Goal: Task Accomplishment & Management: Use online tool/utility

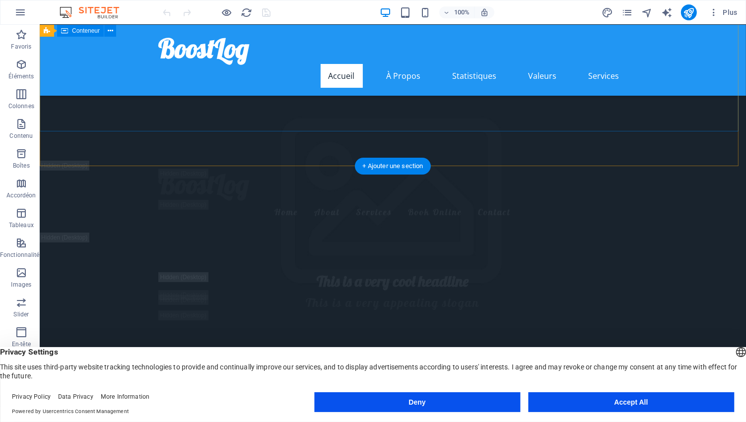
scroll to position [50, 0]
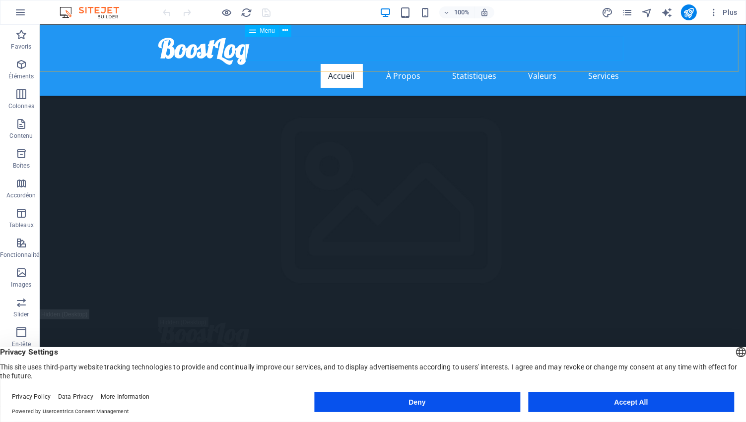
click at [399, 64] on nav "Accueil À Propos Statistiques Valeurs Services" at bounding box center [392, 76] width 468 height 24
click at [400, 64] on nav "Accueil À Propos Statistiques Valeurs Services" at bounding box center [392, 76] width 468 height 24
click at [460, 64] on nav "Accueil À Propos Statistiques Valeurs Services" at bounding box center [392, 76] width 468 height 24
click at [538, 64] on nav "Accueil À Propos Statistiques Valeurs Services" at bounding box center [392, 76] width 468 height 24
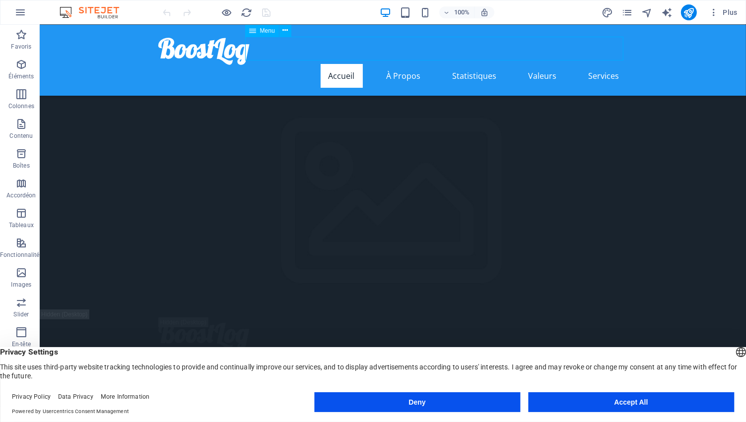
click at [593, 64] on nav "Accueil À Propos Statistiques Valeurs Services" at bounding box center [392, 76] width 468 height 24
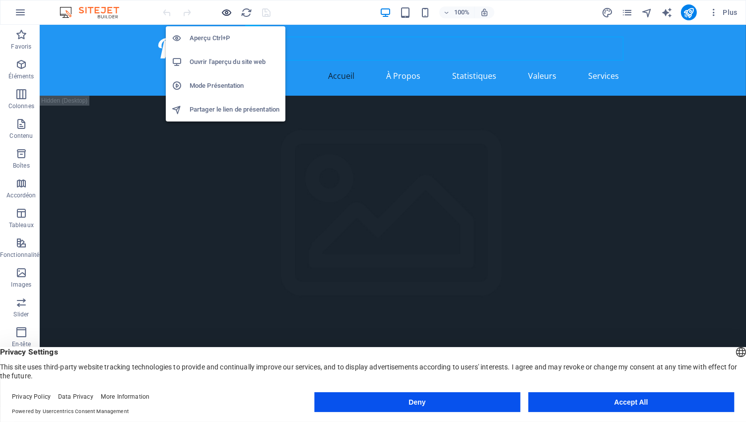
click at [224, 11] on icon "button" at bounding box center [226, 12] width 11 height 11
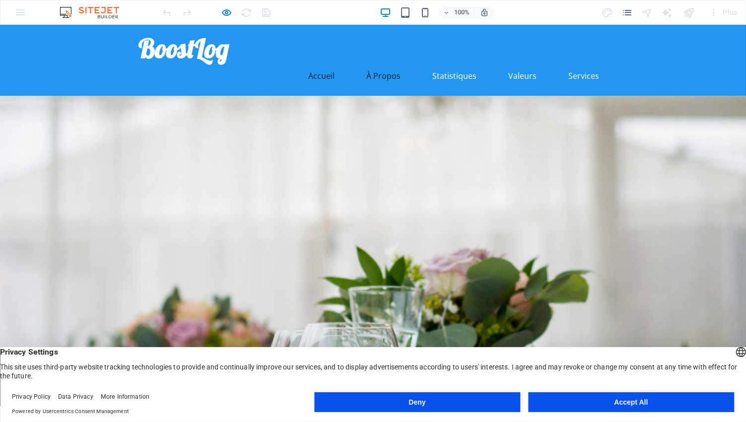
click at [387, 64] on link "À Propos" at bounding box center [384, 76] width 50 height 24
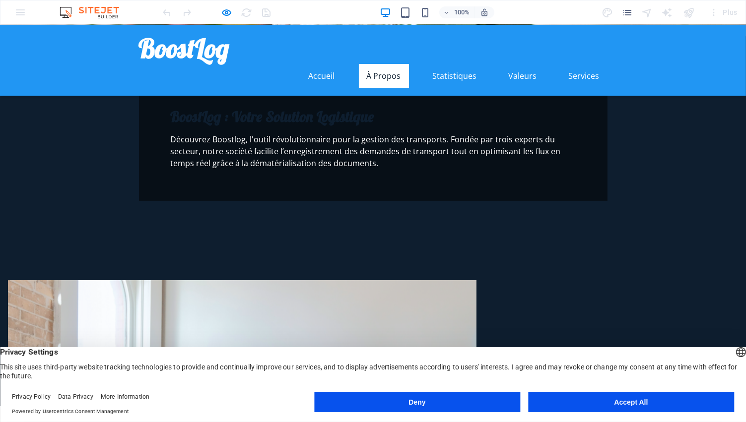
scroll to position [202, 0]
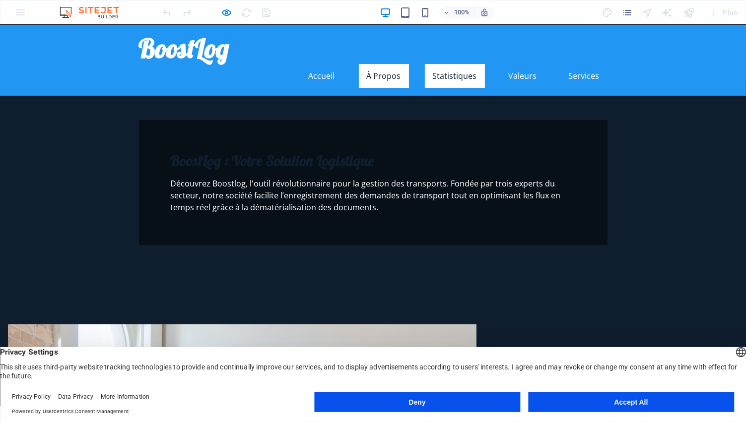
click at [454, 64] on link "Statistiques" at bounding box center [455, 76] width 60 height 24
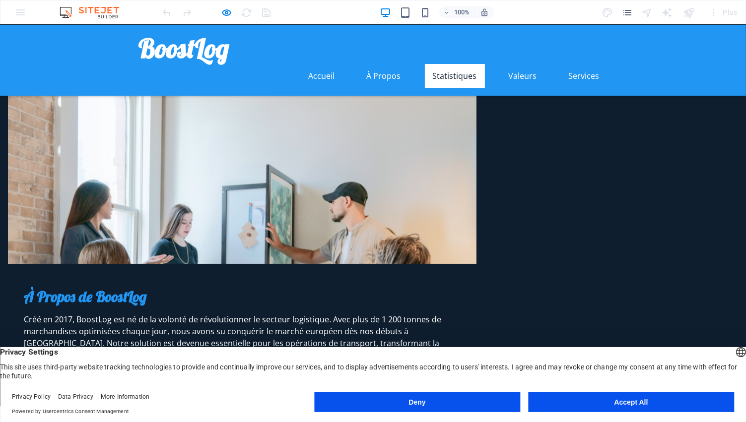
scroll to position [467, 0]
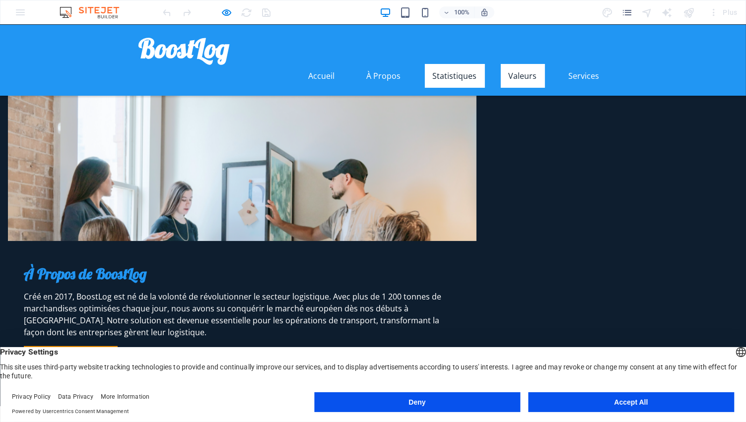
click at [516, 64] on link "Valeurs" at bounding box center [523, 76] width 44 height 24
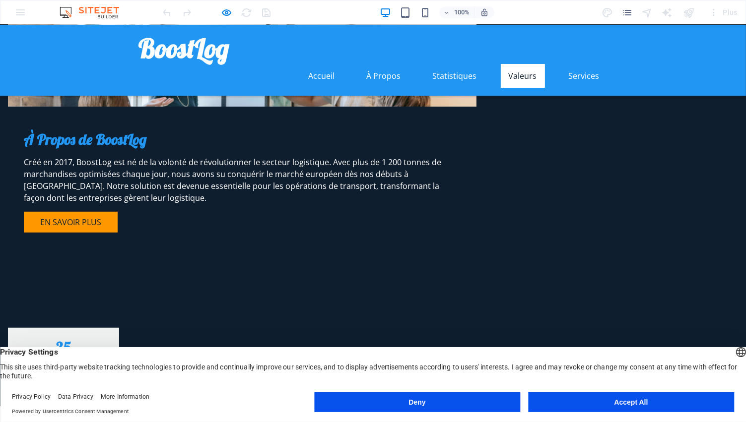
scroll to position [603, 0]
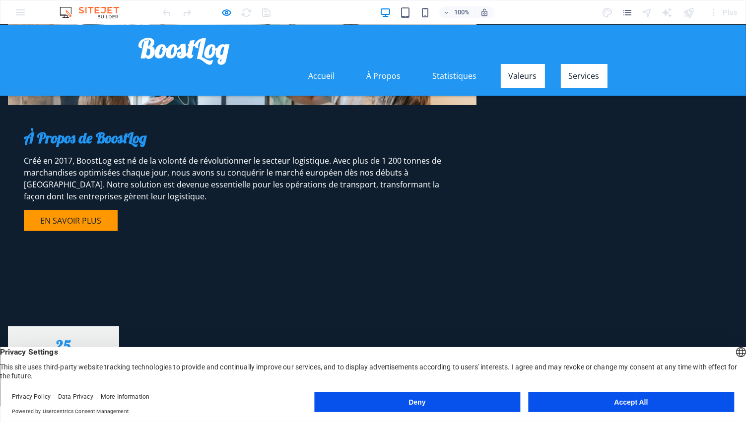
click at [579, 64] on link "Services" at bounding box center [584, 76] width 47 height 24
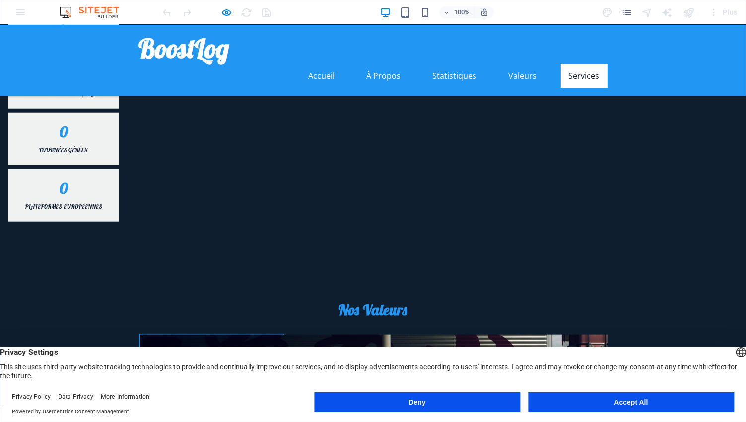
scroll to position [1079, 0]
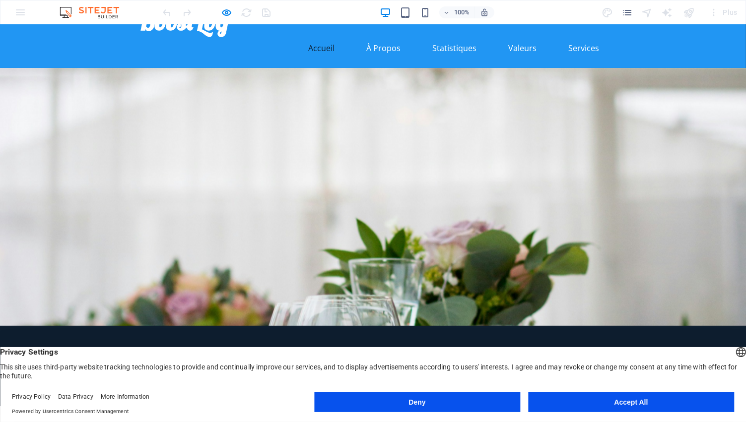
scroll to position [0, 0]
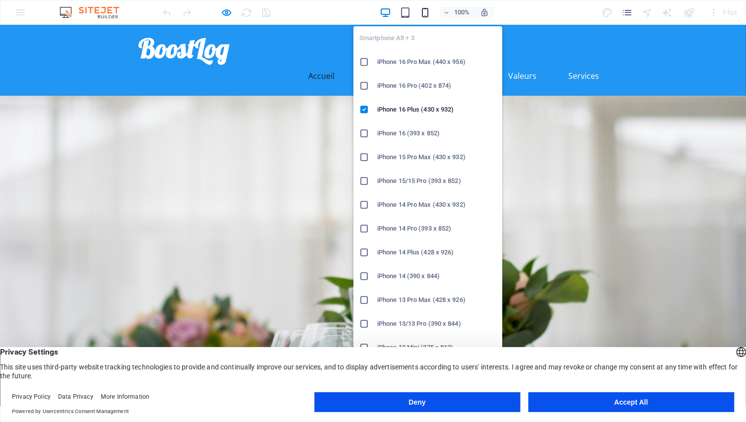
click at [427, 12] on icon "button" at bounding box center [424, 12] width 11 height 11
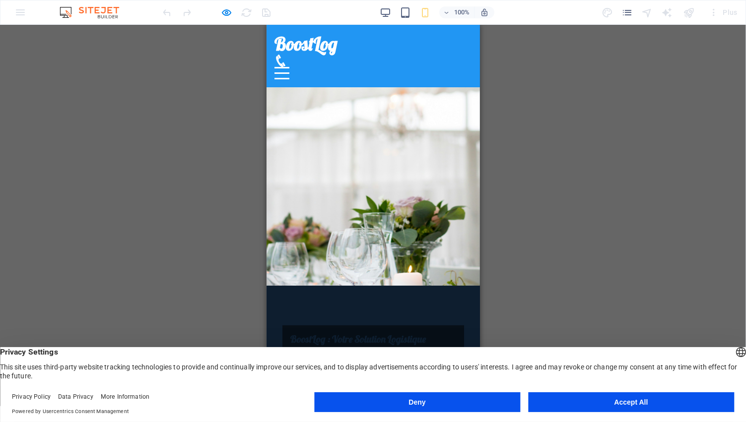
click at [289, 67] on div at bounding box center [281, 67] width 15 height 1
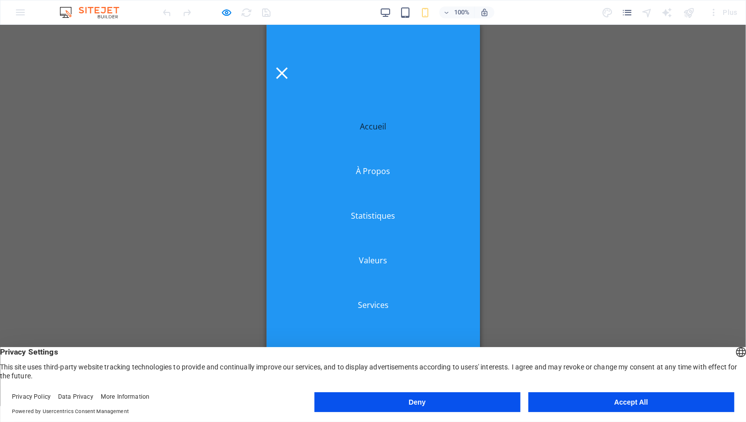
click at [287, 67] on div at bounding box center [280, 72] width 11 height 11
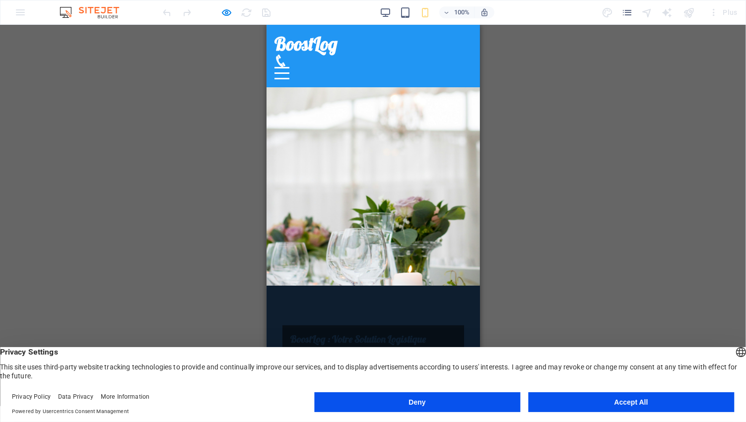
click at [286, 55] on icon at bounding box center [280, 61] width 12 height 12
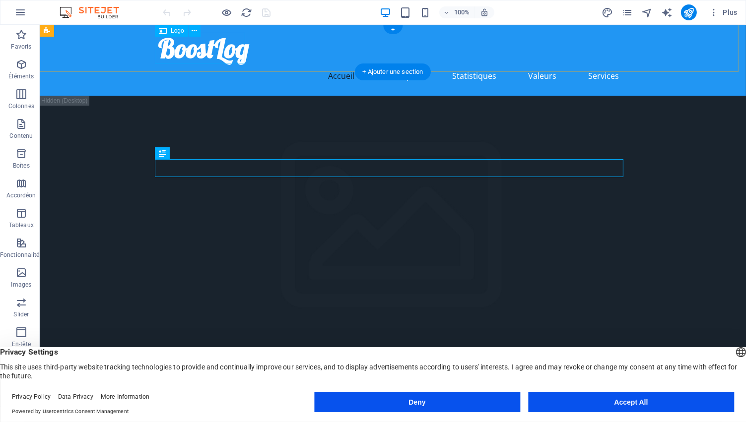
click at [209, 51] on div "BoostLog" at bounding box center [392, 48] width 468 height 31
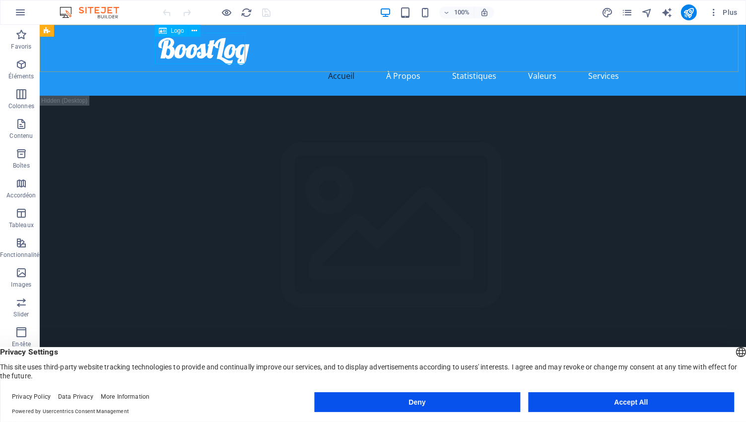
click at [174, 32] on span "Logo" at bounding box center [177, 31] width 13 height 6
click at [194, 31] on icon at bounding box center [193, 31] width 5 height 10
click at [20, 41] on icon "button" at bounding box center [21, 35] width 12 height 12
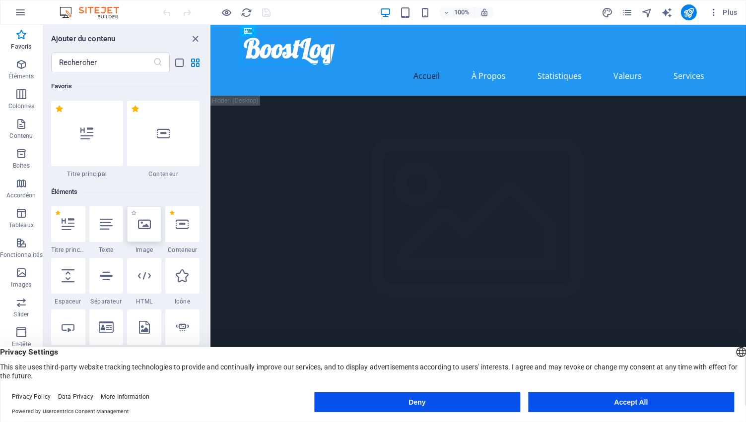
click at [144, 225] on icon at bounding box center [144, 224] width 13 height 13
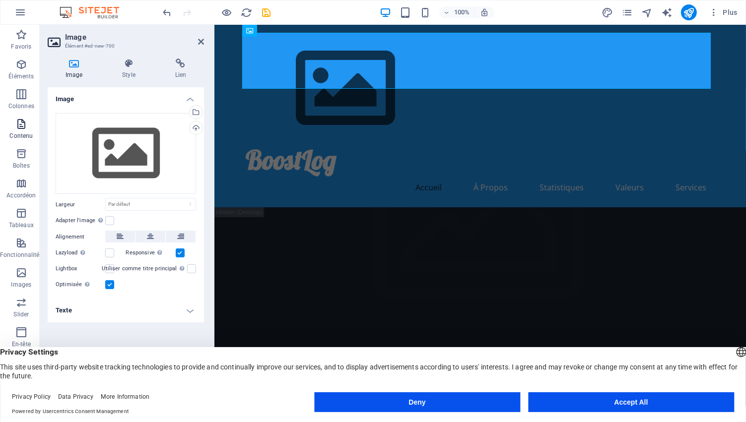
click at [18, 133] on p "Contenu" at bounding box center [20, 136] width 23 height 8
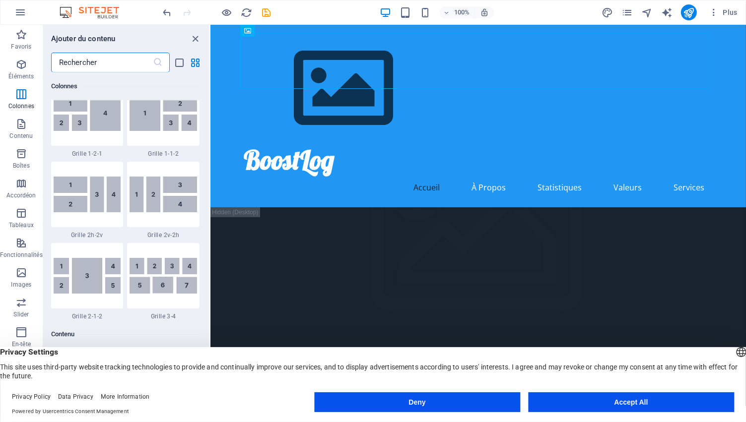
scroll to position [1339, 0]
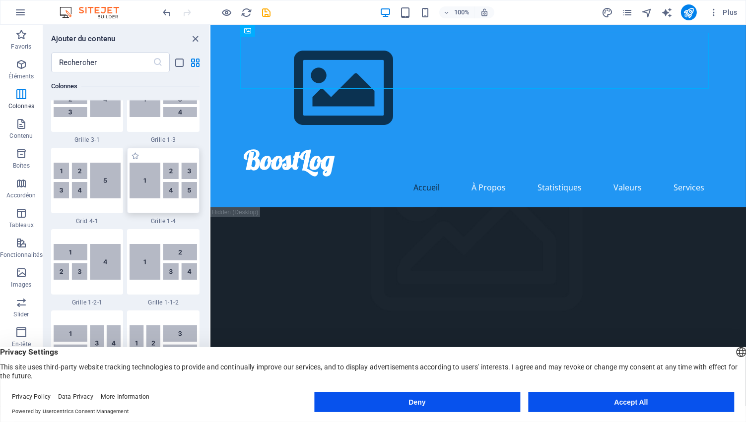
click at [143, 180] on img at bounding box center [162, 181] width 67 height 36
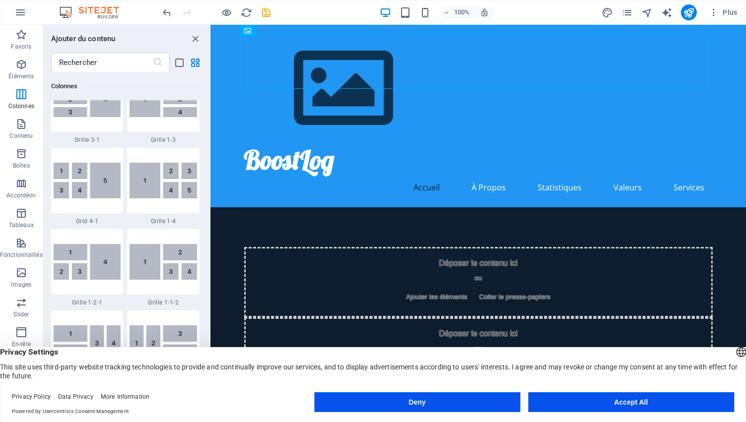
click at [210, 157] on div "H2 Bannière Conteneur H3 Barre de menus Logo Barre de menus Menu Menu Barre de …" at bounding box center [477, 215] width 535 height 381
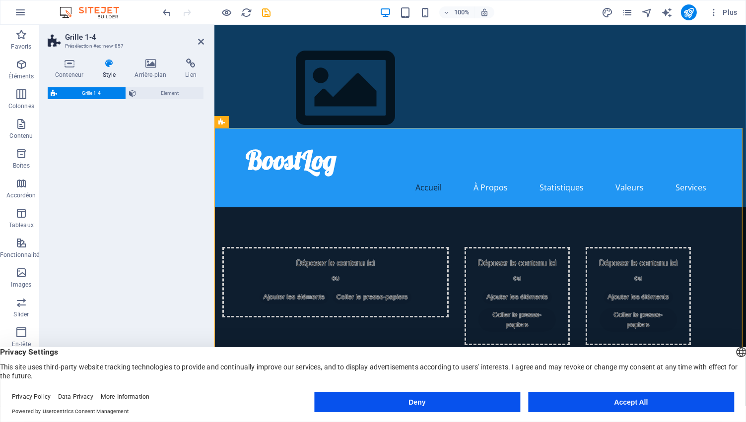
select select "rem"
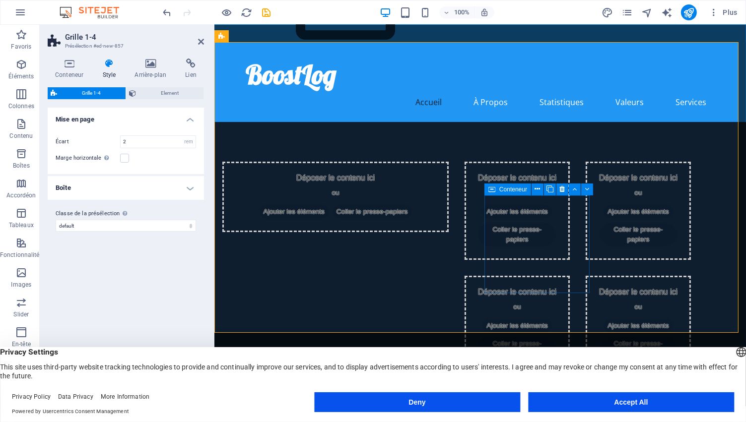
scroll to position [0, 0]
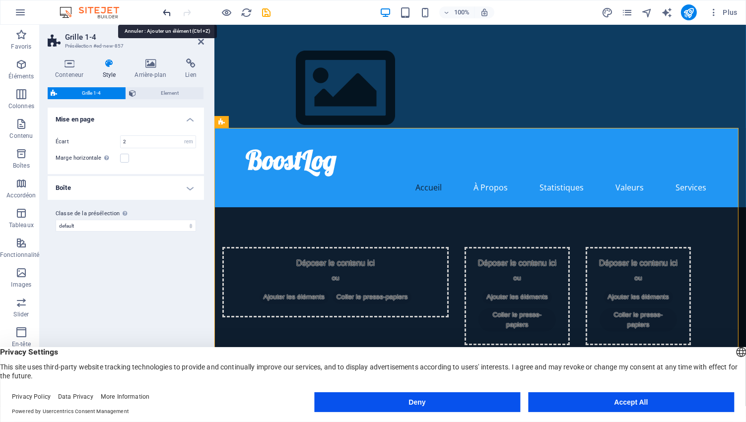
click at [166, 9] on icon "undo" at bounding box center [167, 12] width 11 height 11
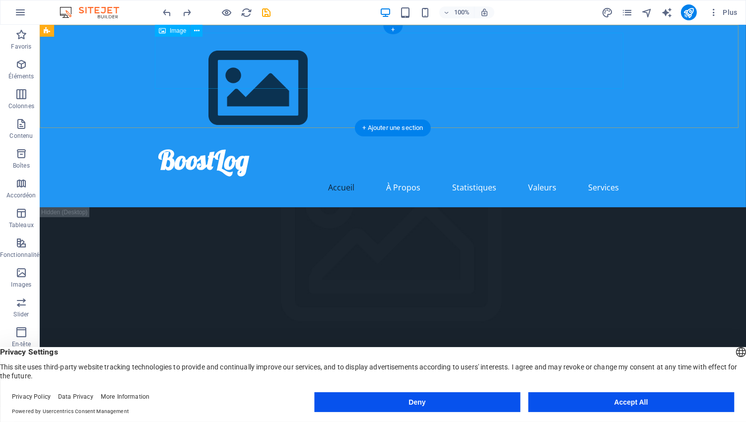
click at [206, 58] on figure at bounding box center [392, 89] width 468 height 112
click at [219, 72] on figure at bounding box center [392, 89] width 468 height 112
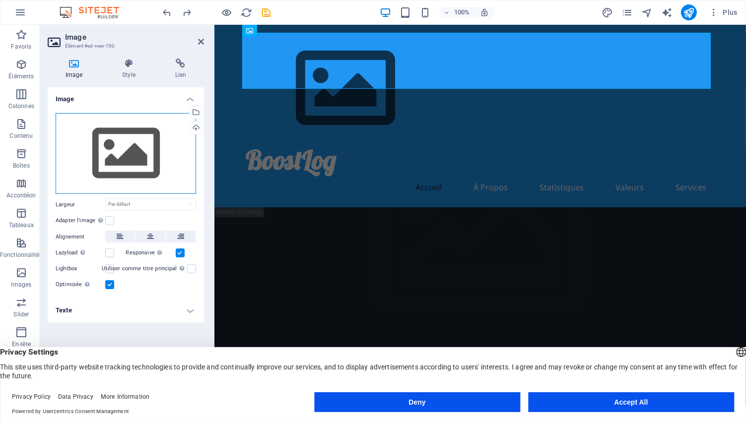
click at [142, 156] on div "Glissez les fichiers ici, cliquez pour choisir les fichiers ou sélectionnez les…" at bounding box center [126, 153] width 140 height 81
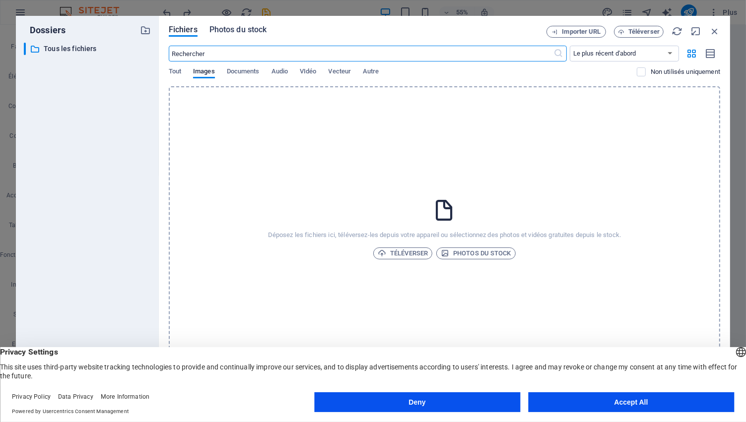
click at [232, 30] on span "Photos du stock" at bounding box center [238, 30] width 58 height 12
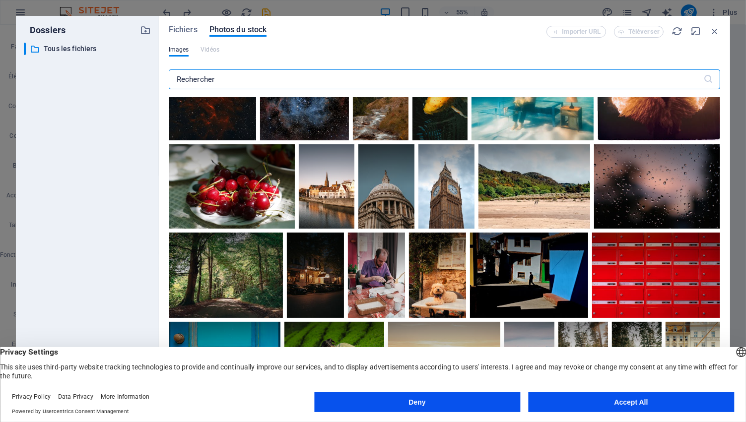
scroll to position [801, 0]
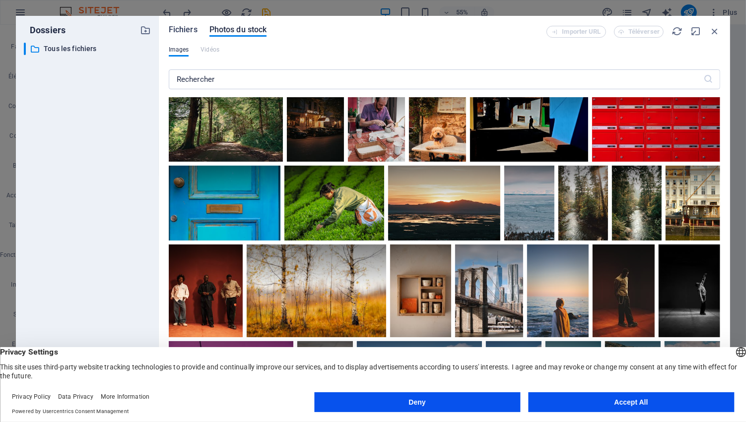
click at [175, 26] on span "Fichiers" at bounding box center [183, 30] width 29 height 12
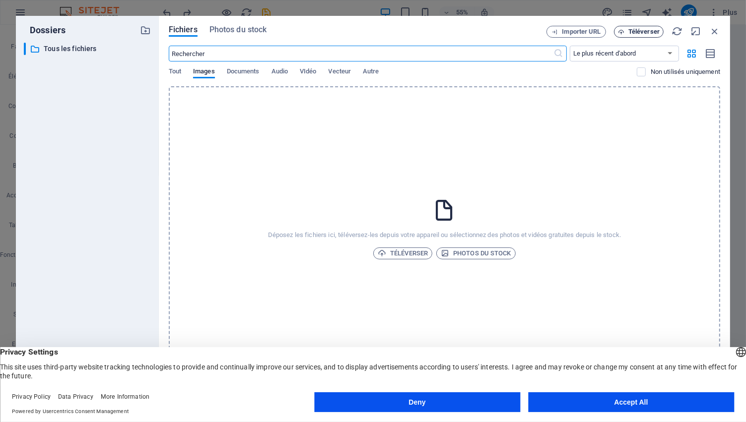
click at [639, 31] on span "Téléverser" at bounding box center [643, 32] width 31 height 6
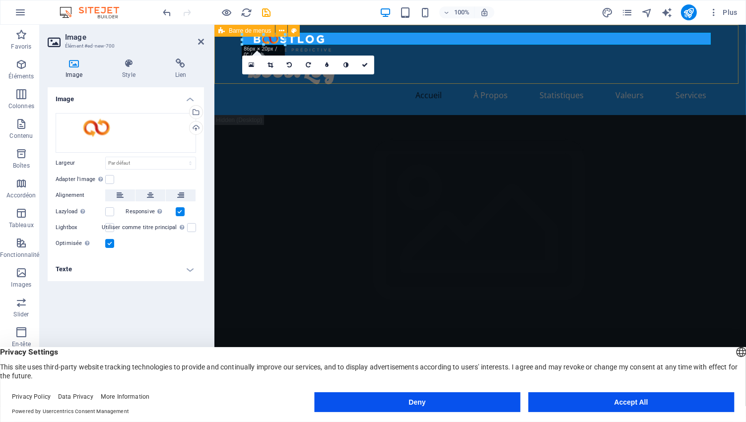
click at [408, 75] on div "BoostLog Accueil À Propos Statistiques Valeurs Services" at bounding box center [479, 70] width 531 height 90
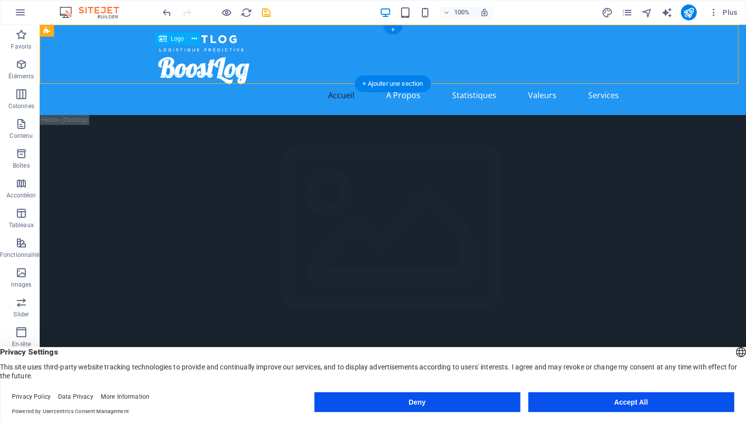
click at [194, 61] on div "BoostLog" at bounding box center [392, 67] width 468 height 31
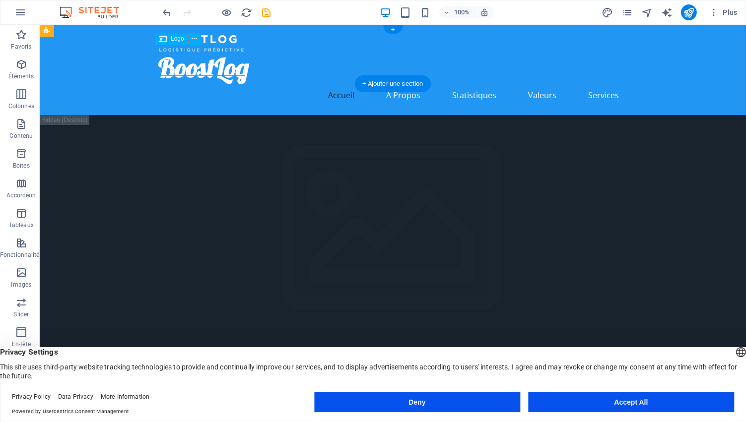
click at [194, 61] on div "BoostLog" at bounding box center [392, 67] width 468 height 31
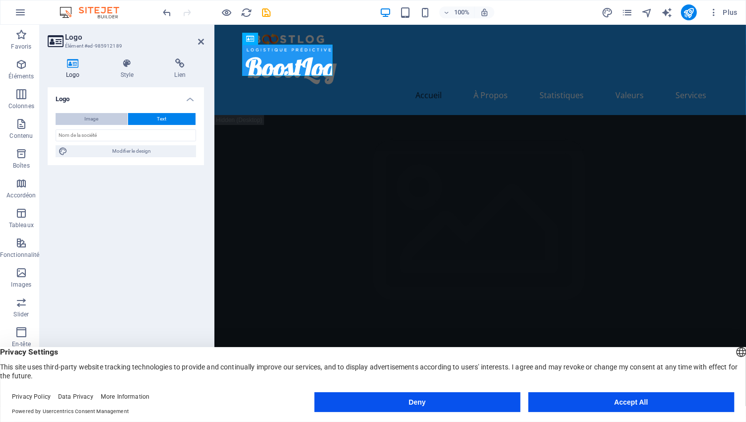
click at [94, 118] on span "Image" at bounding box center [92, 119] width 14 height 12
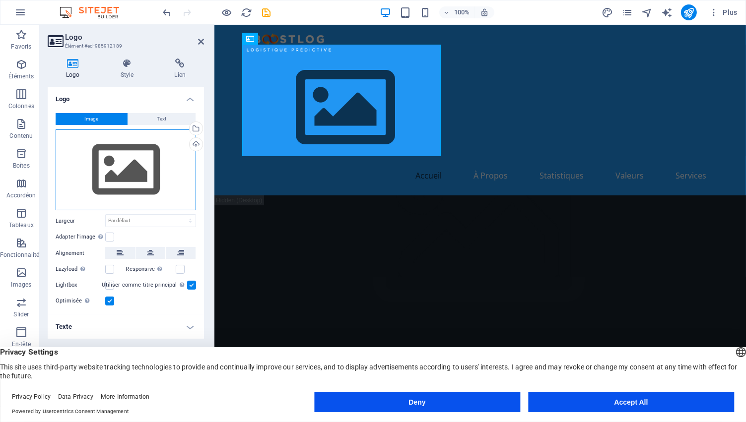
click at [131, 175] on div "Glissez les fichiers ici, cliquez pour choisir les fichiers ou sélectionnez les…" at bounding box center [126, 169] width 140 height 81
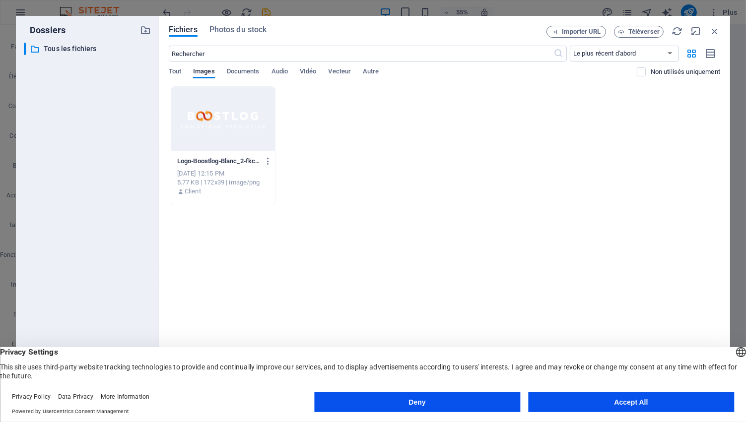
click at [220, 123] on div at bounding box center [223, 119] width 104 height 64
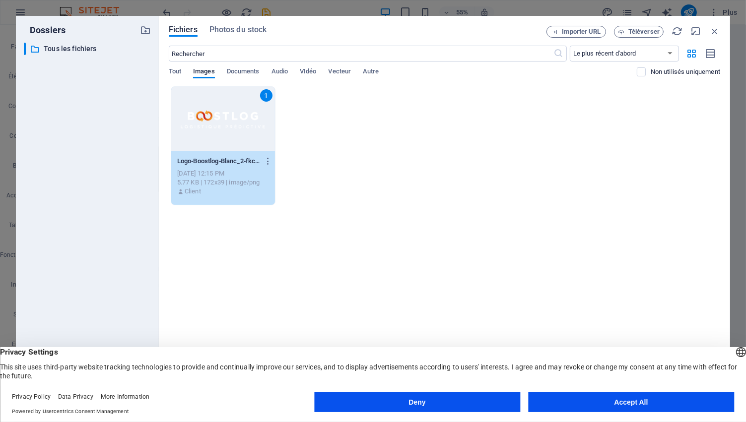
click at [218, 121] on div "1" at bounding box center [223, 119] width 104 height 64
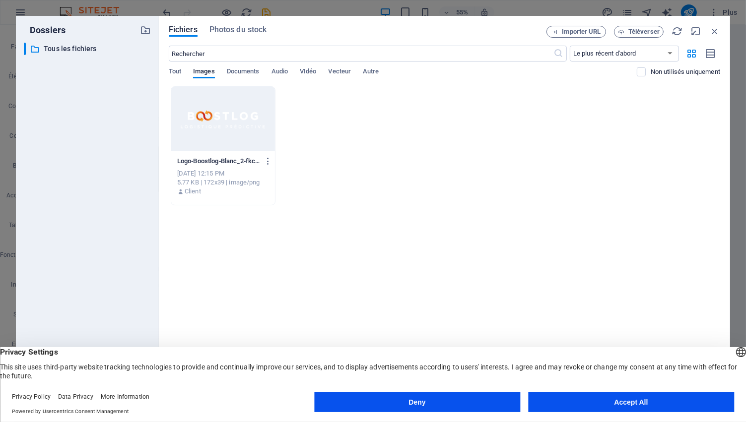
click at [218, 121] on div at bounding box center [223, 119] width 104 height 64
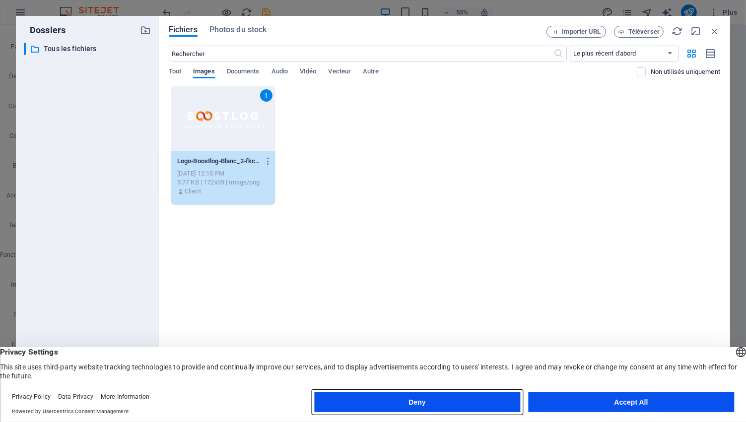
click at [443, 401] on button "Deny" at bounding box center [417, 402] width 206 height 20
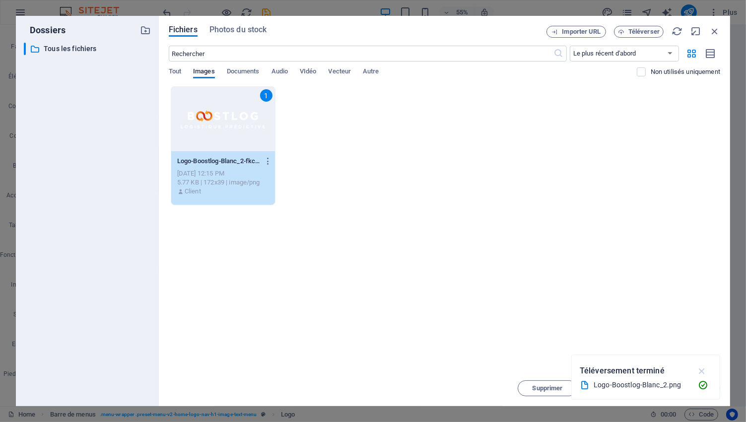
click at [700, 368] on icon "button" at bounding box center [701, 371] width 11 height 11
drag, startPoint x: 689, startPoint y: 389, endPoint x: 458, endPoint y: 341, distance: 235.1
click at [689, 389] on span "Insérer" at bounding box center [690, 388] width 21 height 6
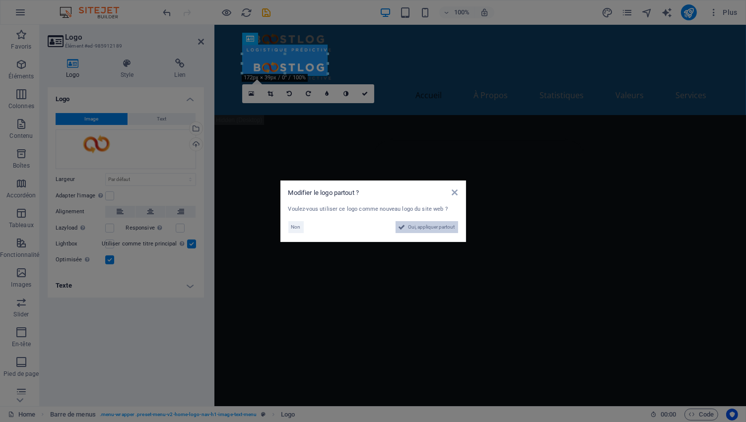
click at [428, 229] on span "Oui, appliquer partout" at bounding box center [431, 227] width 47 height 12
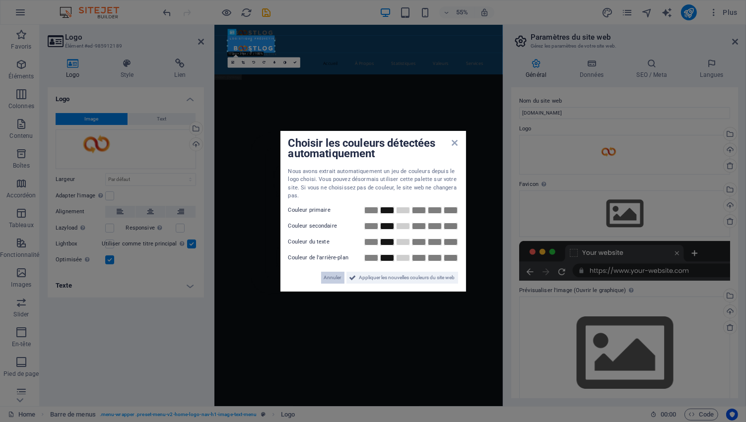
click at [321, 274] on button "Annuler" at bounding box center [332, 278] width 23 height 12
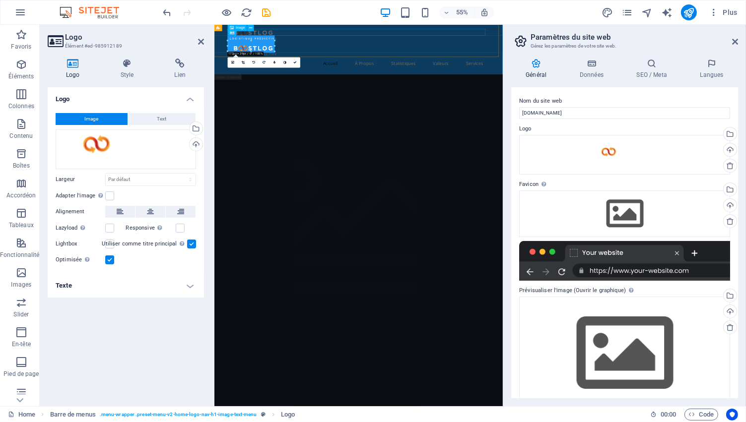
click at [268, 38] on figure at bounding box center [476, 42] width 468 height 19
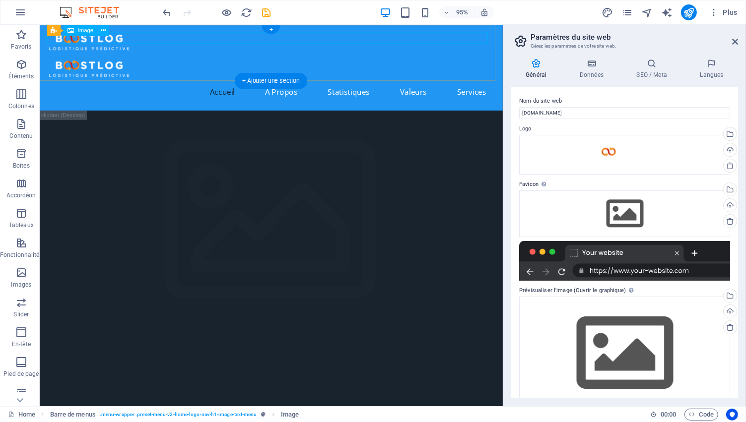
click at [73, 40] on figure at bounding box center [283, 42] width 468 height 19
click at [101, 33] on icon at bounding box center [103, 30] width 5 height 10
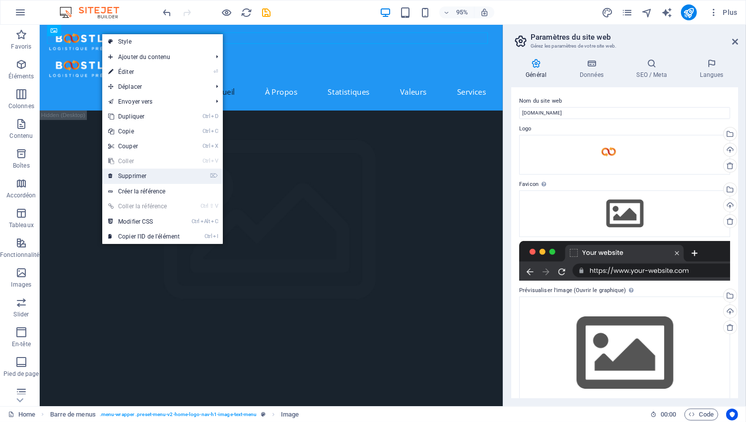
click at [134, 177] on link "⌦ Supprimer" at bounding box center [143, 176] width 83 height 15
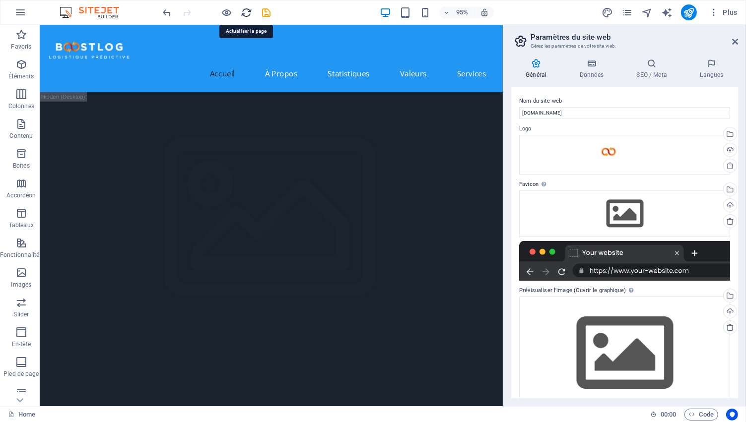
click at [244, 11] on icon "reload" at bounding box center [246, 12] width 11 height 11
click at [268, 10] on icon "save" at bounding box center [266, 12] width 11 height 11
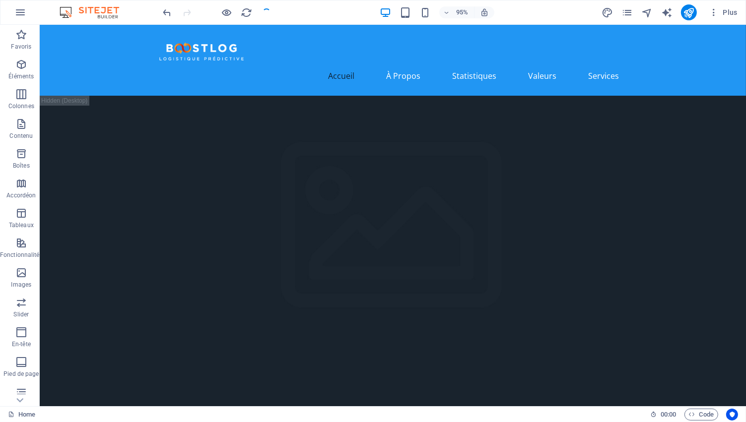
checkbox input "false"
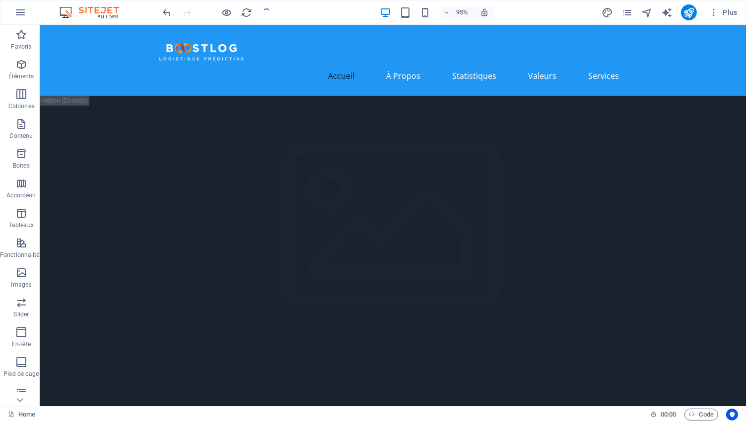
checkbox input "false"
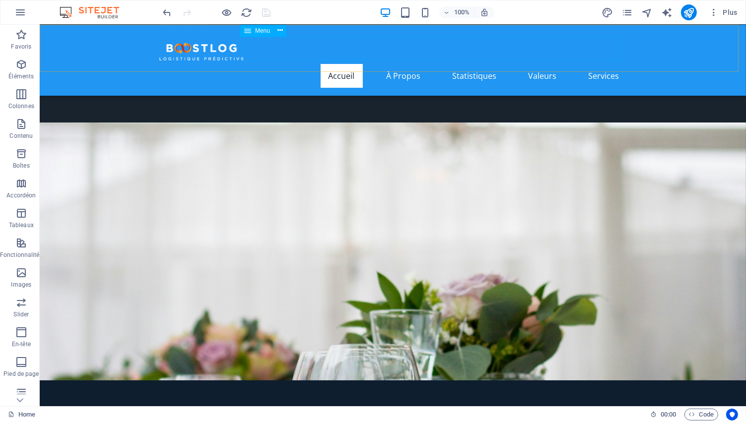
scroll to position [248, 0]
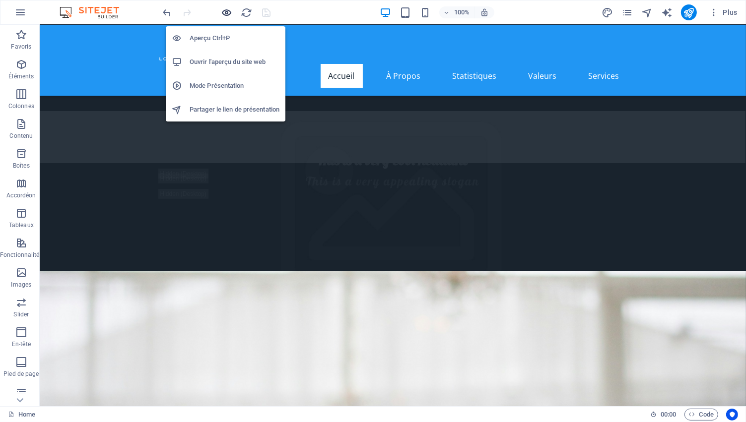
click at [227, 9] on icon "button" at bounding box center [226, 12] width 11 height 11
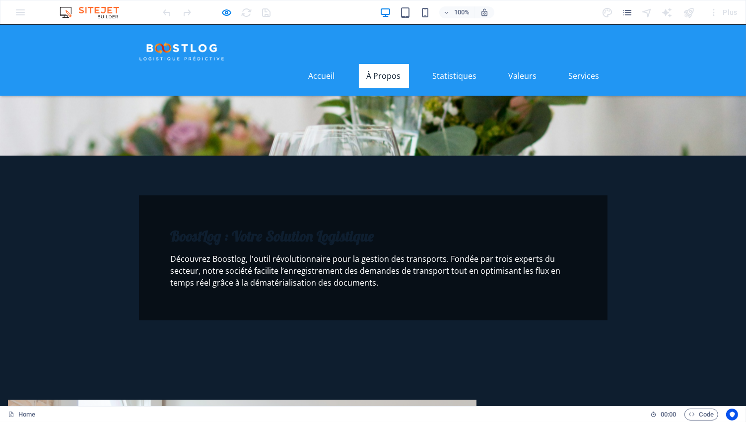
scroll to position [0, 0]
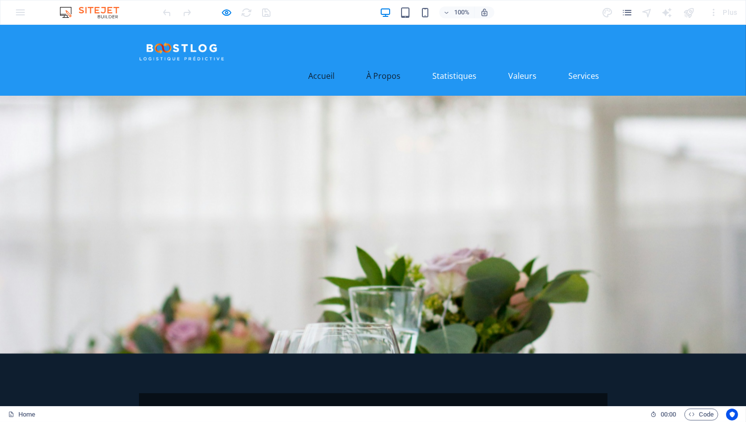
click at [383, 64] on link "À Propos" at bounding box center [384, 76] width 50 height 24
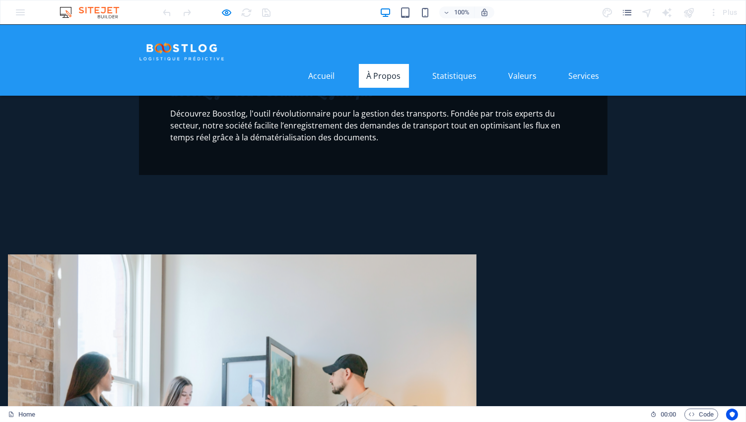
scroll to position [202, 0]
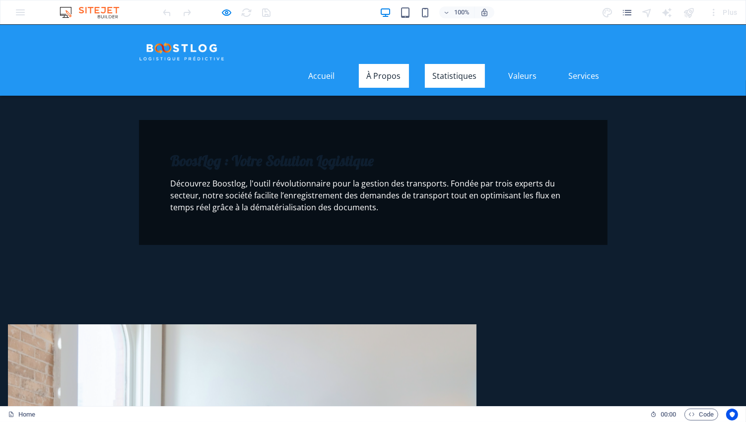
click at [458, 64] on link "Statistiques" at bounding box center [455, 76] width 60 height 24
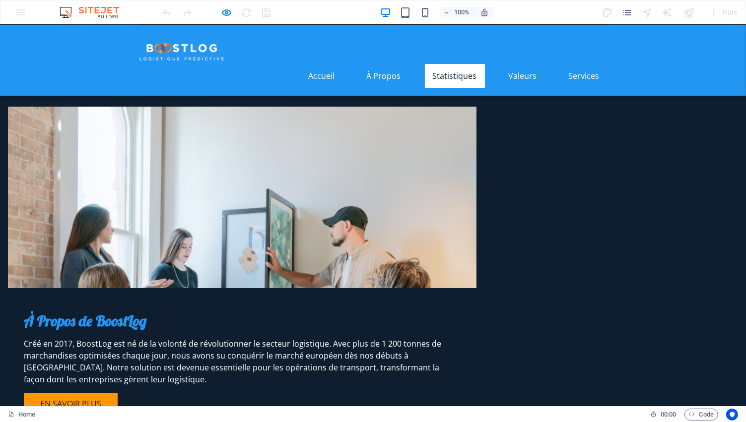
scroll to position [467, 0]
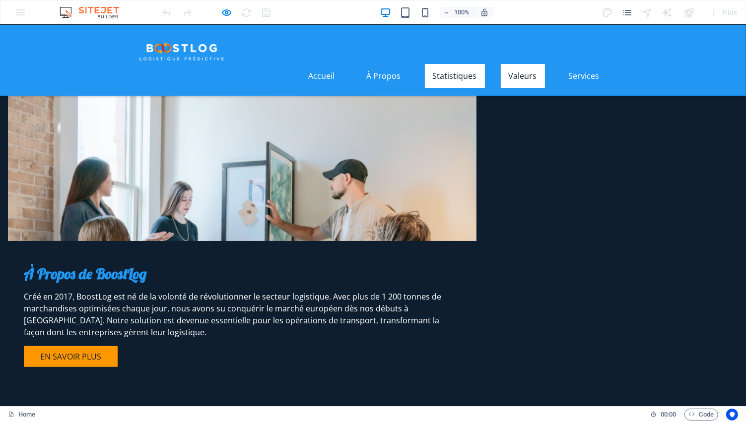
click at [516, 64] on link "Valeurs" at bounding box center [523, 76] width 44 height 24
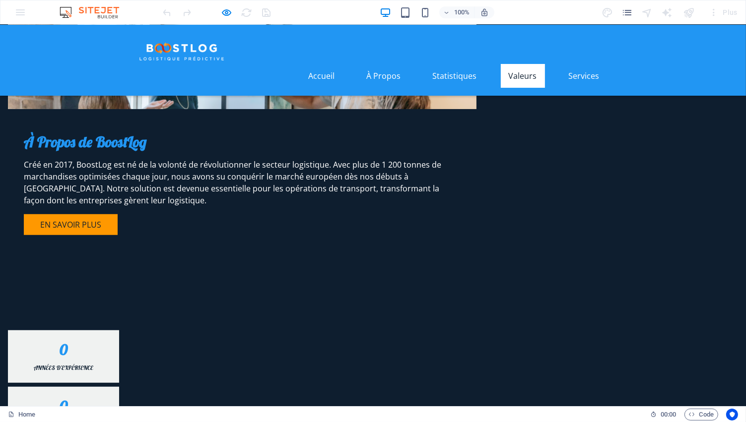
scroll to position [603, 0]
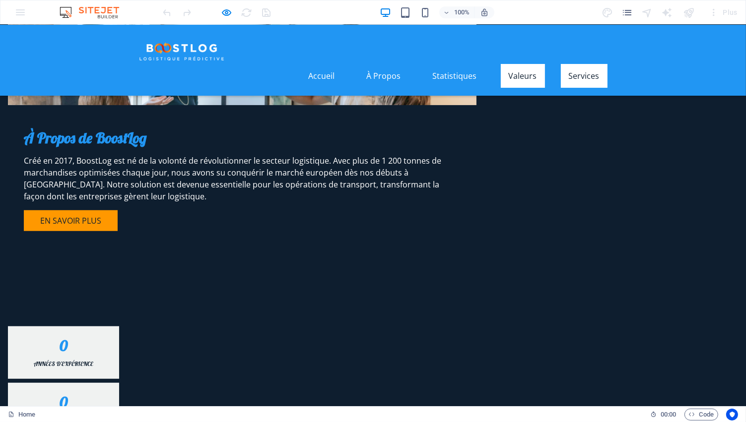
click at [583, 64] on link "Services" at bounding box center [584, 76] width 47 height 24
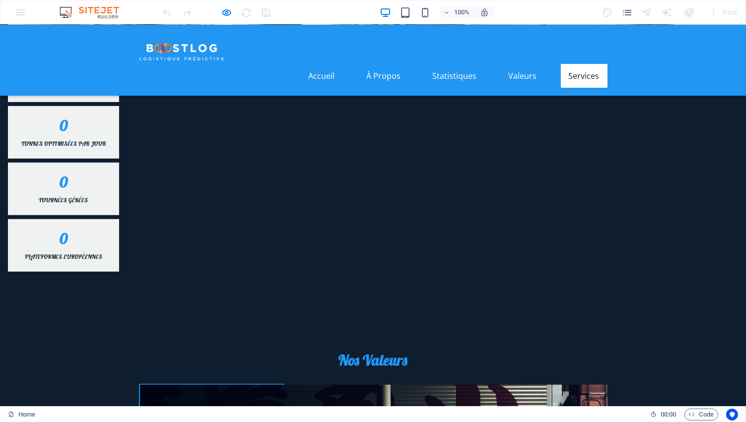
scroll to position [880, 0]
click at [323, 64] on link "Accueil" at bounding box center [322, 76] width 42 height 24
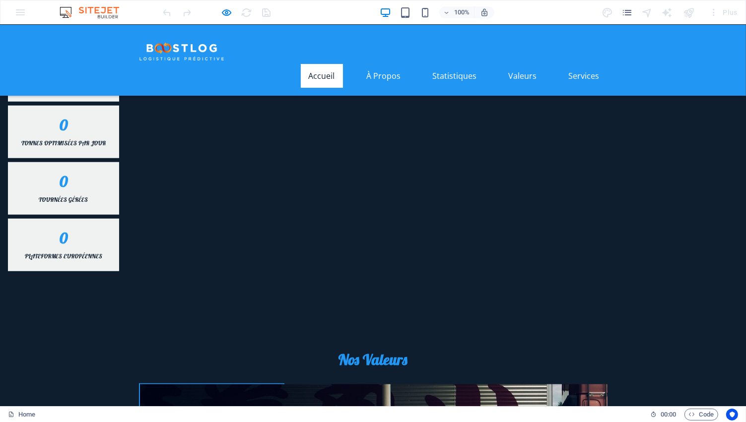
scroll to position [47, 0]
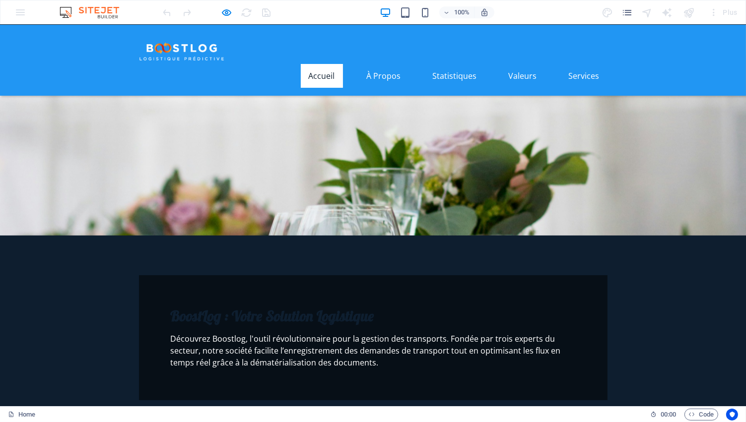
click at [174, 50] on img at bounding box center [181, 51] width 85 height 19
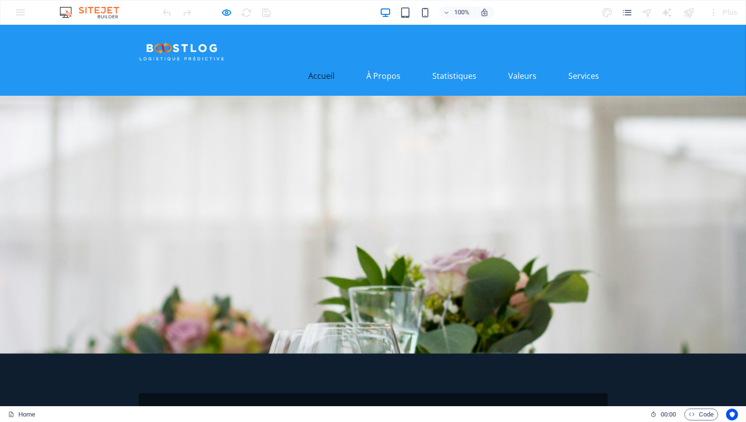
click at [18, 10] on div "100% Plus" at bounding box center [372, 12] width 745 height 24
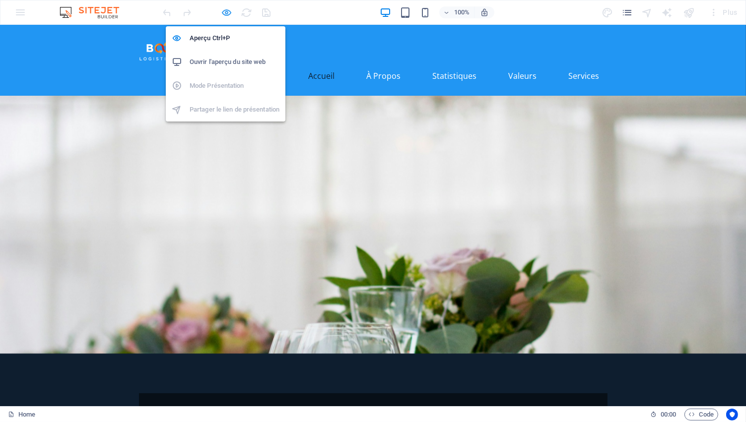
click at [228, 11] on icon "button" at bounding box center [226, 12] width 11 height 11
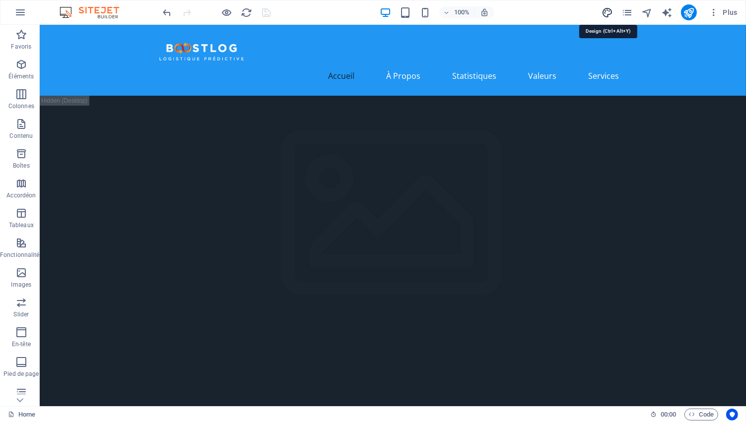
click at [606, 11] on icon "design" at bounding box center [606, 12] width 11 height 11
select select "px"
select select "200"
select select "px"
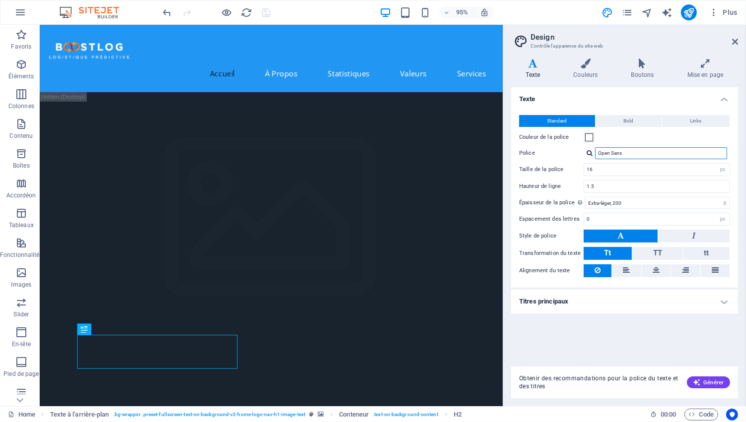
click at [654, 152] on input "Open Sans" at bounding box center [661, 153] width 132 height 12
click at [583, 67] on icon at bounding box center [586, 64] width 54 height 10
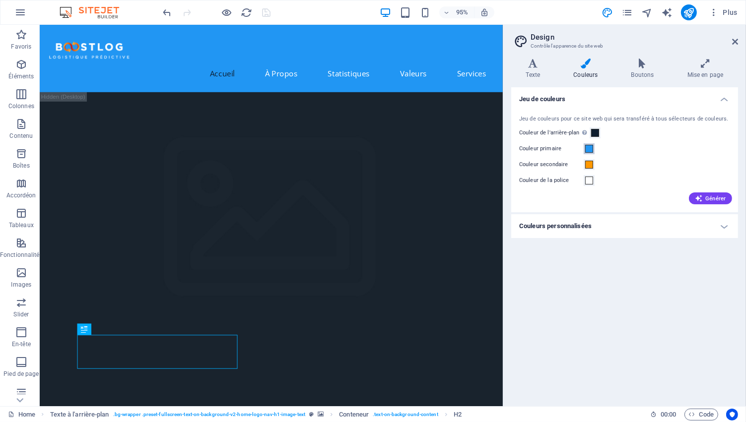
click at [589, 148] on span at bounding box center [589, 149] width 8 height 8
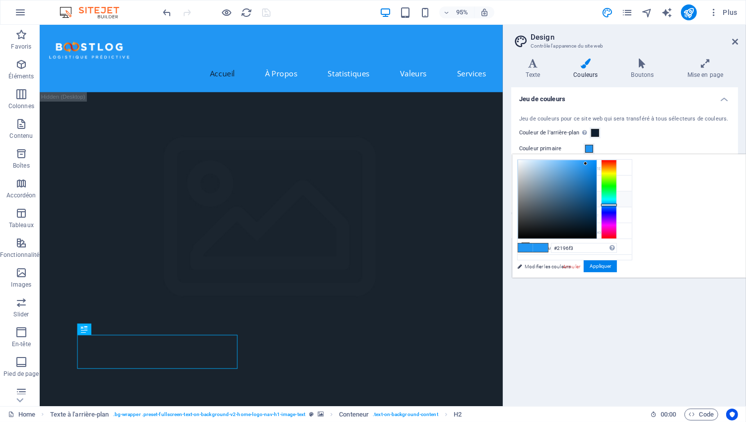
click at [540, 198] on li "Couleur secondaire #FF9800" at bounding box center [574, 199] width 114 height 16
type input "#ff9800"
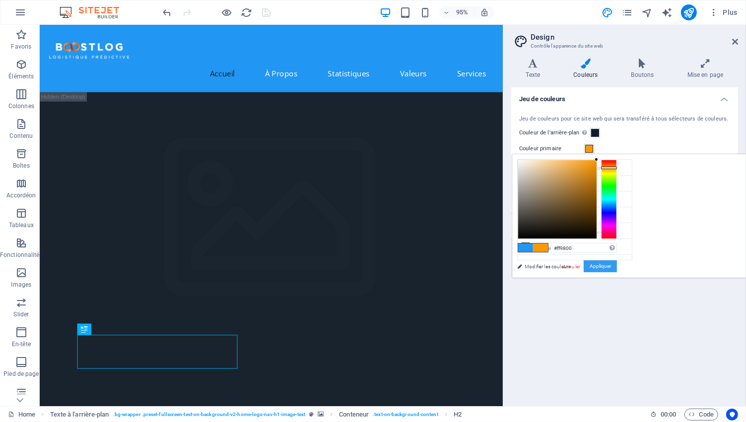
click at [617, 267] on button "Appliquer" at bounding box center [599, 266] width 33 height 12
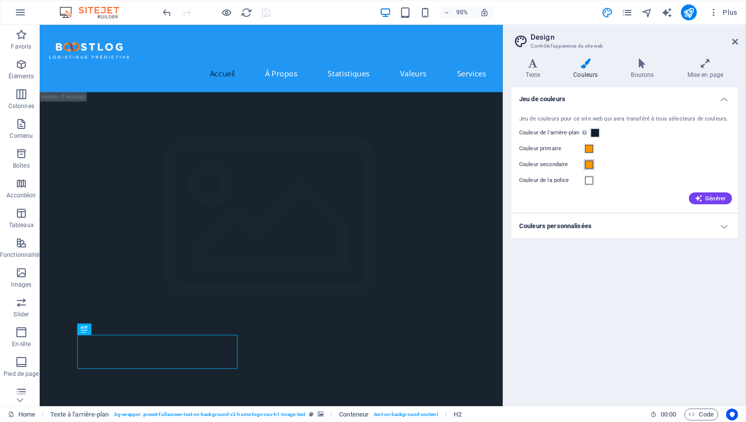
click at [586, 164] on span at bounding box center [589, 165] width 8 height 8
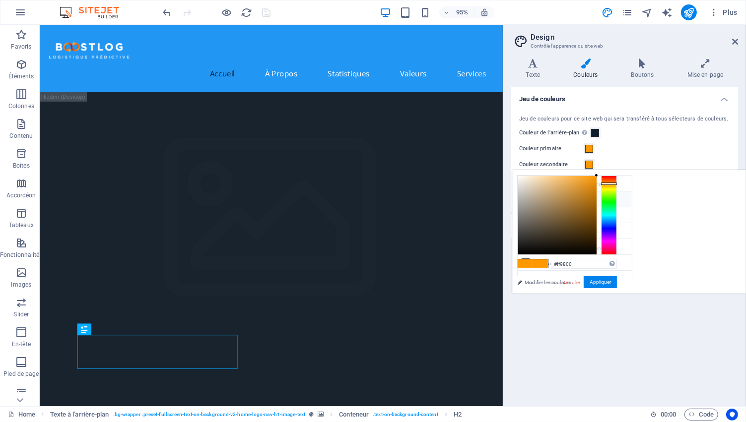
click at [544, 198] on li "Couleur primaire #2196F3" at bounding box center [574, 199] width 114 height 16
type input "#2196f3"
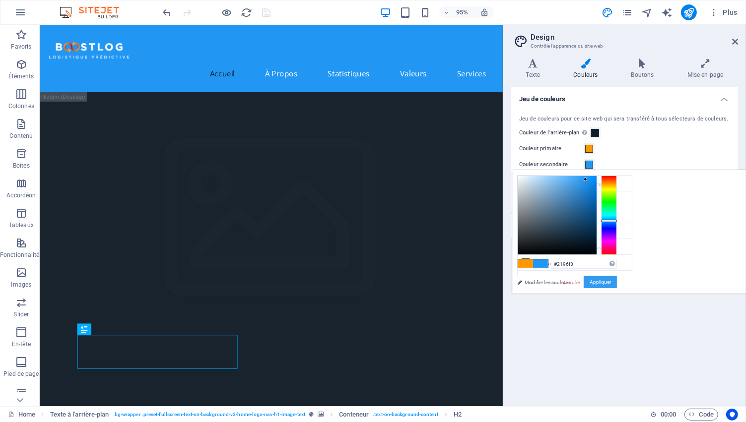
click at [617, 280] on button "Appliquer" at bounding box center [599, 282] width 33 height 12
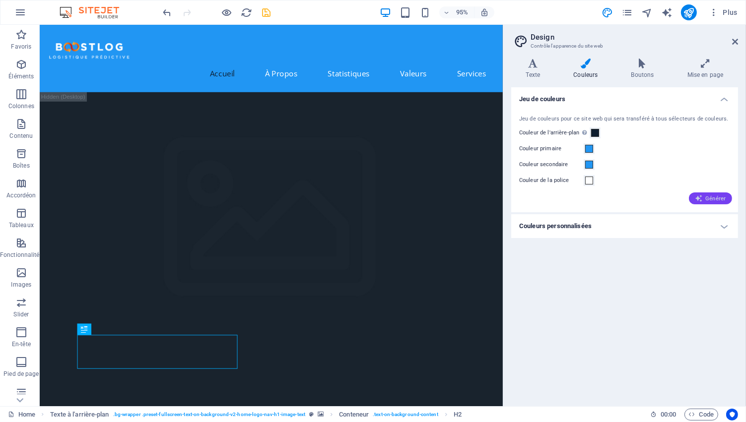
click at [698, 196] on icon "button" at bounding box center [698, 198] width 8 height 8
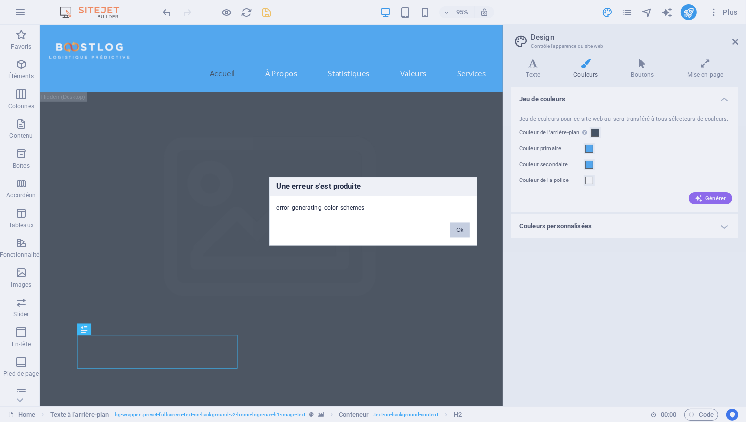
drag, startPoint x: 455, startPoint y: 226, endPoint x: 479, endPoint y: 226, distance: 24.3
click at [455, 226] on button "Ok" at bounding box center [459, 229] width 19 height 15
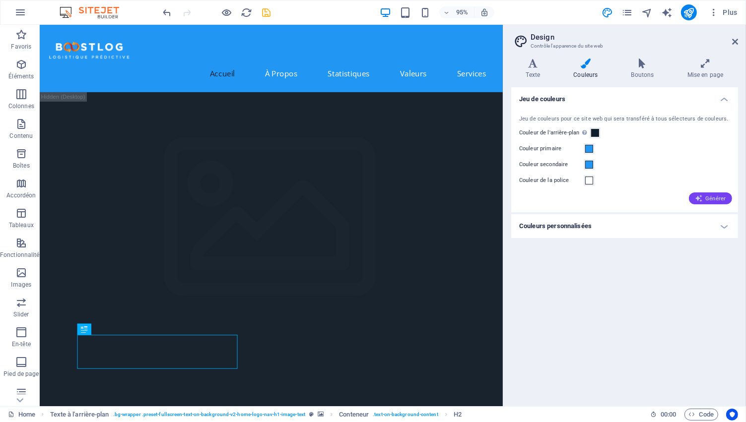
click at [698, 194] on icon "button" at bounding box center [698, 198] width 8 height 8
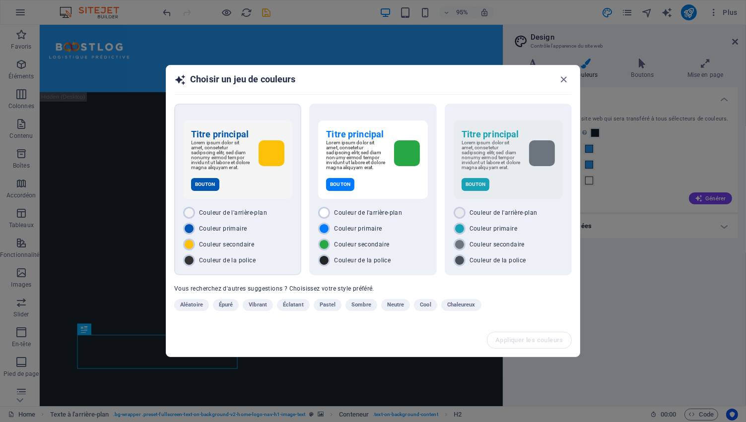
click at [254, 176] on div "Titre principal Lorem ipsum dolor sit amet, consetetur sadipscing elitr, sed di…" at bounding box center [237, 160] width 109 height 78
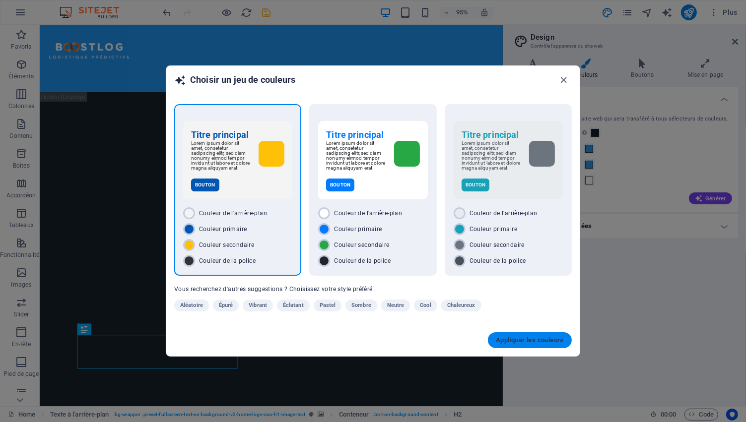
click at [530, 339] on span "Appliquer les couleurs" at bounding box center [530, 340] width 68 height 8
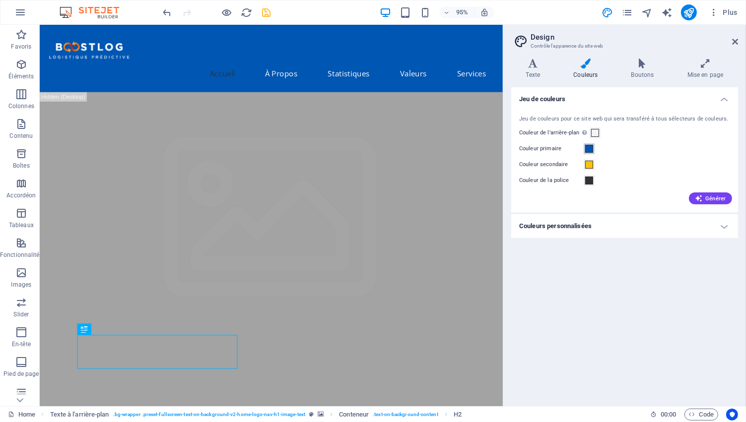
click at [589, 150] on span at bounding box center [589, 149] width 8 height 8
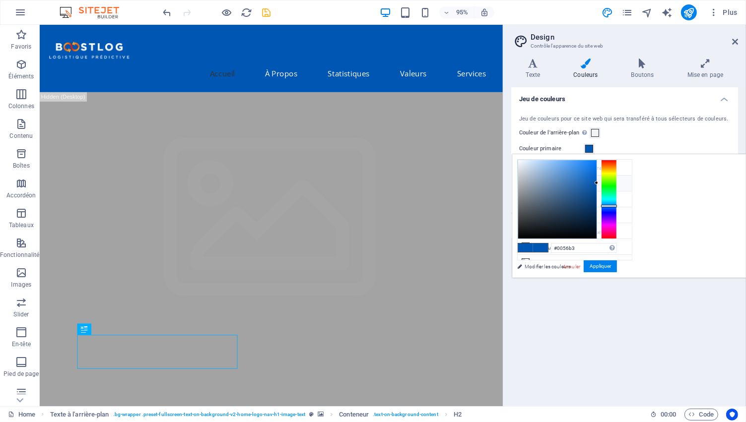
click at [543, 183] on li "Couleur primaire #0056B3" at bounding box center [574, 184] width 114 height 16
drag, startPoint x: 705, startPoint y: 244, endPoint x: 652, endPoint y: 245, distance: 53.1
click at [622, 245] on div "#0056b3 Formats pris en charge #0852ed rgb(8, 82, 237) rgba(8, 82, 237, 90%) hs…" at bounding box center [567, 288] width 110 height 267
paste input "444"
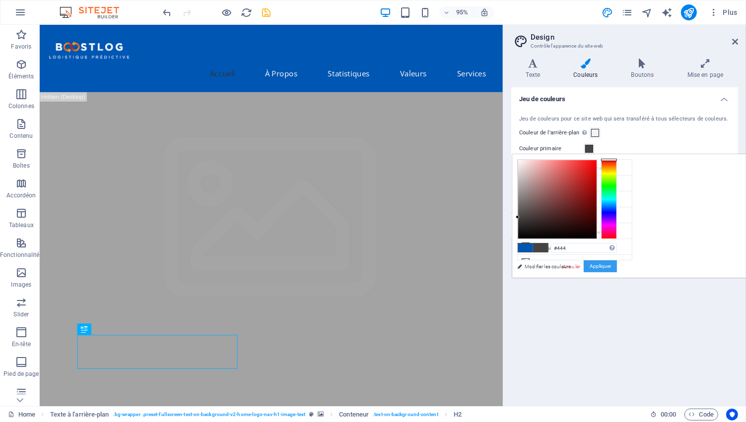
type input "#444444"
click at [617, 260] on button "Appliquer" at bounding box center [599, 266] width 33 height 12
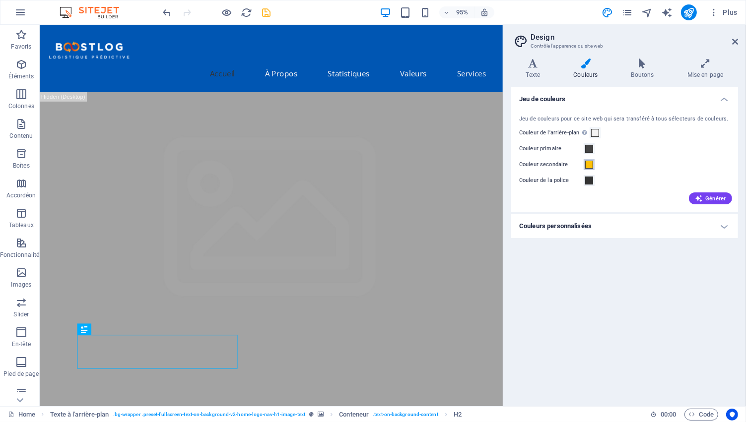
click at [589, 164] on span at bounding box center [589, 165] width 8 height 8
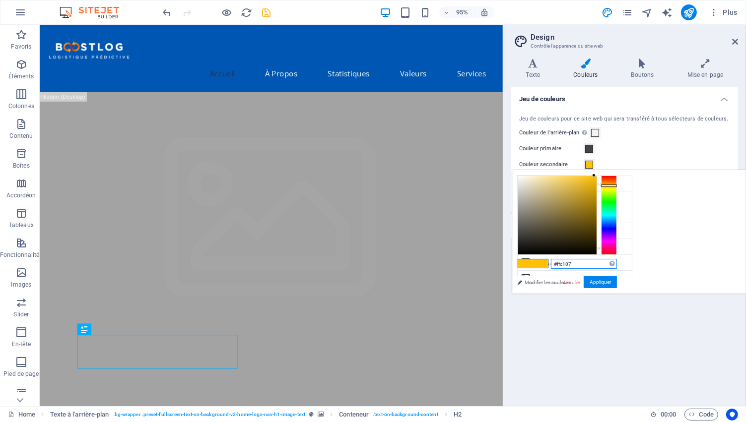
drag, startPoint x: 694, startPoint y: 262, endPoint x: 662, endPoint y: 263, distance: 32.8
click at [622, 263] on div "#ffc107 Formats pris en charge #0852ed rgb(8, 82, 237) rgba(8, 82, 237, 90%) hs…" at bounding box center [567, 304] width 110 height 267
paste input "5f5f5"
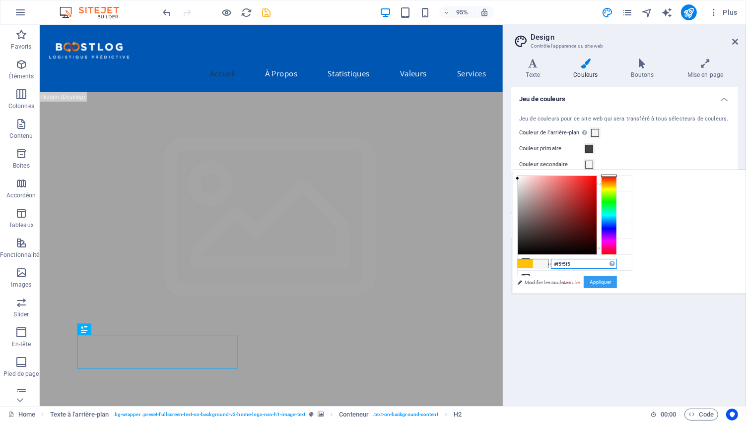
type input "#f5f5f5"
click at [617, 284] on button "Appliquer" at bounding box center [599, 282] width 33 height 12
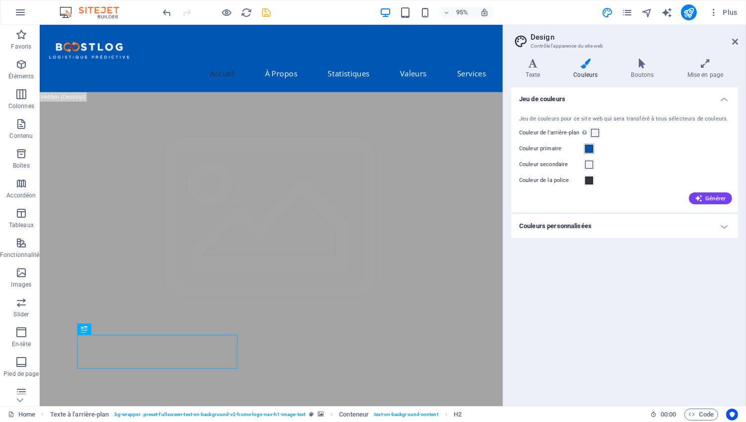
click at [589, 149] on span at bounding box center [589, 149] width 8 height 8
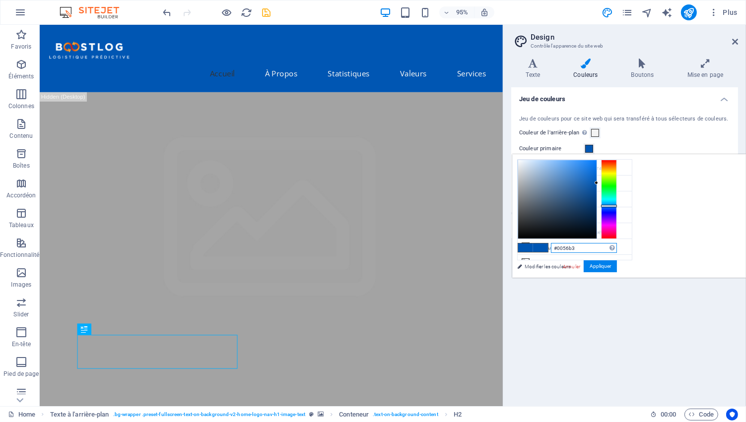
drag, startPoint x: 694, startPoint y: 248, endPoint x: 681, endPoint y: 249, distance: 13.9
click at [617, 249] on input "#0056b3" at bounding box center [584, 248] width 66 height 10
type input "#444444"
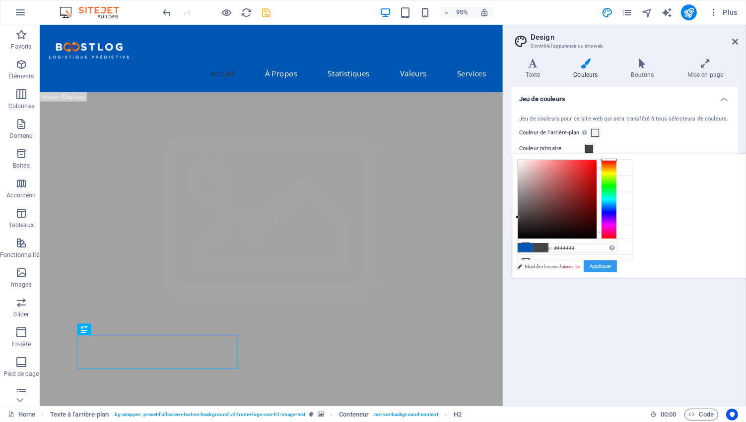
click at [617, 266] on button "Appliquer" at bounding box center [599, 266] width 33 height 12
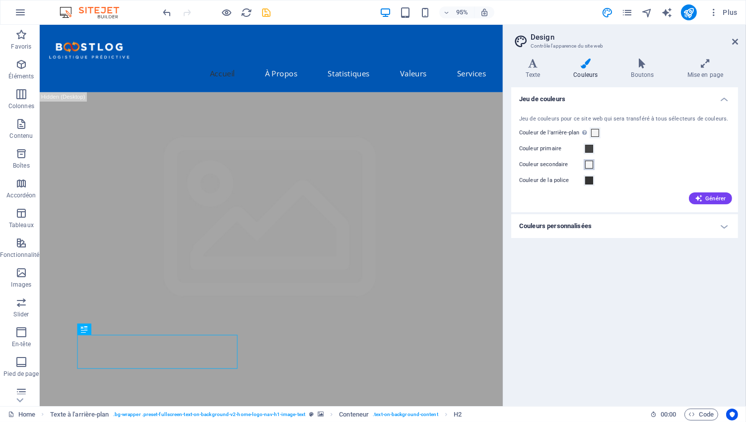
click at [589, 166] on span at bounding box center [589, 165] width 8 height 8
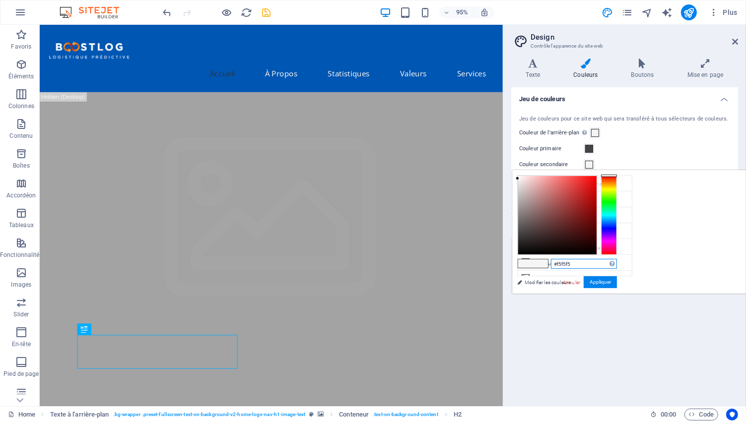
drag, startPoint x: 699, startPoint y: 262, endPoint x: 672, endPoint y: 264, distance: 27.3
click at [622, 264] on div "#f5f5f5 Formats pris en charge #0852ed rgb(8, 82, 237) rgba(8, 82, 237, 90%) hs…" at bounding box center [567, 304] width 110 height 267
paste input "ea6612"
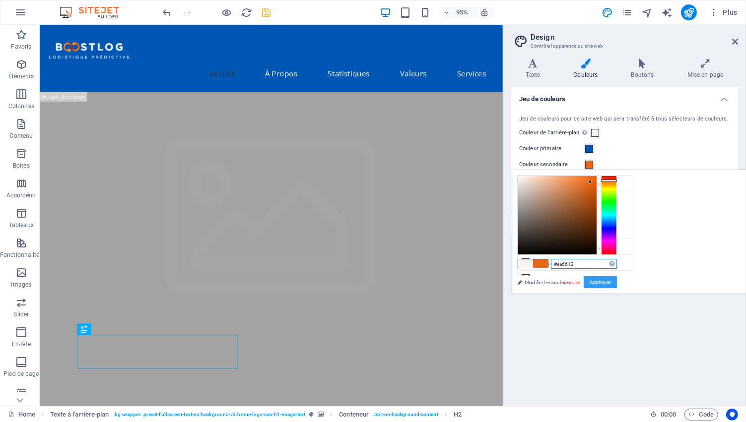
type input "#ea6612"
click at [617, 281] on button "Appliquer" at bounding box center [599, 282] width 33 height 12
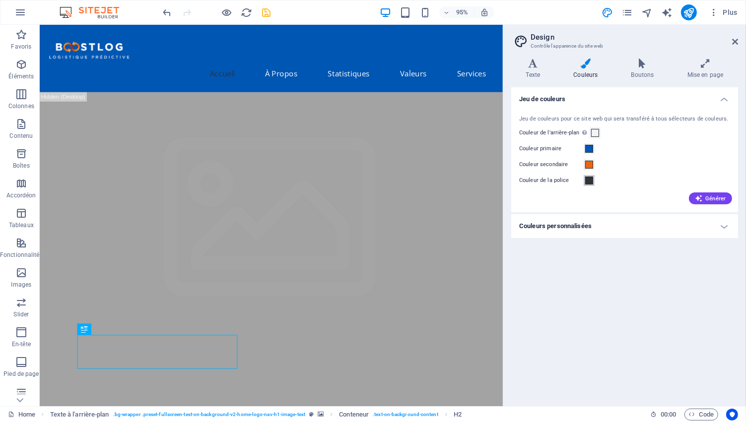
click at [588, 180] on span at bounding box center [589, 181] width 8 height 8
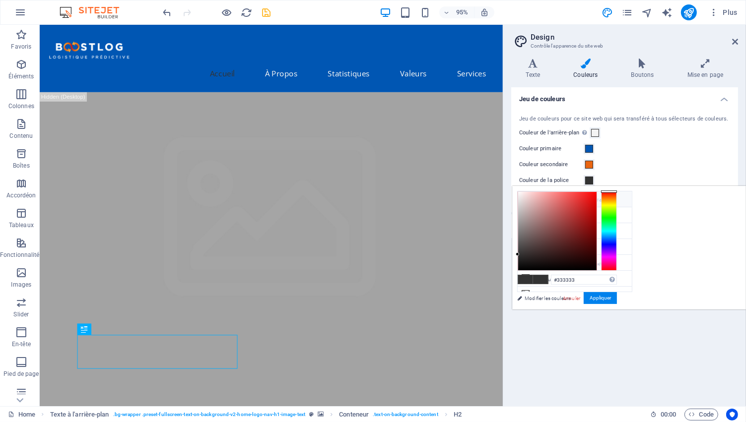
click at [523, 199] on icon at bounding box center [525, 198] width 7 height 7
type input "#f4f4f4"
click at [617, 295] on button "Appliquer" at bounding box center [599, 298] width 33 height 12
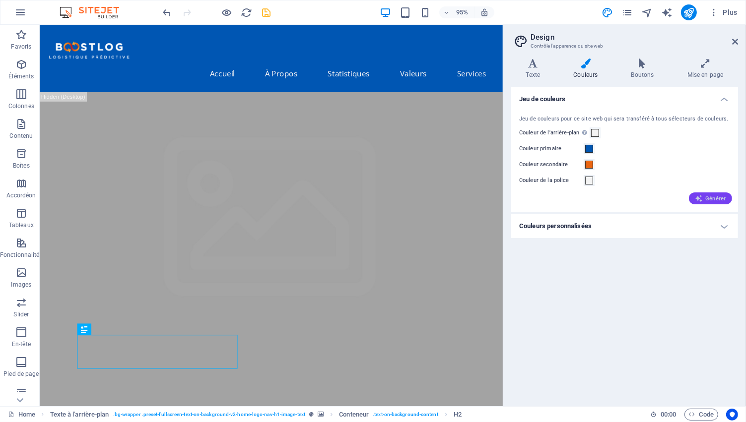
click at [701, 196] on icon "button" at bounding box center [698, 198] width 8 height 8
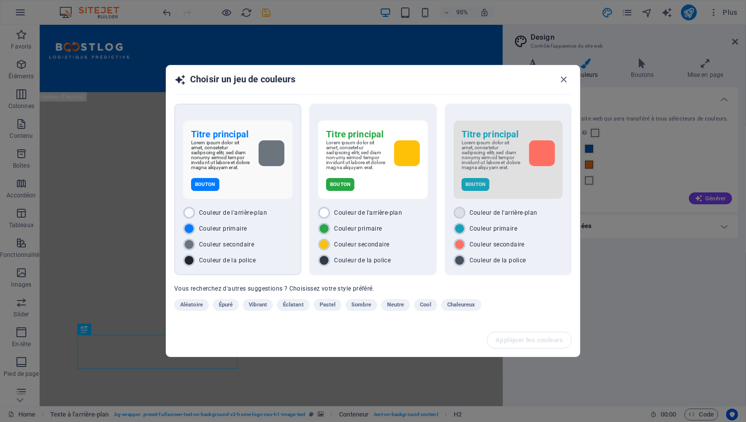
click at [262, 228] on div "Couleur primaire" at bounding box center [237, 229] width 109 height 12
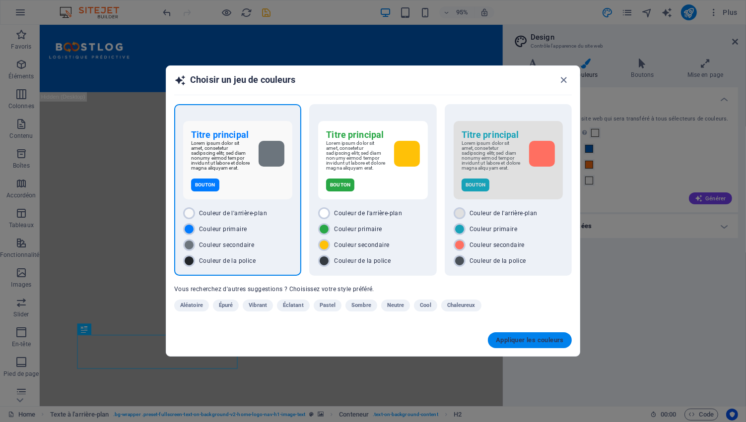
click at [526, 340] on span "Appliquer les couleurs" at bounding box center [530, 340] width 68 height 8
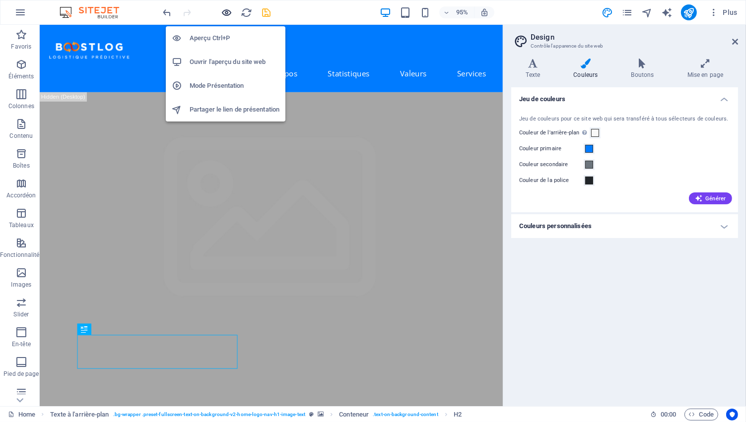
click at [227, 10] on icon "button" at bounding box center [226, 12] width 11 height 11
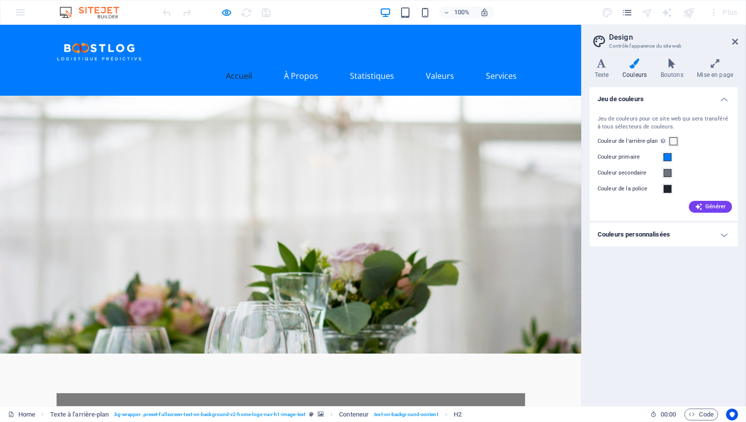
drag, startPoint x: 503, startPoint y: 154, endPoint x: 627, endPoint y: 164, distance: 124.9
click at [627, 164] on aside "Design Contrôle l'apparence du site web Variantes Texte Couleurs Boutons Mise e…" at bounding box center [663, 215] width 165 height 381
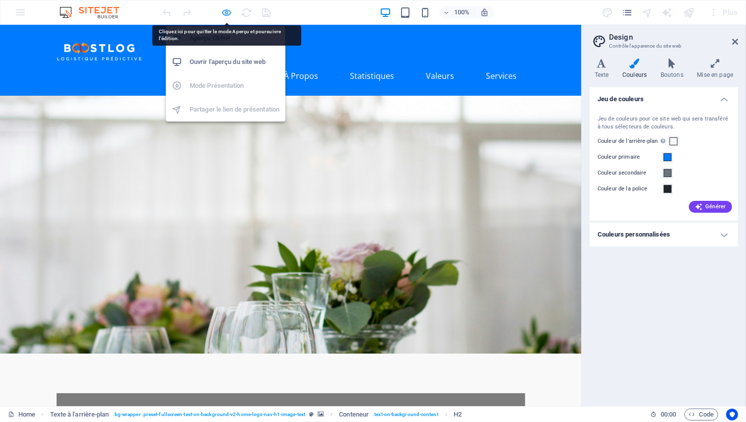
click at [226, 11] on icon "button" at bounding box center [226, 12] width 11 height 11
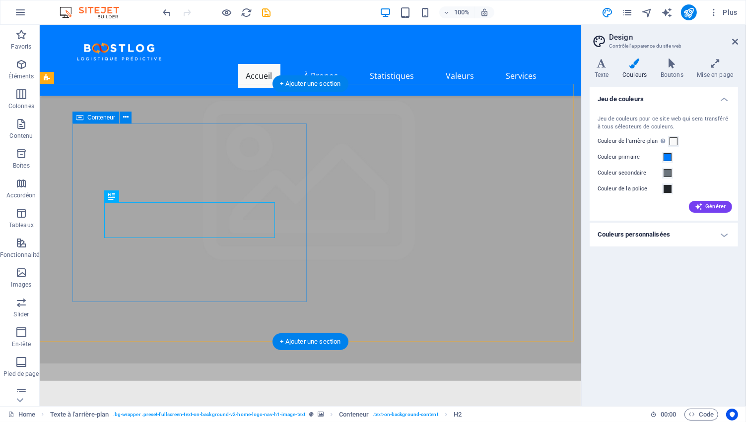
scroll to position [149, 0]
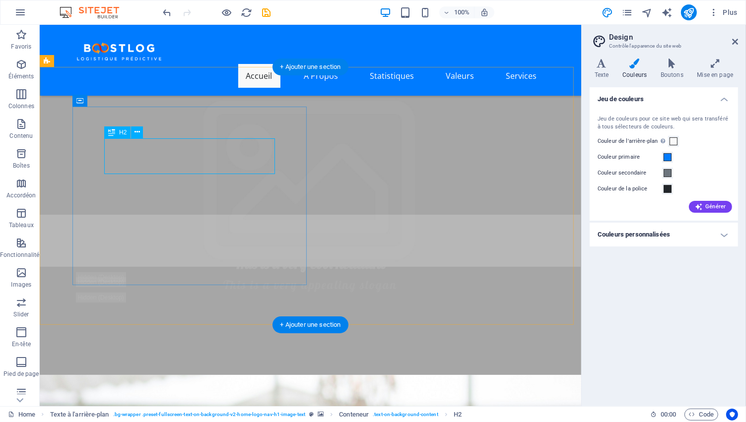
drag, startPoint x: 164, startPoint y: 165, endPoint x: 119, endPoint y: 149, distance: 47.8
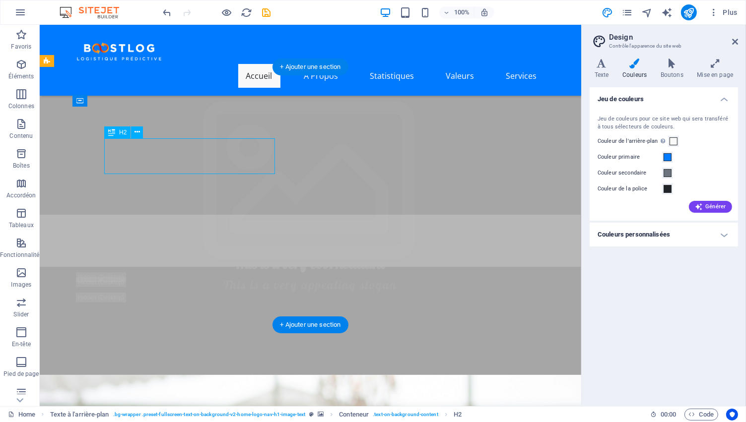
click at [119, 149] on div "H2 Bannière Conteneur H3 Logo Barre de menus Menu Menu Bannière Barre de menus …" at bounding box center [310, 215] width 541 height 381
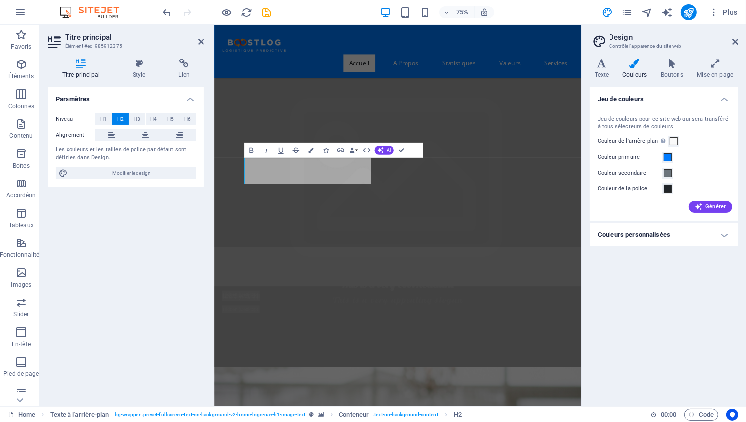
click at [119, 117] on span "H2" at bounding box center [120, 119] width 6 height 12
click at [132, 174] on span "Modifier le design" at bounding box center [131, 173] width 123 height 12
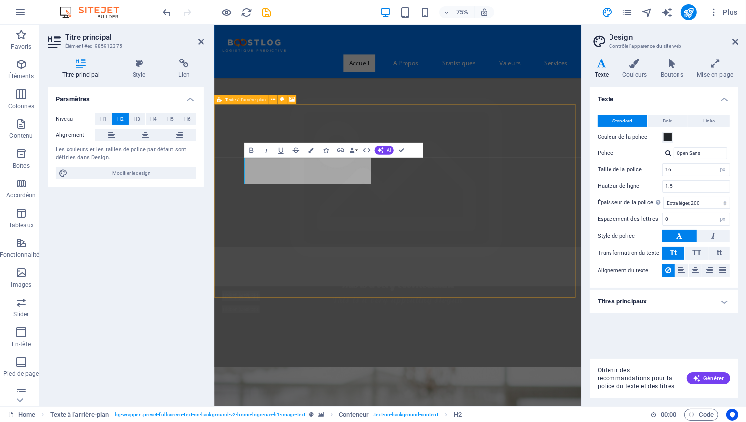
click at [720, 300] on h4 "Titres principaux" at bounding box center [663, 302] width 148 height 24
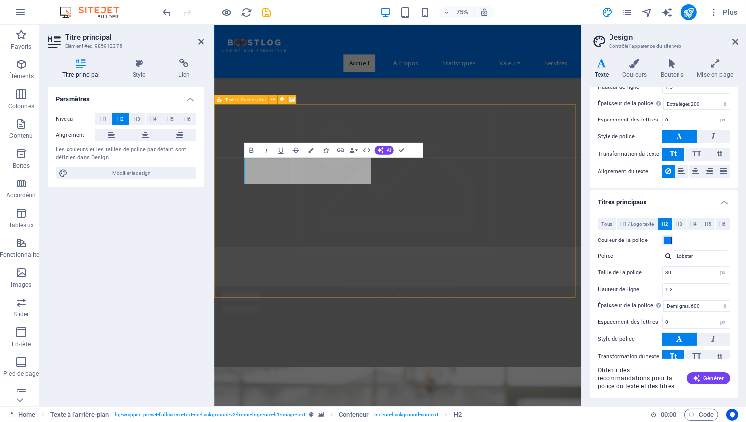
scroll to position [162, 0]
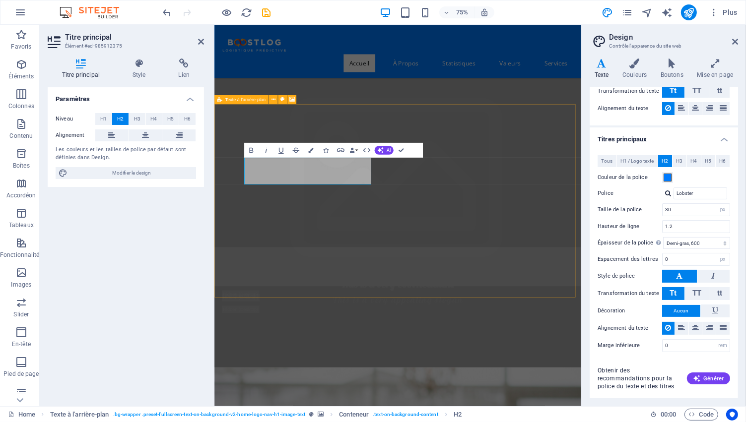
click at [666, 192] on div at bounding box center [668, 193] width 6 height 6
click at [689, 216] on div "Open Sans" at bounding box center [702, 219] width 53 height 10
type input "Open Sans"
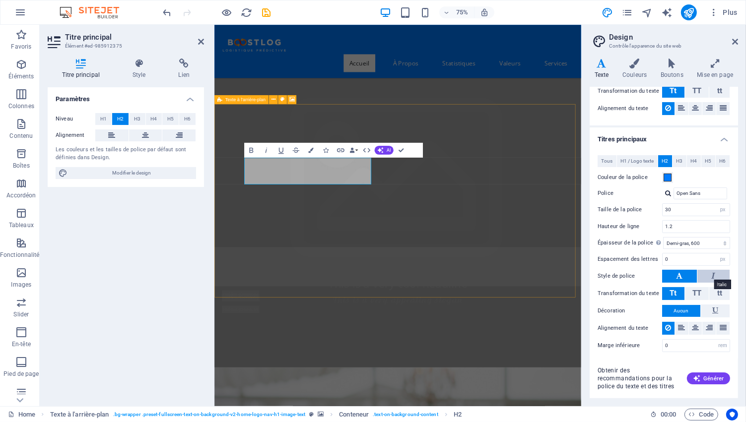
click at [712, 274] on icon at bounding box center [713, 276] width 4 height 12
click at [676, 275] on icon at bounding box center [679, 276] width 6 height 12
click at [704, 376] on span "Générer" at bounding box center [707, 379] width 31 height 8
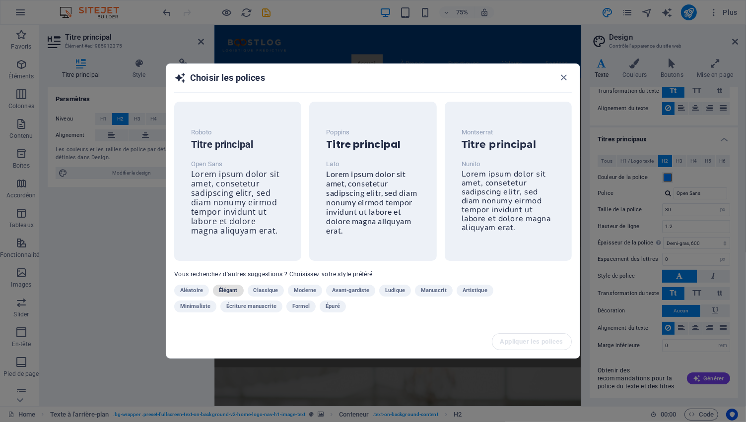
click at [220, 289] on span "Élégant" at bounding box center [228, 291] width 19 height 12
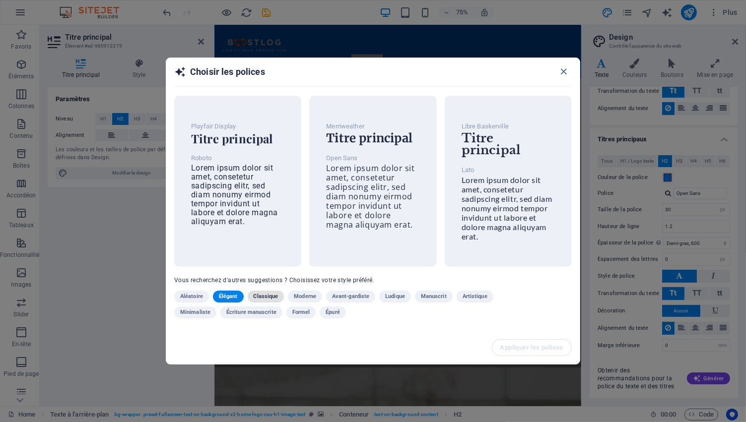
click at [270, 291] on span "Classique" at bounding box center [265, 297] width 25 height 12
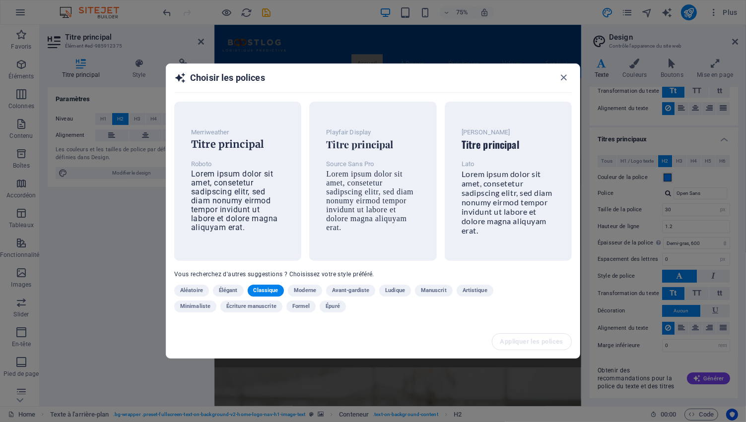
click at [342, 288] on span "Avant-gardiste" at bounding box center [350, 291] width 37 height 12
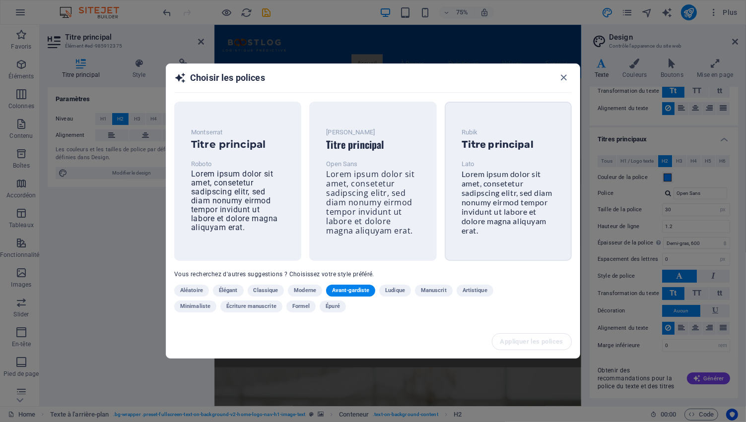
click at [494, 187] on span "Lorem ipsum dolor sit amet, consetetur sadipscing elitr, sed diam nonumy eirmod…" at bounding box center [506, 202] width 91 height 66
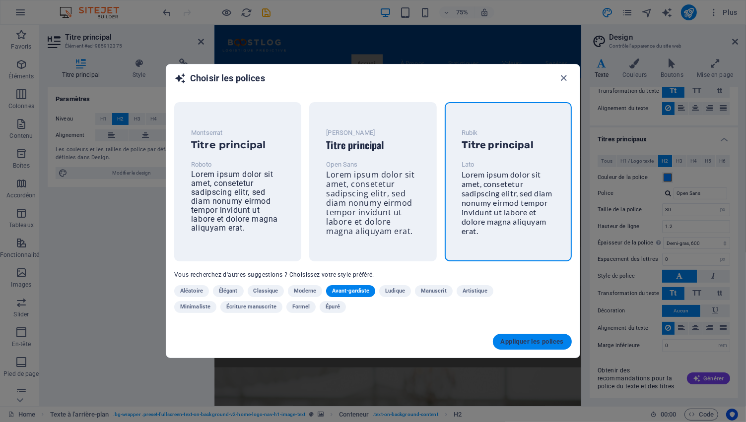
click at [524, 338] on button "Appliquer les polices" at bounding box center [532, 342] width 79 height 16
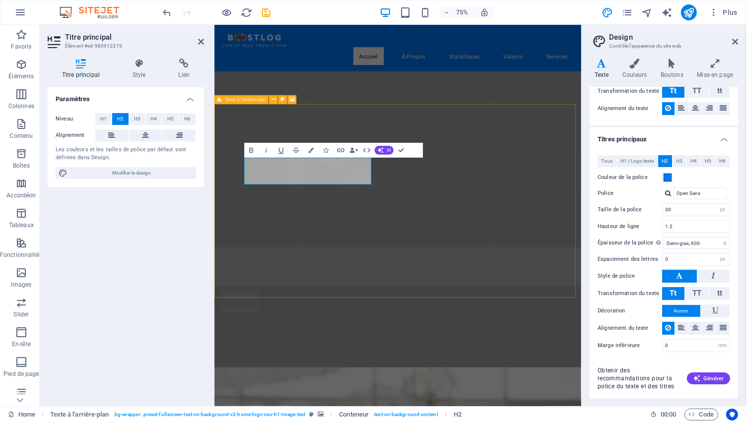
type input "Lato"
select select "400"
type input "Rubik"
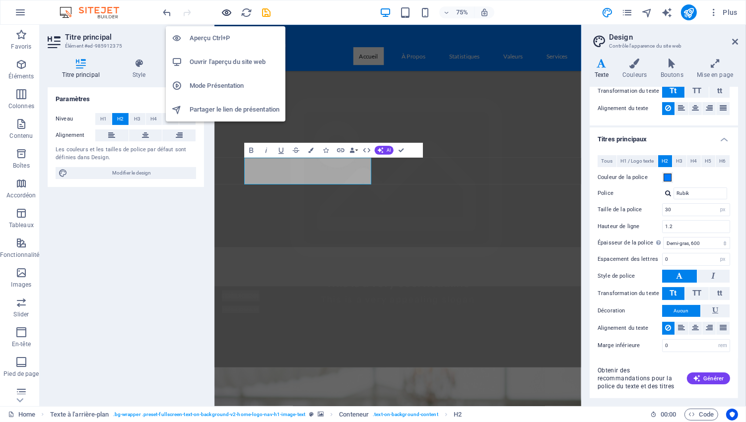
click at [228, 11] on icon "button" at bounding box center [226, 12] width 11 height 11
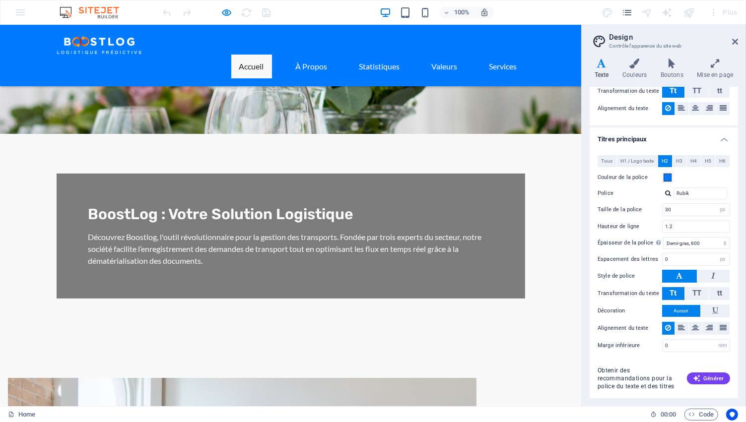
scroll to position [0, 0]
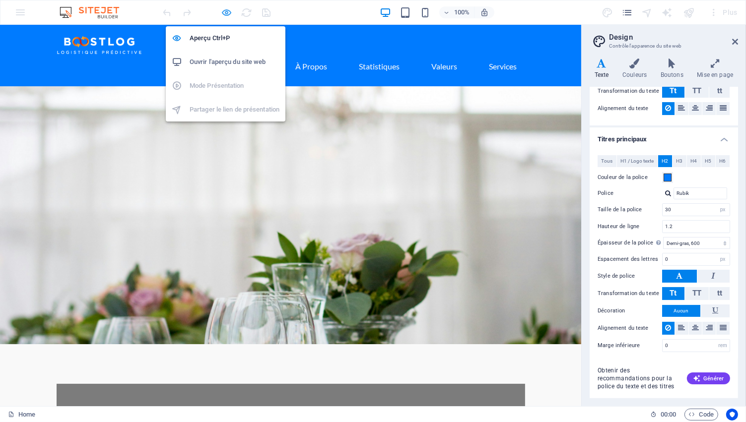
drag, startPoint x: 224, startPoint y: 9, endPoint x: 190, endPoint y: 174, distance: 167.6
click at [224, 9] on icon "button" at bounding box center [226, 12] width 11 height 11
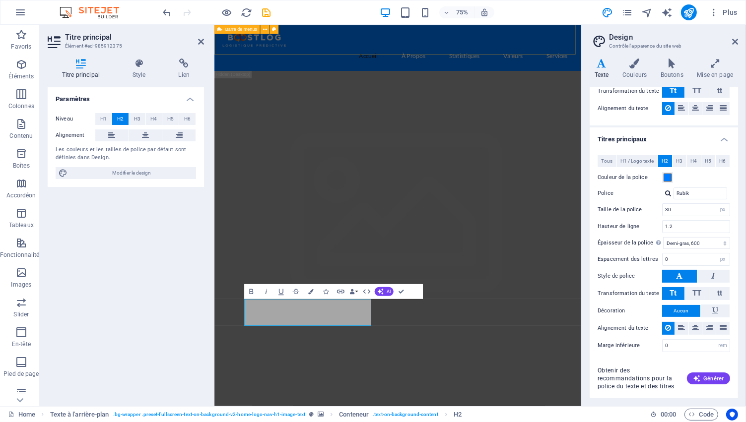
click at [318, 28] on div "Accueil À Propos Statistiques Valeurs Services" at bounding box center [458, 56] width 489 height 62
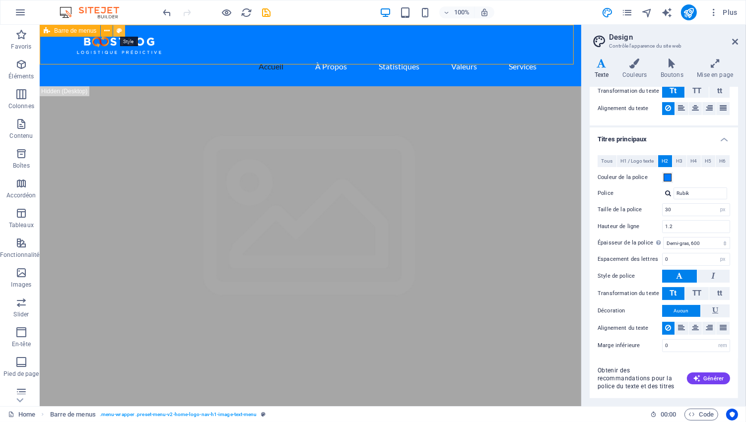
click at [121, 31] on icon at bounding box center [119, 31] width 5 height 10
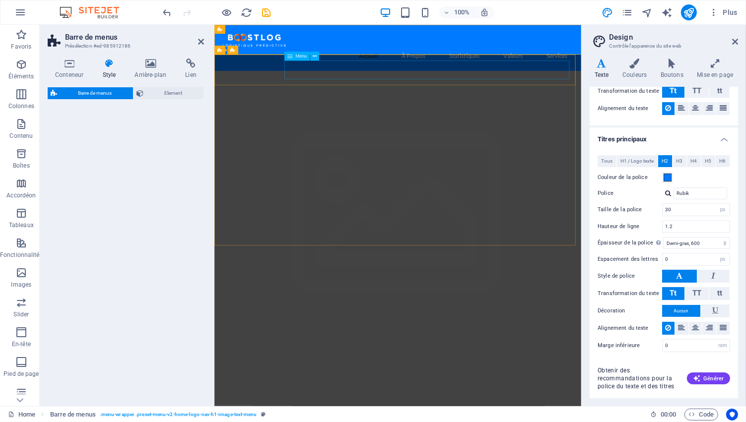
select select "rem"
select select "preset-menu-v2-home-logo-nav-h1-image-text-menu"
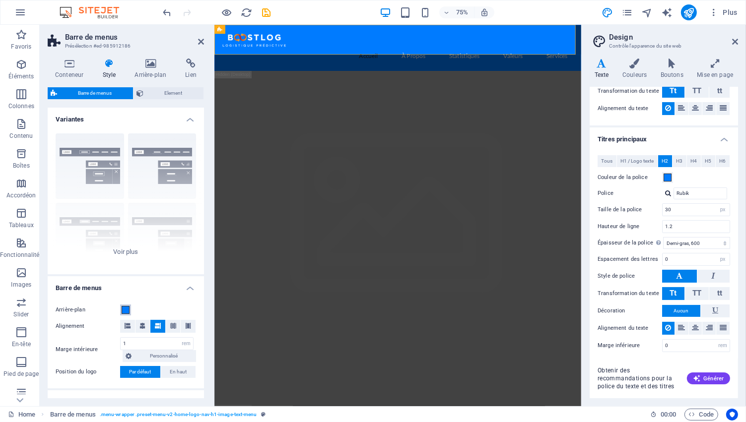
click at [126, 309] on span at bounding box center [126, 310] width 8 height 8
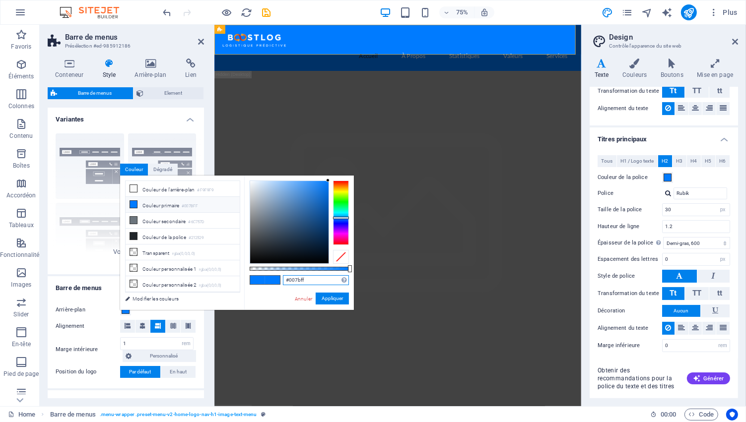
drag, startPoint x: 309, startPoint y: 278, endPoint x: 290, endPoint y: 280, distance: 19.0
click at [290, 280] on input "#007bff" at bounding box center [316, 280] width 66 height 10
type input "#444444"
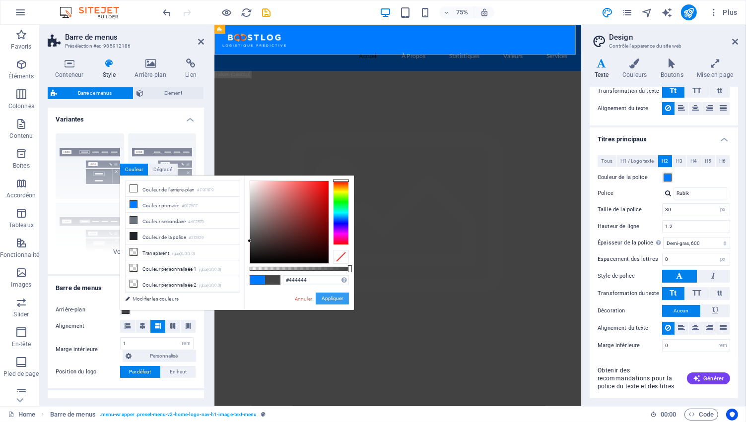
click at [321, 300] on button "Appliquer" at bounding box center [331, 299] width 33 height 12
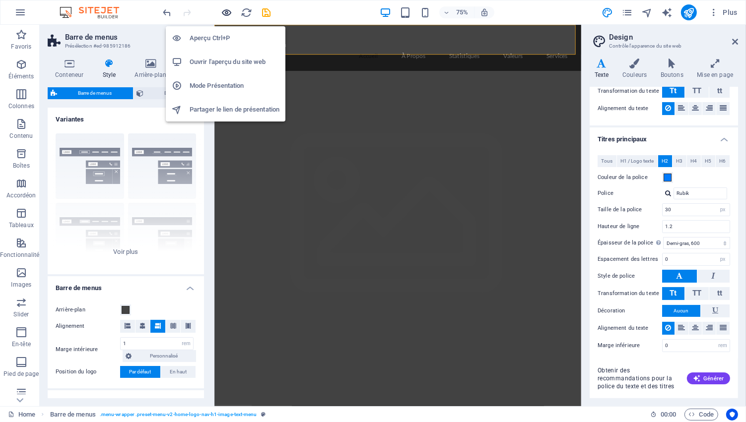
drag, startPoint x: 228, startPoint y: 10, endPoint x: 360, endPoint y: 113, distance: 166.9
click at [228, 10] on icon "button" at bounding box center [226, 12] width 11 height 11
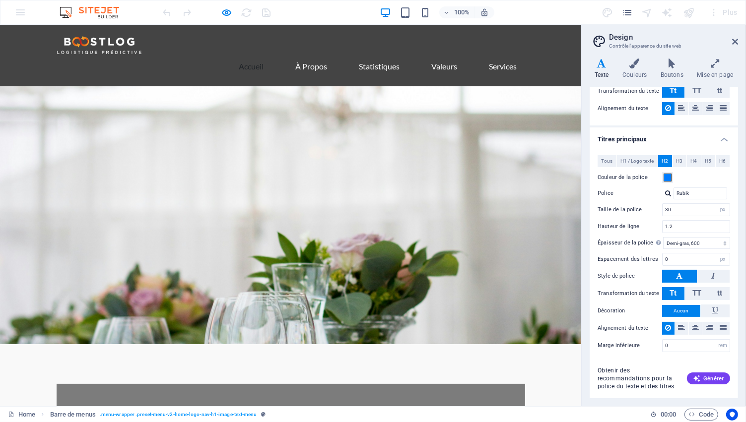
click at [246, 55] on link "Accueil" at bounding box center [251, 67] width 41 height 24
click at [306, 55] on link "À Propos" at bounding box center [312, 67] width 48 height 24
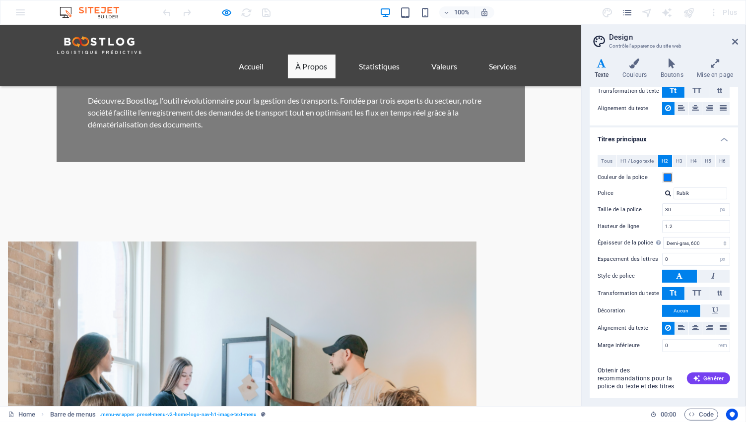
scroll to position [210, 0]
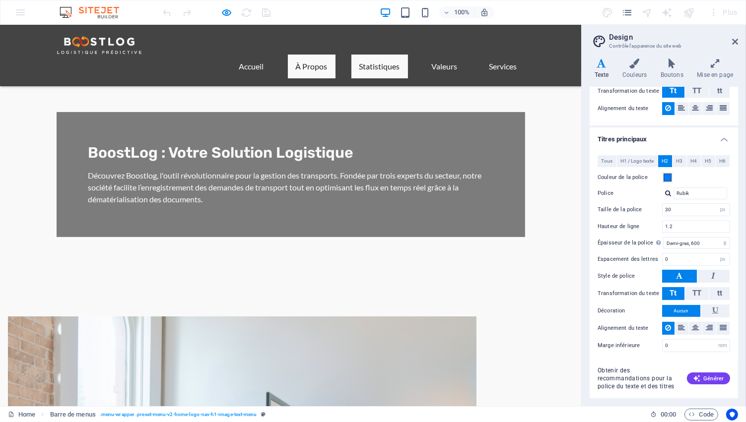
click at [369, 55] on link "Statistiques" at bounding box center [379, 67] width 57 height 24
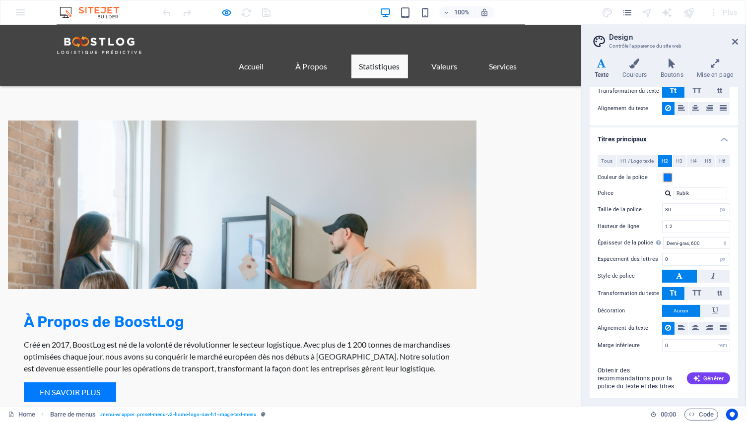
scroll to position [462, 0]
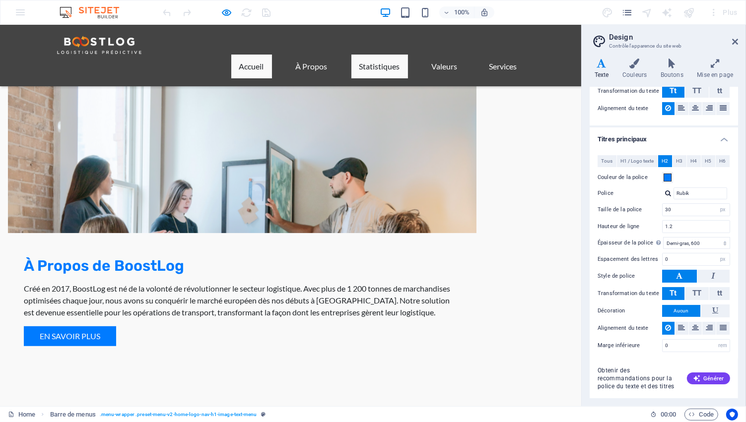
click at [242, 55] on link "Accueil" at bounding box center [251, 67] width 41 height 24
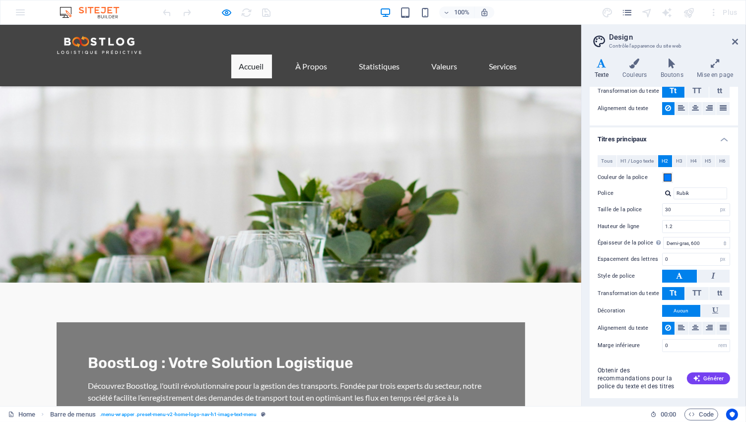
scroll to position [40, 0]
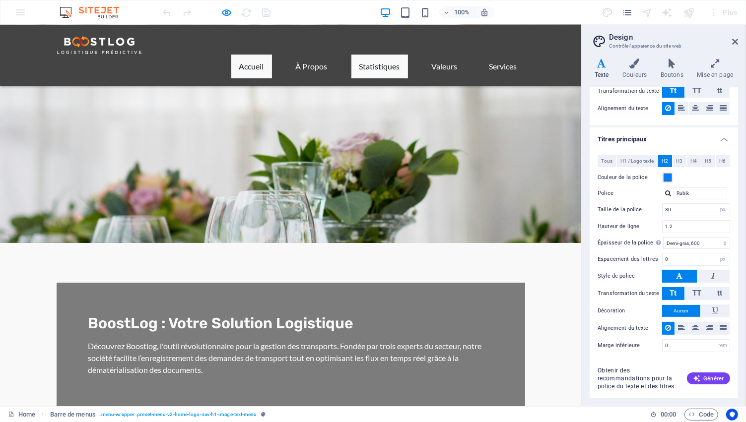
click at [355, 55] on link "Statistiques" at bounding box center [379, 67] width 57 height 24
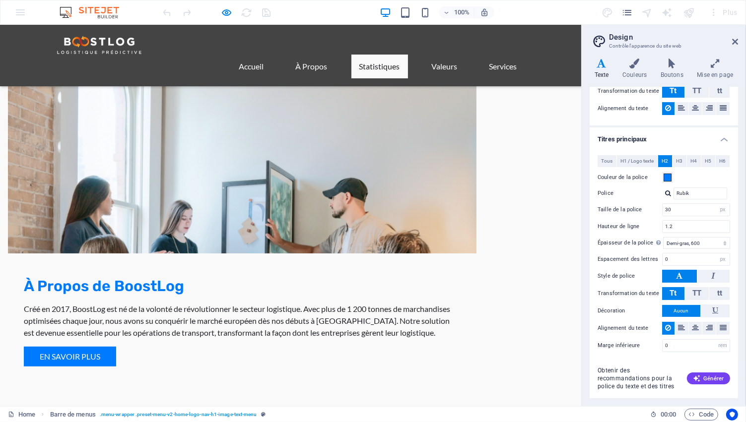
scroll to position [462, 0]
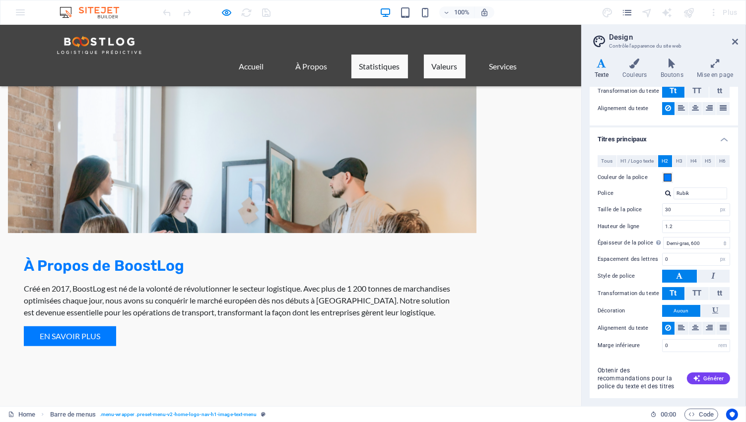
click at [429, 55] on link "Valeurs" at bounding box center [445, 67] width 42 height 24
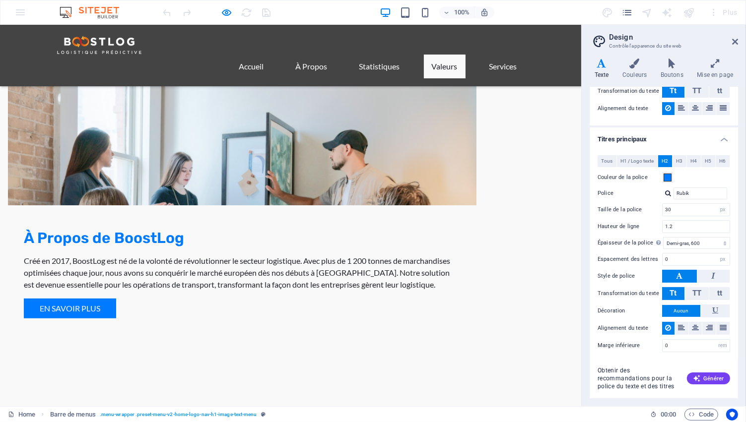
scroll to position [604, 0]
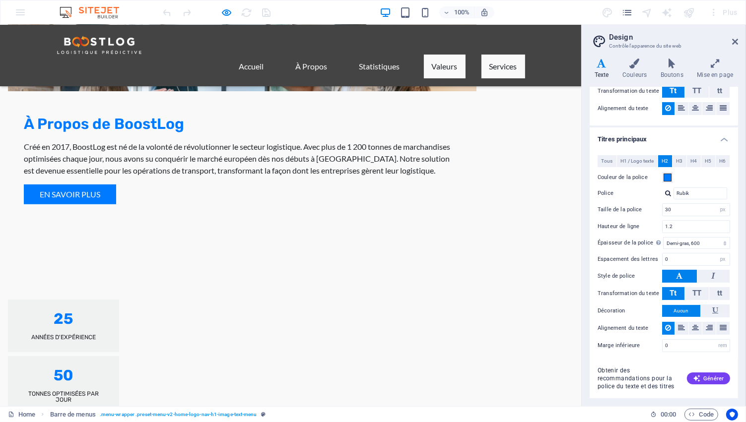
click at [494, 55] on link "Services" at bounding box center [503, 67] width 44 height 24
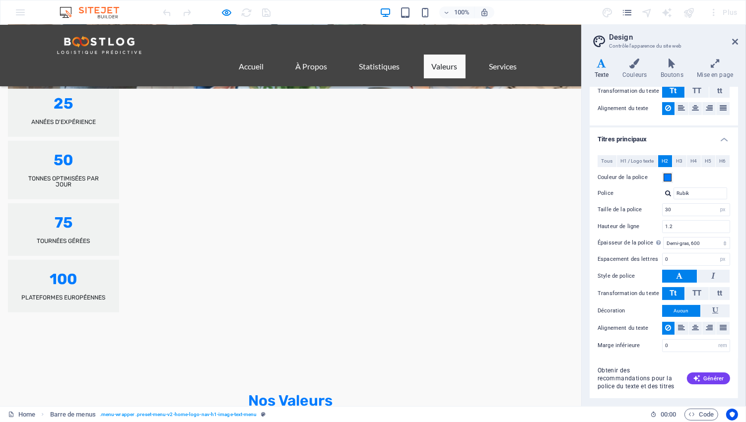
scroll to position [621, 0]
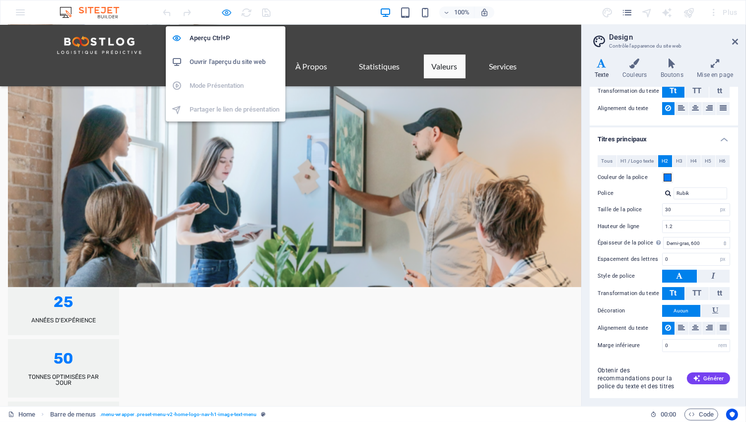
drag, startPoint x: 224, startPoint y: 9, endPoint x: 133, endPoint y: 116, distance: 140.4
click at [224, 9] on icon "button" at bounding box center [226, 12] width 11 height 11
click at [226, 11] on icon "button" at bounding box center [226, 12] width 11 height 11
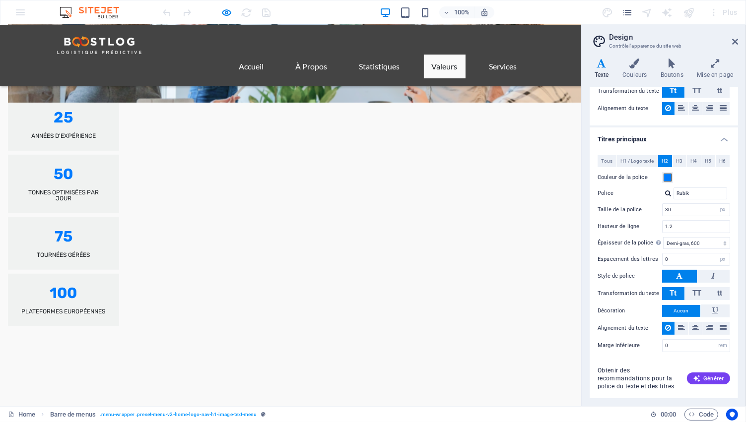
scroll to position [657, 0]
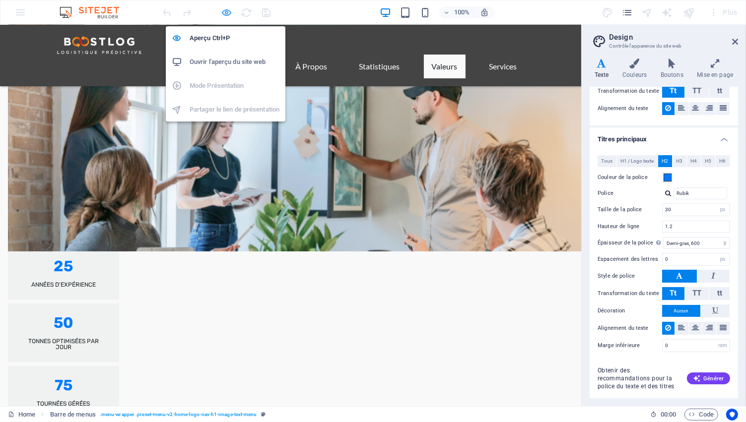
click at [222, 11] on icon "button" at bounding box center [226, 12] width 11 height 11
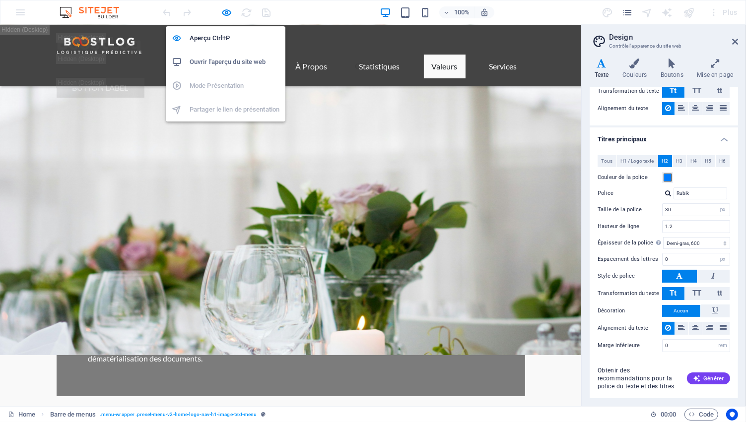
select select "rem"
select select "preset-menu-v2-home-logo-nav-h1-image-text-menu"
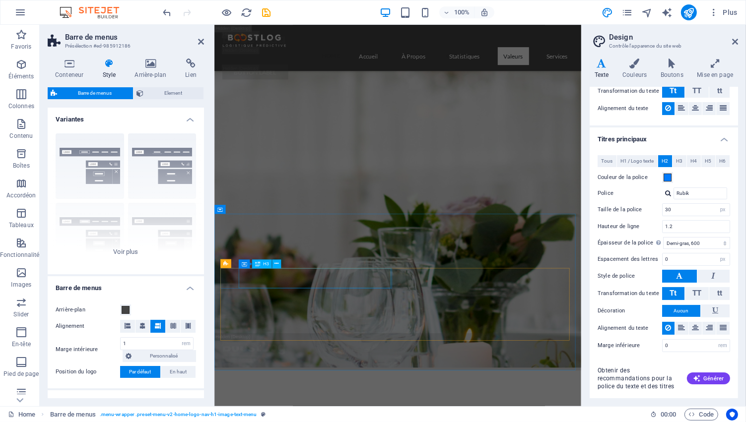
scroll to position [3560, 0]
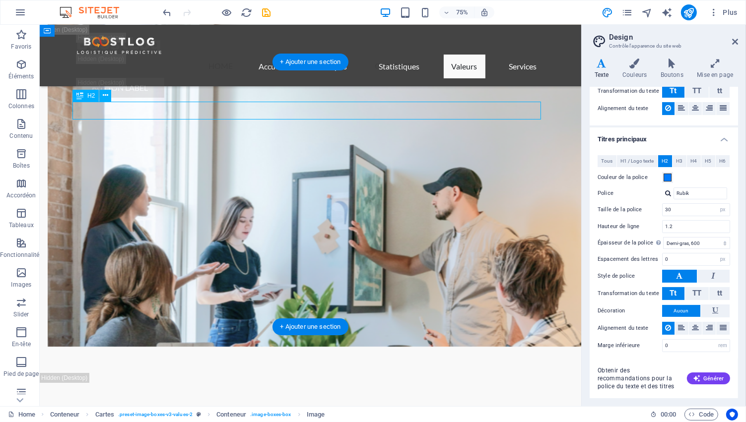
scroll to position [3106, 0]
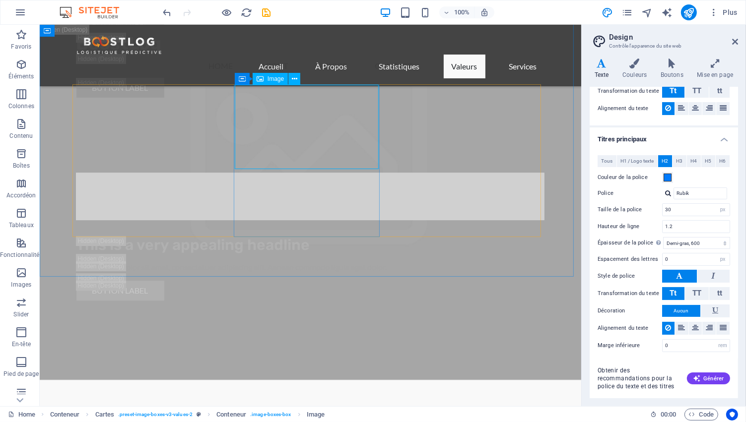
click at [272, 79] on span "Image" at bounding box center [275, 79] width 16 height 6
click at [294, 80] on icon at bounding box center [294, 79] width 5 height 10
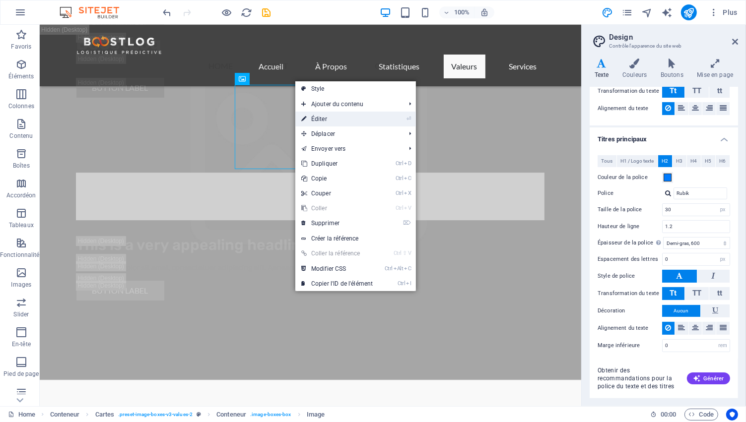
click at [318, 116] on link "⏎ Éditer" at bounding box center [336, 119] width 83 height 15
select select "vw"
select select "px"
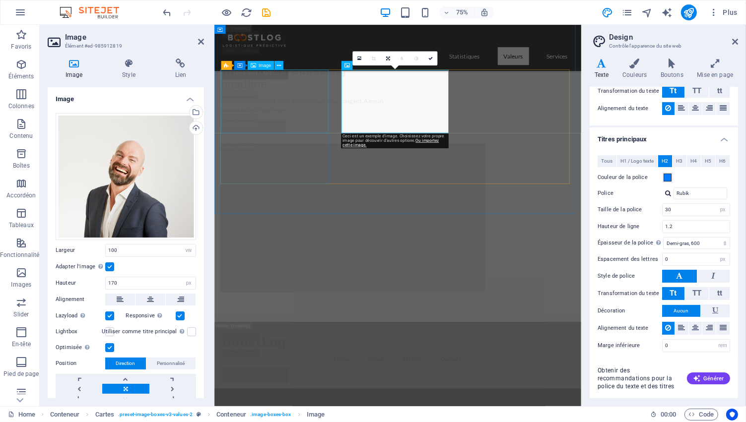
scroll to position [3560, 0]
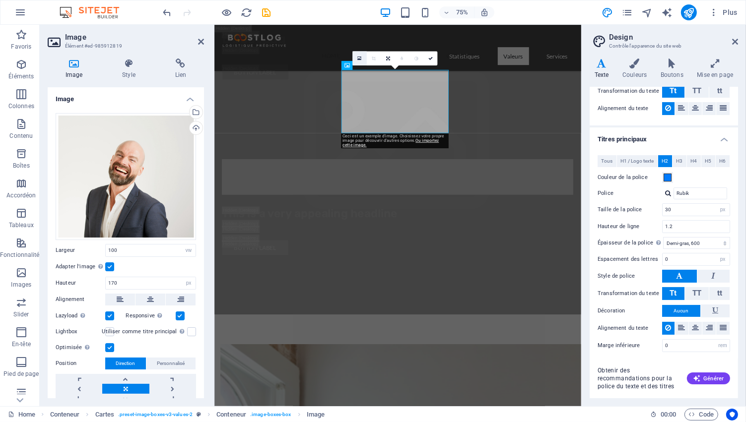
click at [360, 57] on icon at bounding box center [359, 58] width 4 height 5
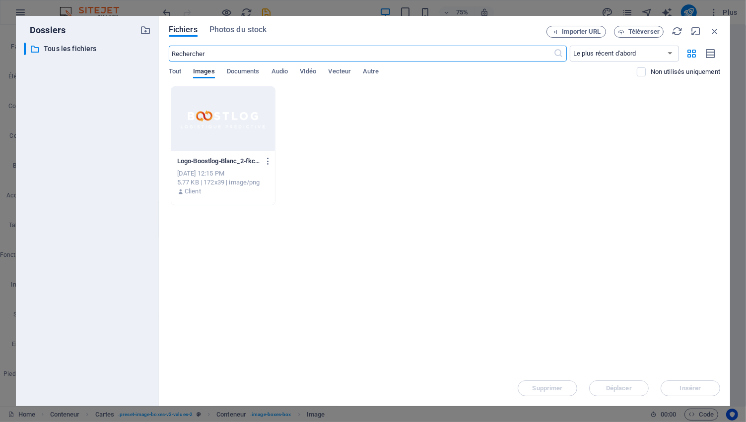
scroll to position [6849, 0]
click at [240, 30] on span "Photos du stock" at bounding box center [238, 30] width 58 height 12
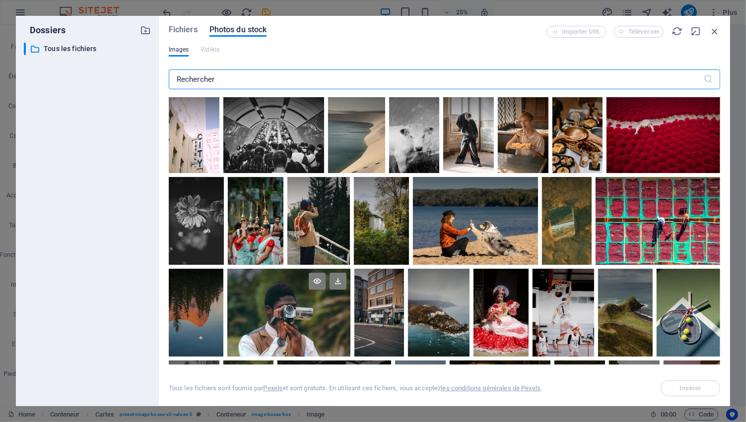
scroll to position [198, 0]
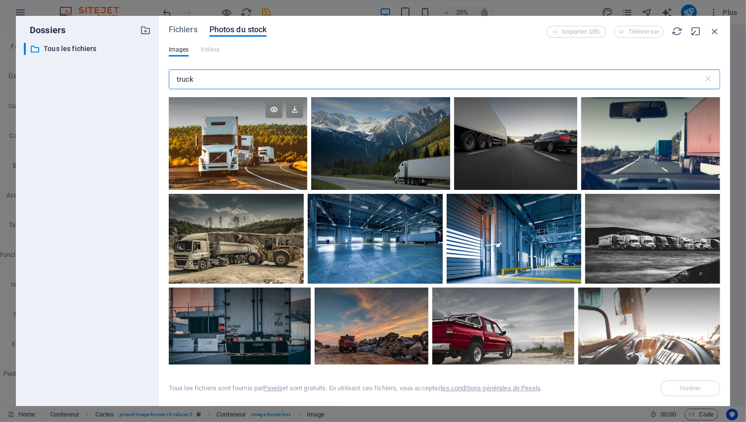
type input "truck"
click at [226, 161] on div at bounding box center [238, 143] width 138 height 93
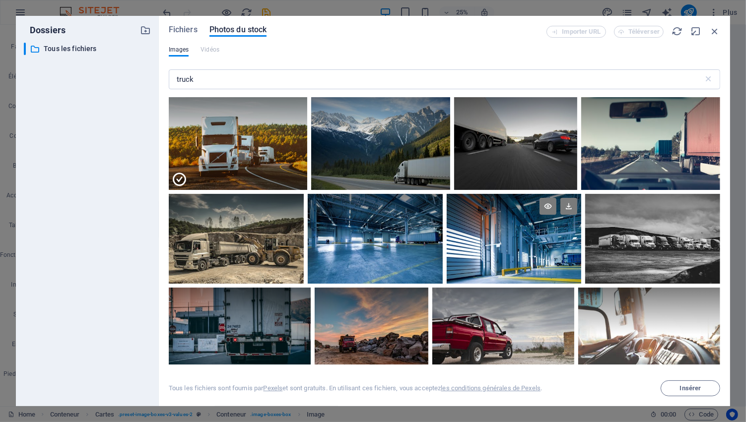
scroll to position [149, 0]
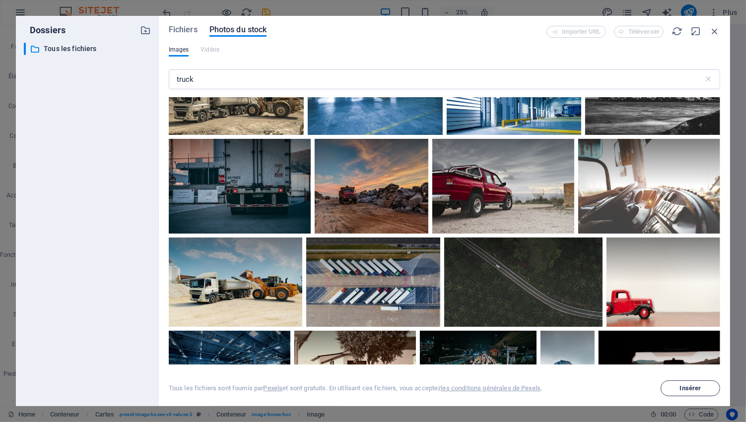
click at [685, 387] on span "Insérer" at bounding box center [690, 388] width 21 height 6
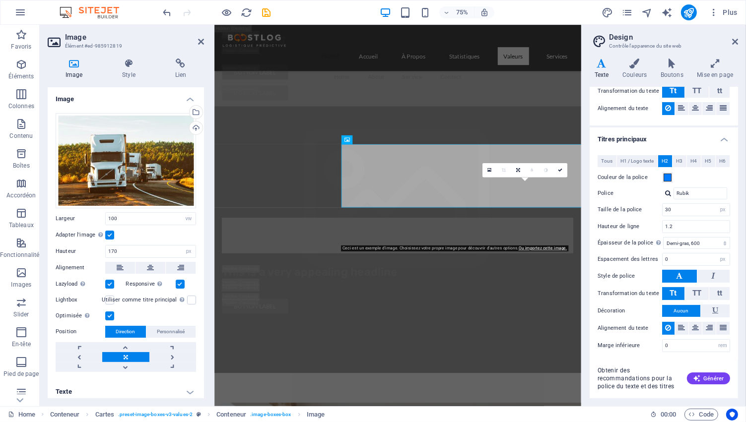
scroll to position [3, 0]
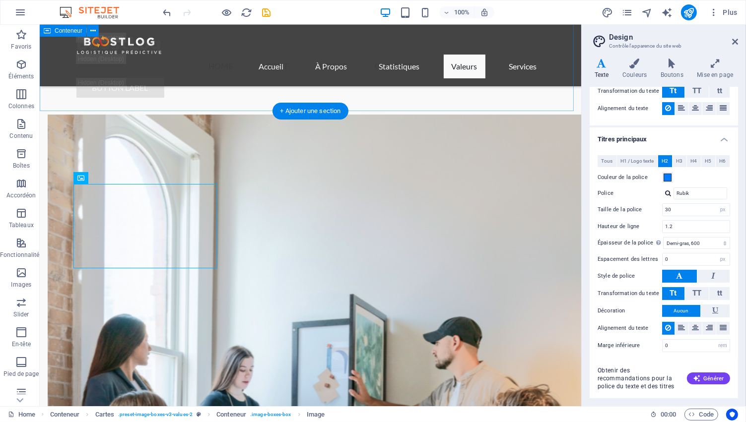
scroll to position [3007, 0]
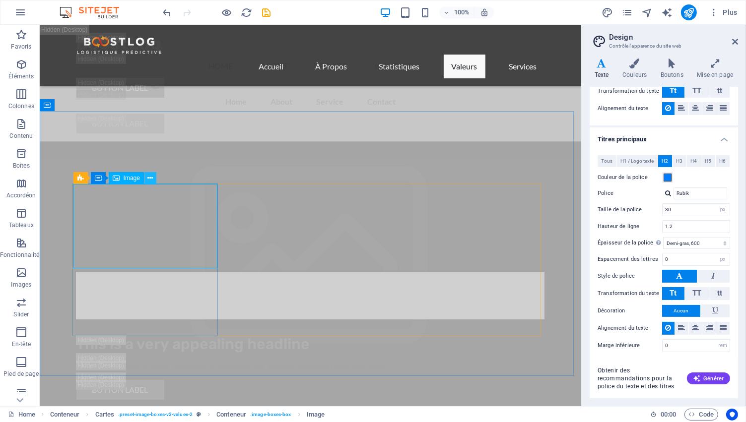
click at [149, 177] on icon at bounding box center [149, 178] width 5 height 10
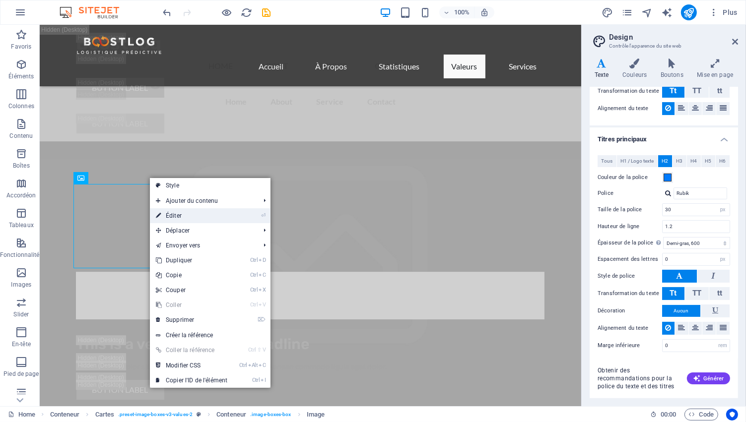
click at [171, 214] on link "⏎ Éditer" at bounding box center [191, 215] width 83 height 15
select select "vw"
select select "px"
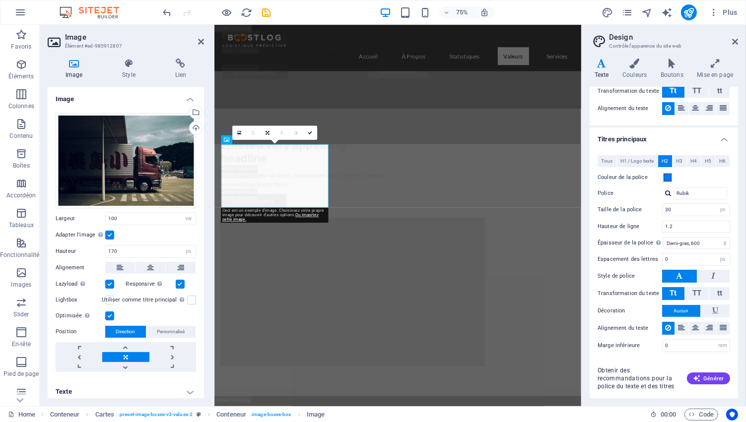
scroll to position [3461, 0]
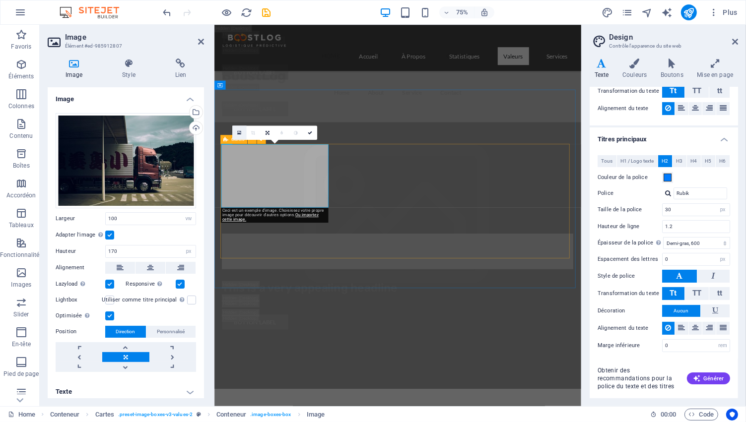
drag, startPoint x: 240, startPoint y: 132, endPoint x: 93, endPoint y: 429, distance: 330.8
click at [240, 132] on icon at bounding box center [239, 132] width 4 height 5
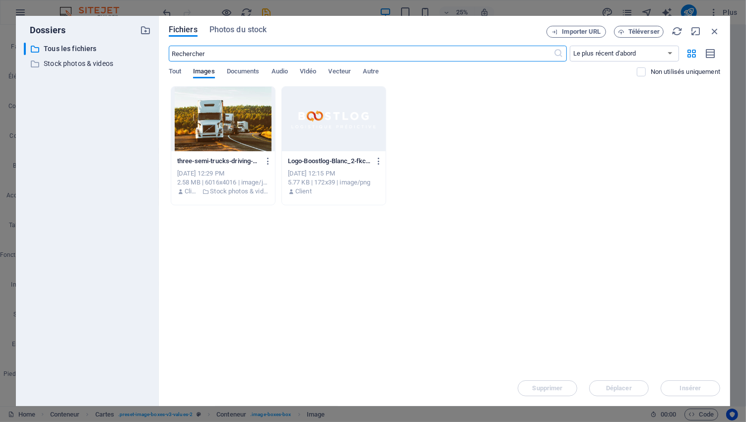
scroll to position [6750, 0]
click at [232, 26] on span "Photos du stock" at bounding box center [238, 30] width 58 height 12
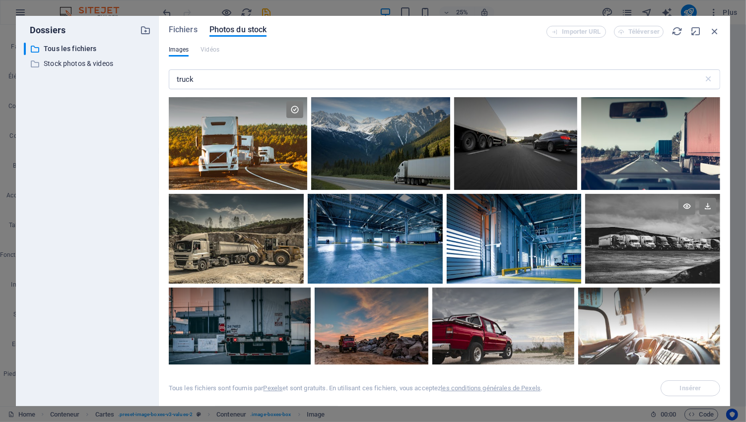
click at [624, 234] on div at bounding box center [652, 216] width 135 height 45
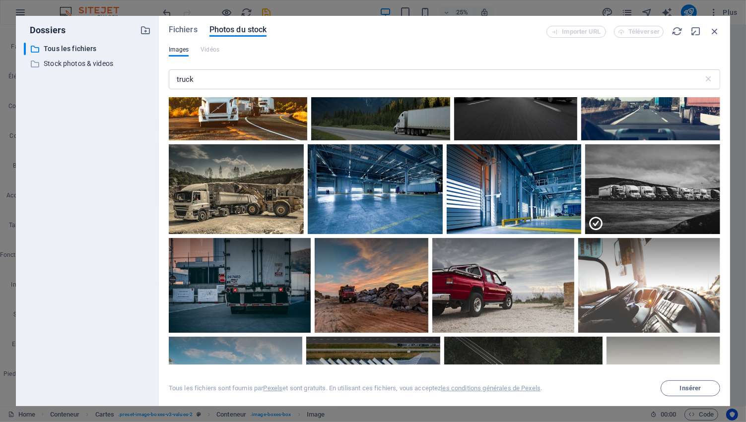
scroll to position [0, 0]
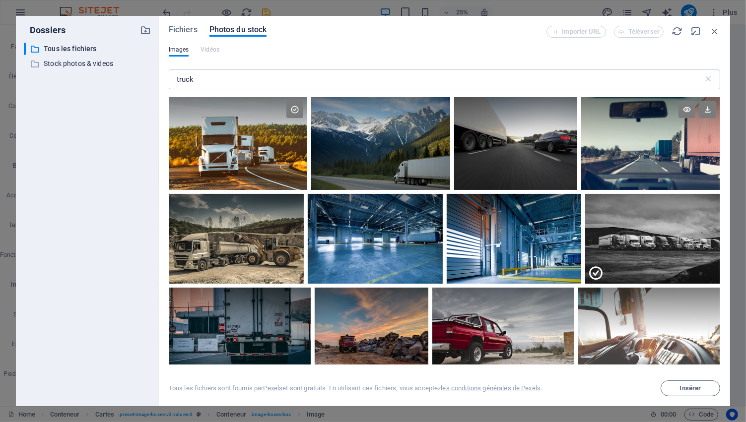
click at [650, 142] on div at bounding box center [650, 120] width 139 height 46
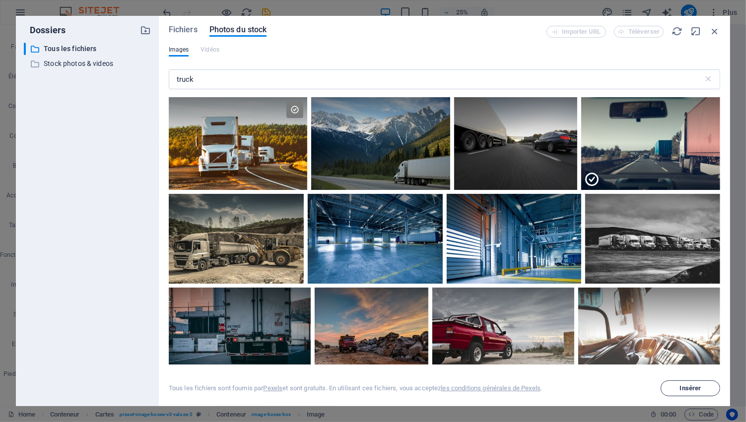
click at [695, 387] on span "Insérer" at bounding box center [690, 388] width 21 height 6
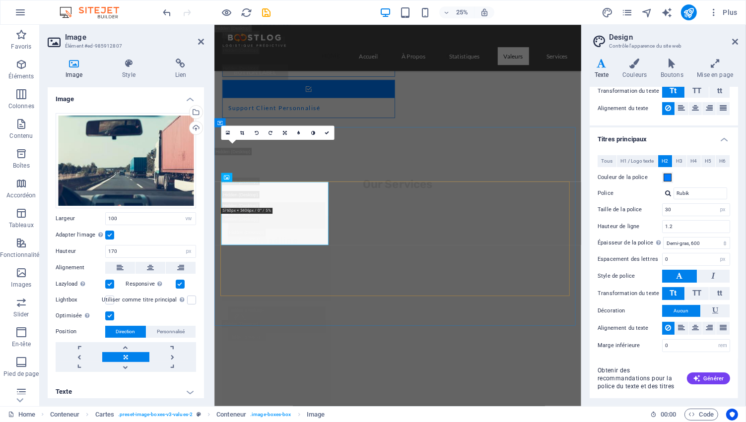
scroll to position [3461, 0]
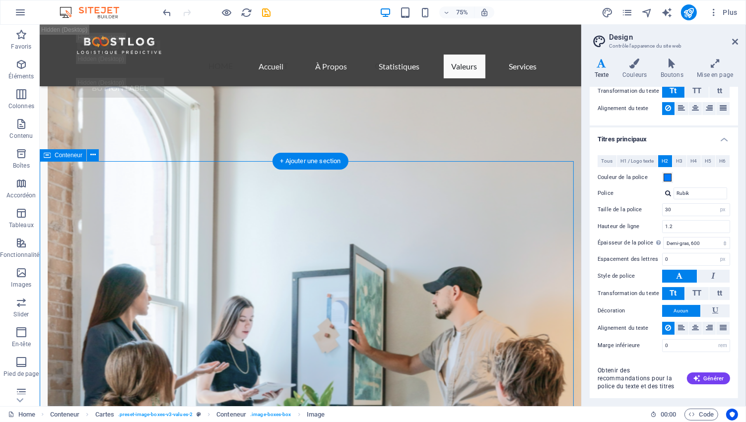
scroll to position [3007, 0]
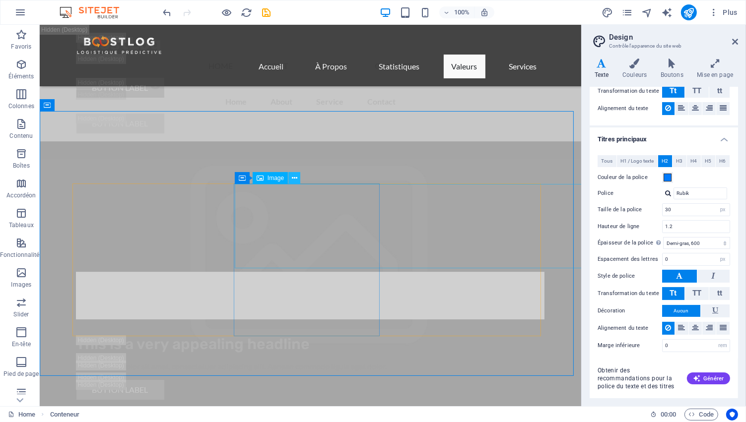
click at [294, 178] on icon at bounding box center [294, 178] width 5 height 10
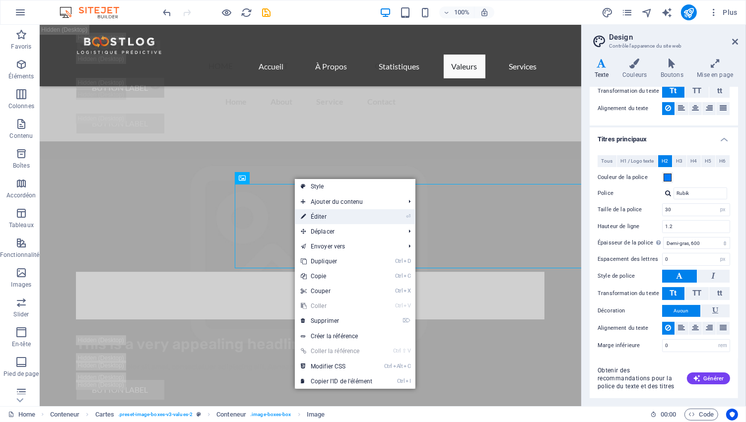
click at [323, 216] on link "⏎ Éditer" at bounding box center [336, 216] width 83 height 15
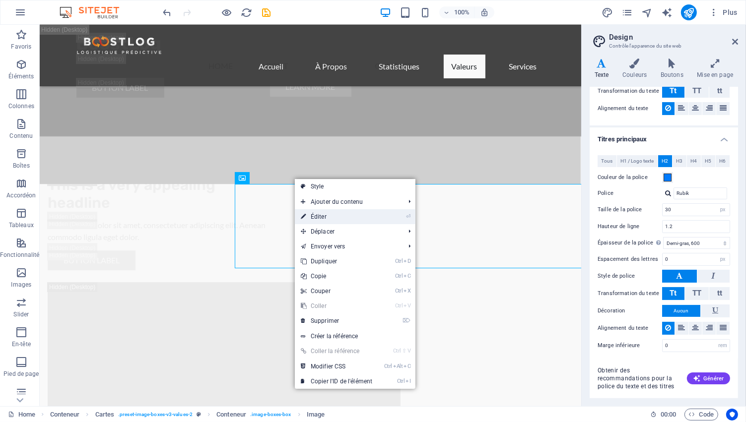
select select "vw"
select select "px"
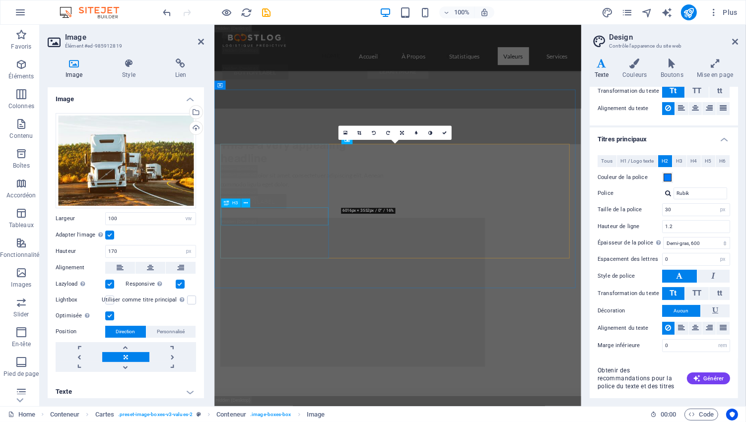
scroll to position [3461, 0]
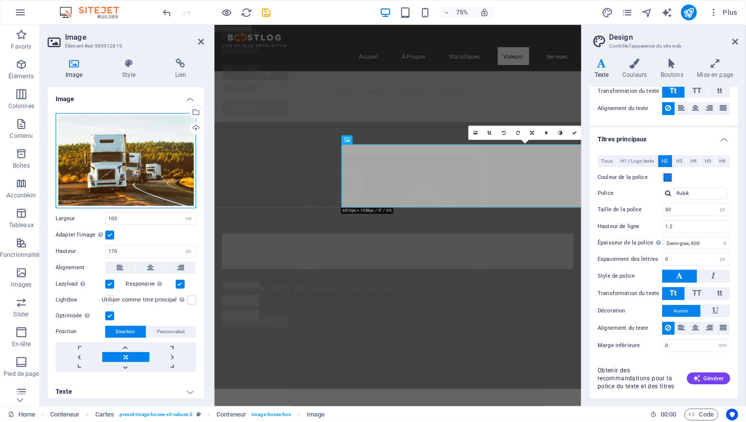
click at [128, 170] on div "Glissez les fichiers ici, cliquez pour choisir les fichiers ou sélectionnez les…" at bounding box center [126, 160] width 140 height 95
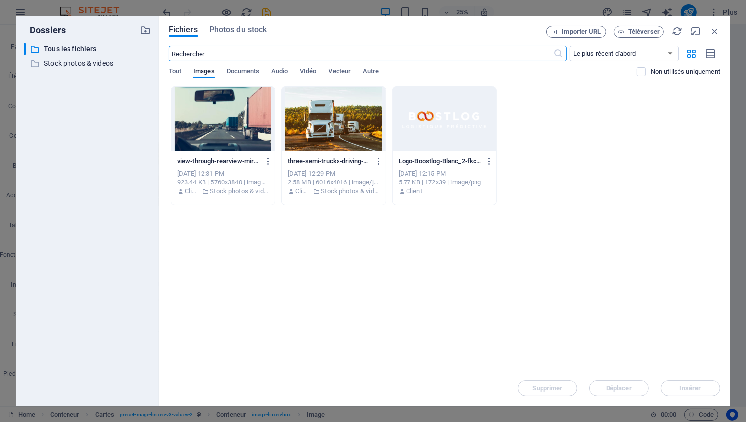
scroll to position [6750, 0]
click at [334, 116] on div at bounding box center [334, 119] width 104 height 64
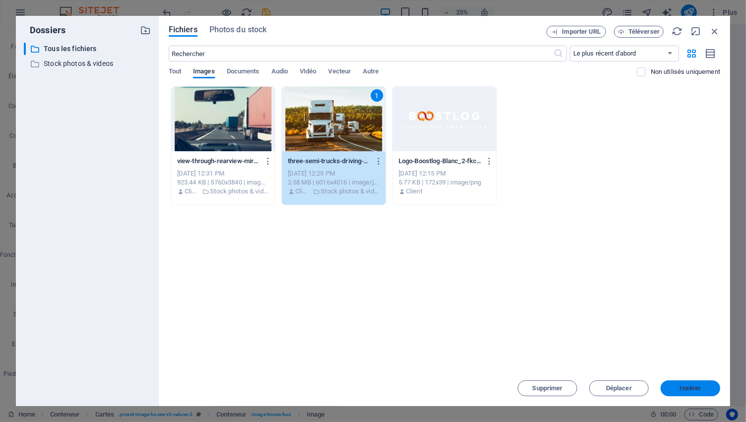
click at [675, 390] on span "Insérer" at bounding box center [690, 388] width 52 height 6
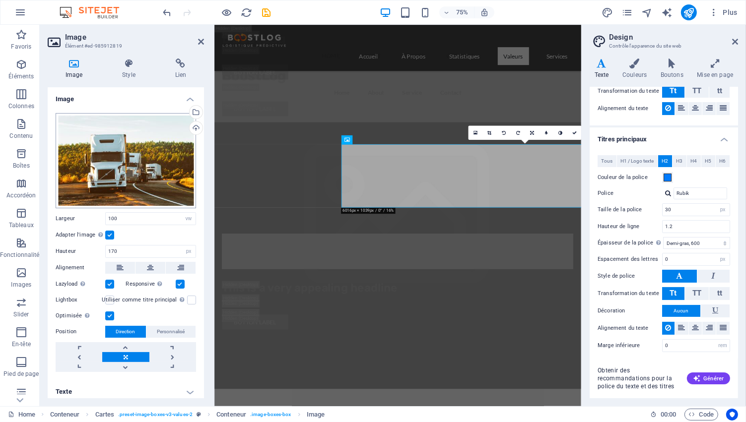
scroll to position [3, 0]
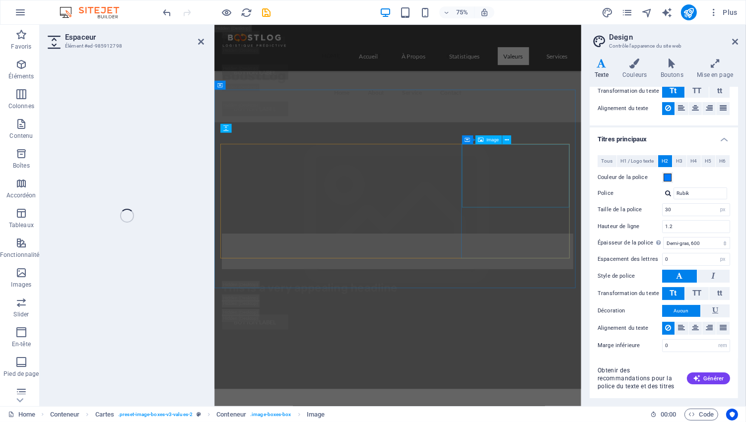
select select "vw"
select select "px"
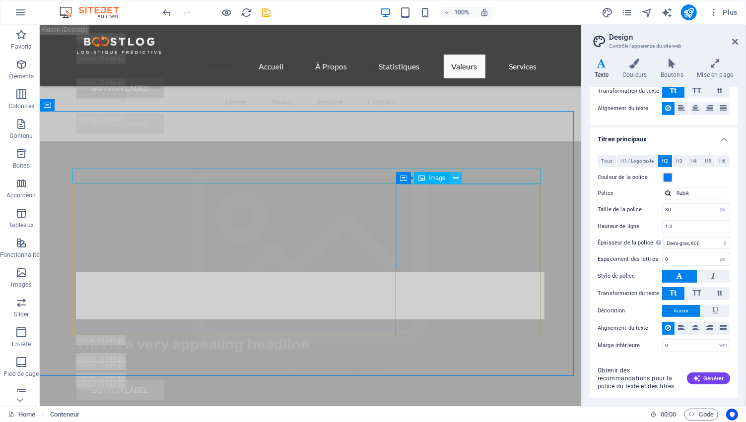
click at [455, 177] on icon at bounding box center [455, 178] width 5 height 10
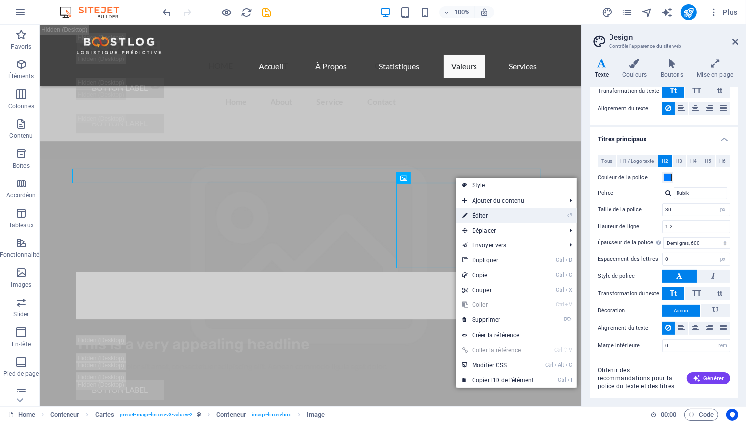
click at [495, 214] on link "⏎ Éditer" at bounding box center [497, 215] width 83 height 15
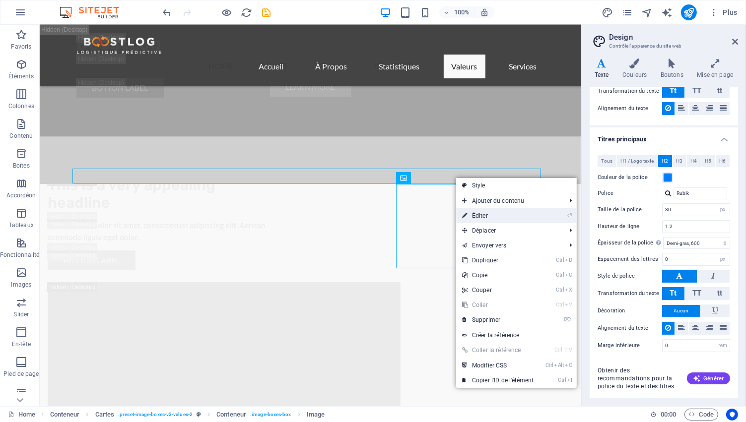
select select "vw"
select select "px"
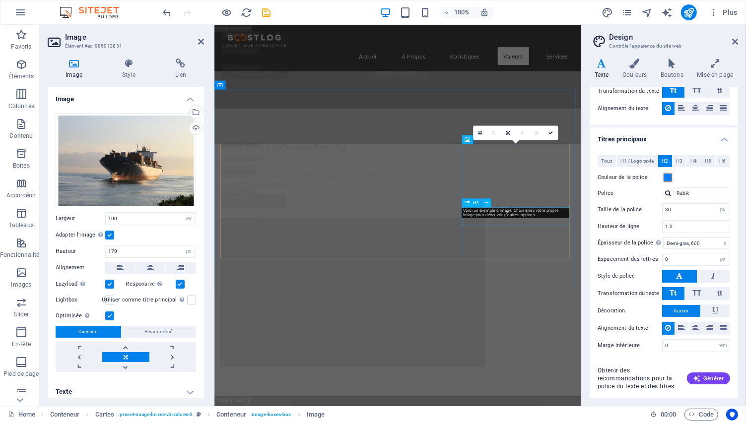
scroll to position [3461, 0]
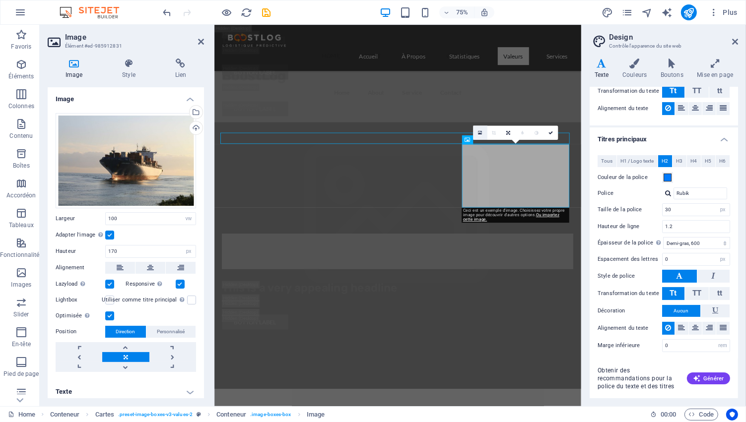
click at [479, 130] on icon at bounding box center [480, 132] width 4 height 5
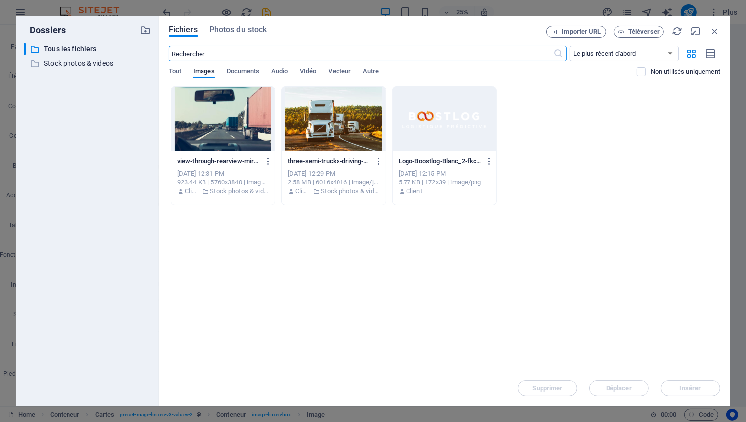
scroll to position [6750, 0]
click at [339, 116] on div at bounding box center [334, 119] width 104 height 64
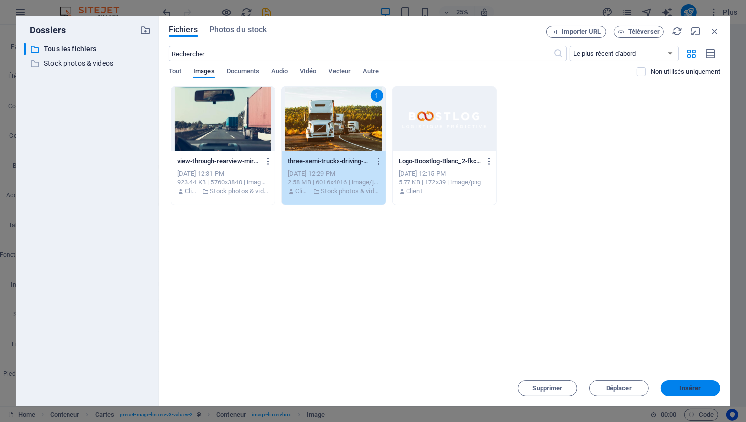
click at [690, 389] on span "Insérer" at bounding box center [690, 388] width 21 height 6
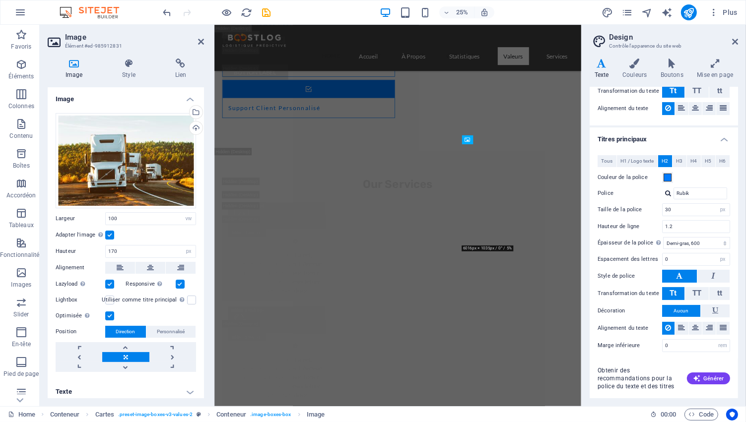
scroll to position [3461, 0]
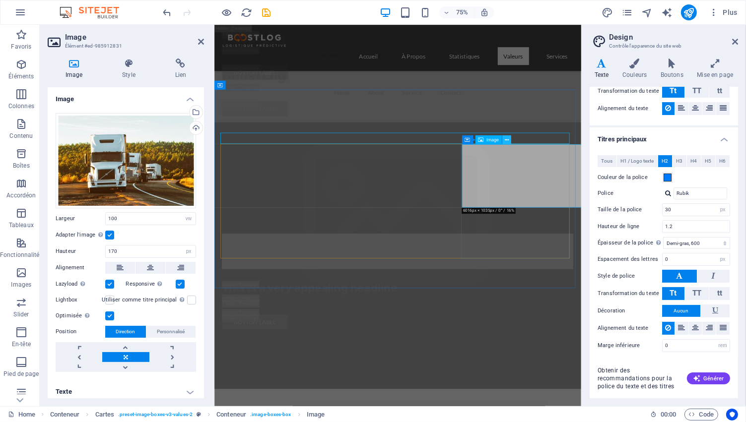
click at [506, 138] on icon at bounding box center [506, 140] width 4 height 8
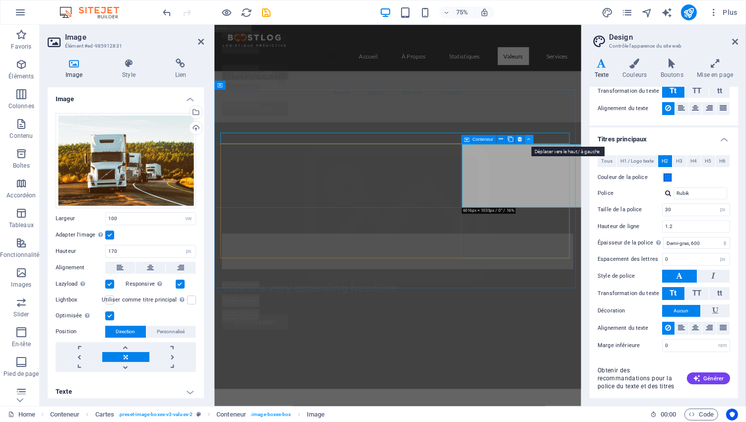
click at [528, 139] on icon at bounding box center [528, 139] width 3 height 8
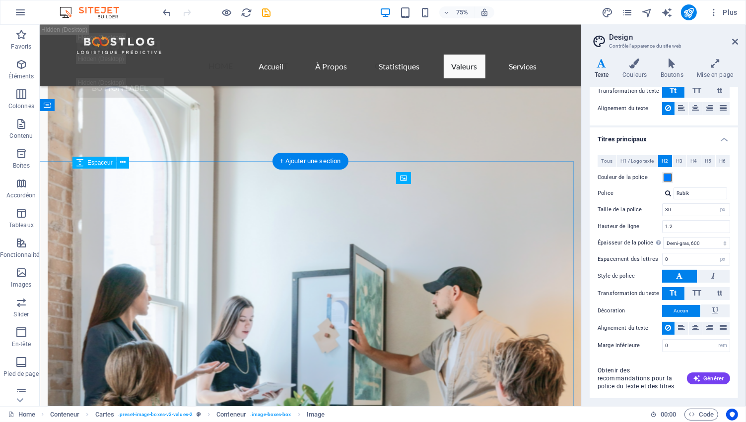
scroll to position [3007, 0]
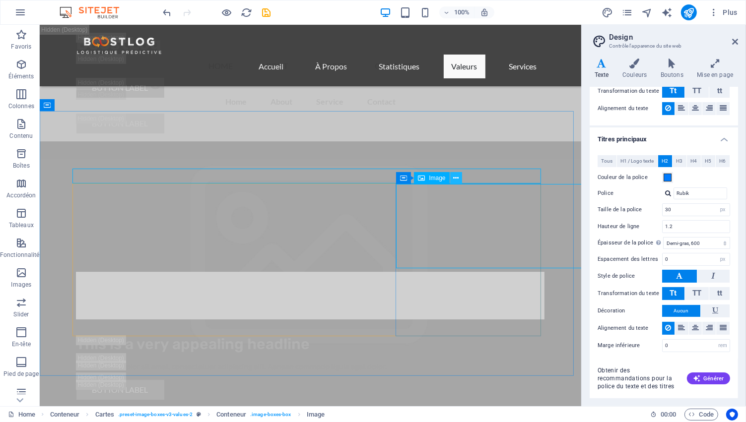
click at [455, 176] on icon at bounding box center [455, 178] width 5 height 10
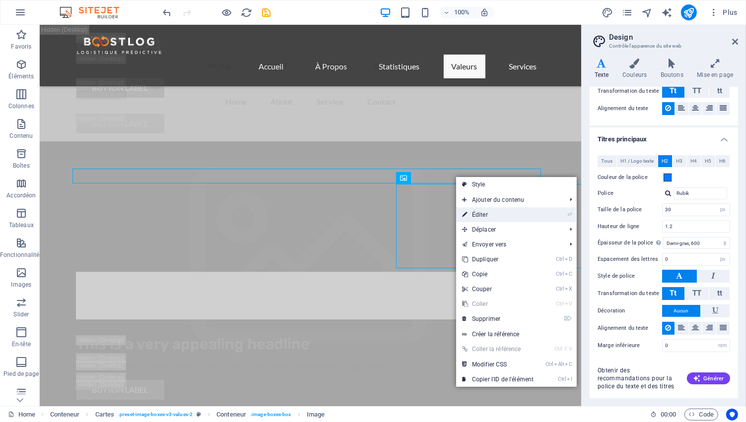
click at [483, 214] on link "⏎ Éditer" at bounding box center [497, 214] width 83 height 15
select select "vw"
select select "px"
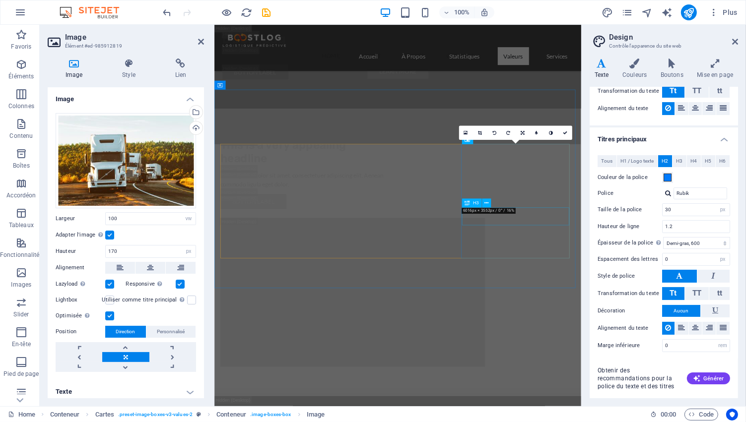
scroll to position [3461, 0]
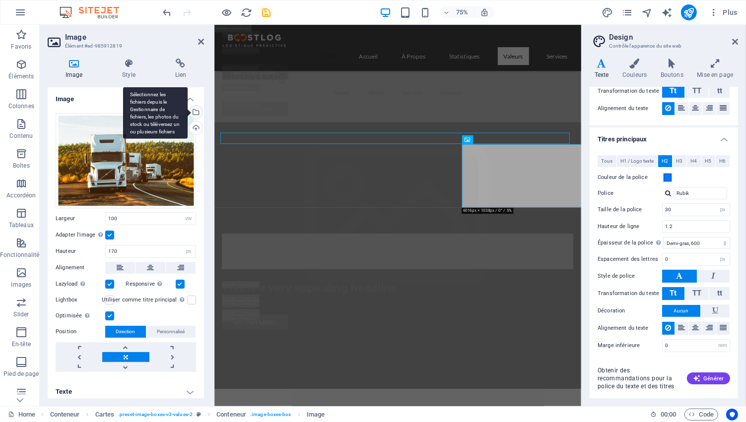
click at [193, 113] on div "Sélectionnez les fichiers depuis le Gestionnaire de fichiers, les photos du sto…" at bounding box center [195, 113] width 15 height 15
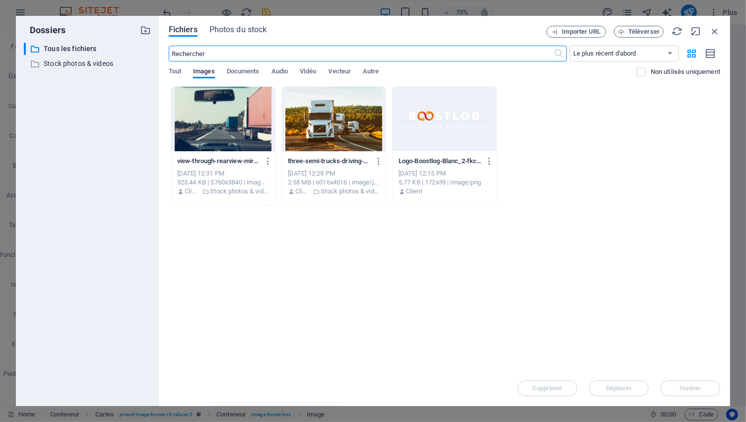
scroll to position [6750, 0]
click at [236, 32] on span "Photos du stock" at bounding box center [238, 30] width 58 height 12
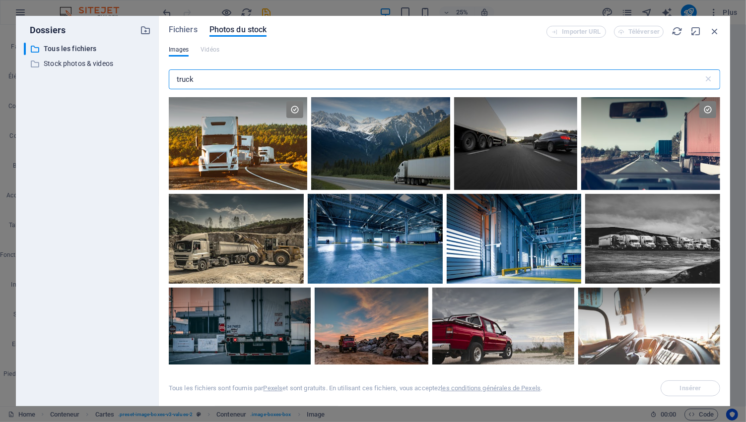
drag, startPoint x: 204, startPoint y: 78, endPoint x: 159, endPoint y: 75, distance: 45.8
click at [159, 75] on div "Fichiers Photos du stock Importer URL Téléverser Images Vidéos truck ​ Tous les…" at bounding box center [444, 211] width 571 height 390
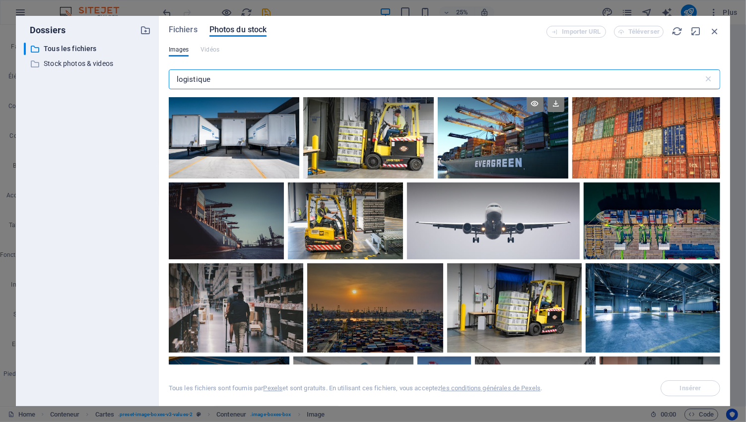
scroll to position [149, 0]
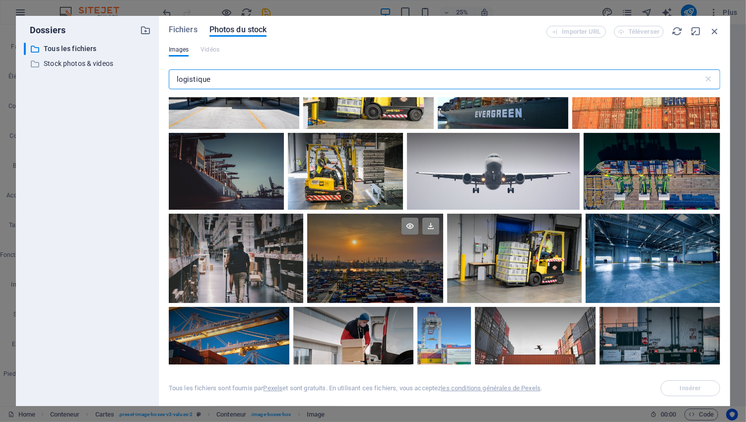
type input "logistique"
click at [368, 264] on div at bounding box center [375, 259] width 136 height 90
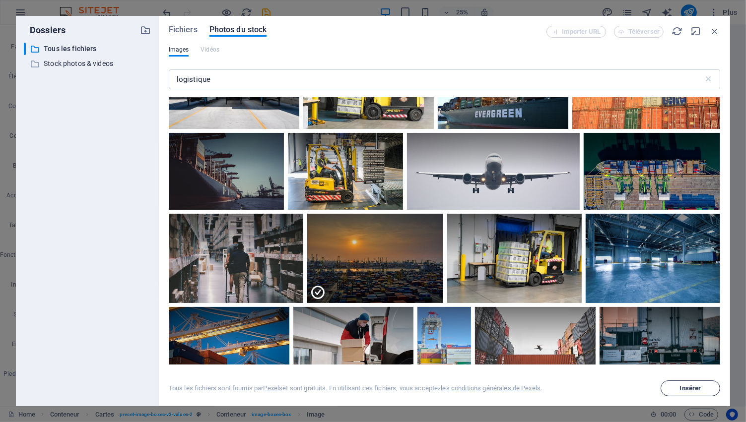
click at [689, 390] on span "Insérer" at bounding box center [690, 388] width 21 height 6
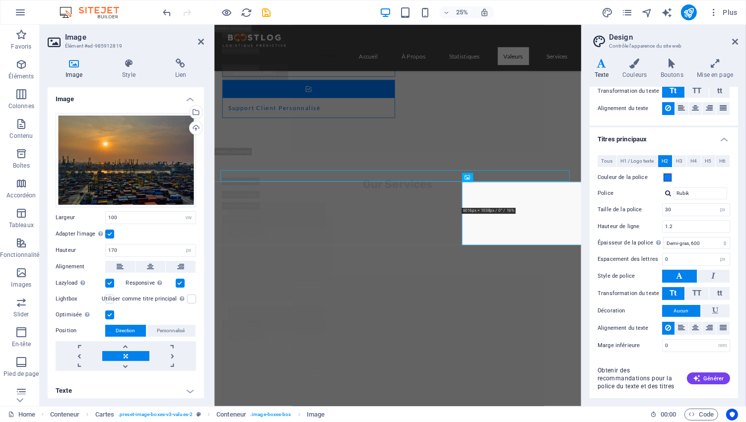
scroll to position [3461, 0]
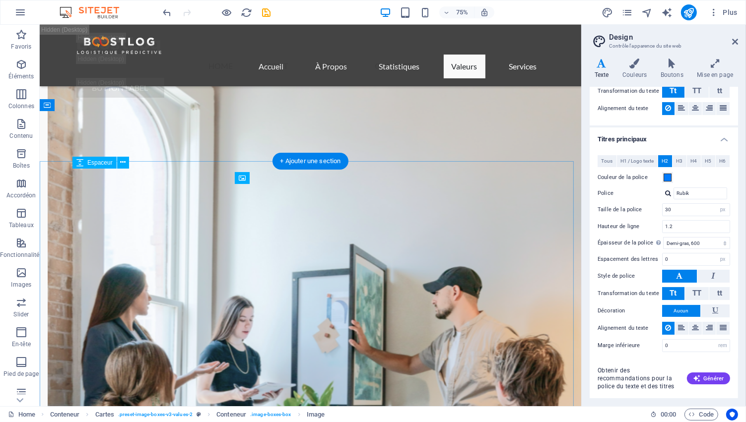
scroll to position [3007, 0]
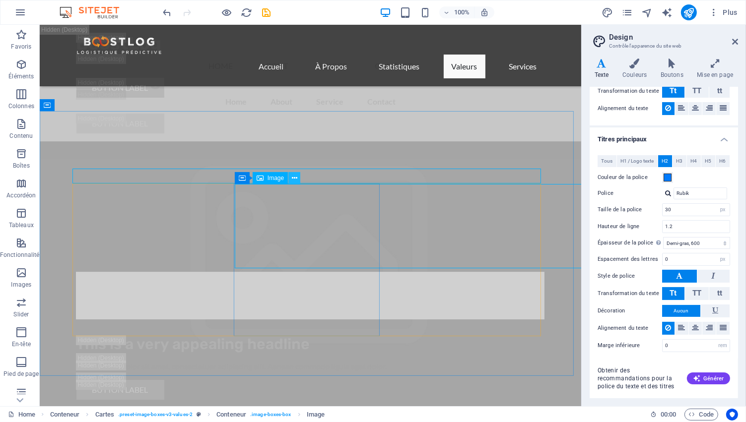
click at [294, 176] on icon at bounding box center [294, 178] width 5 height 10
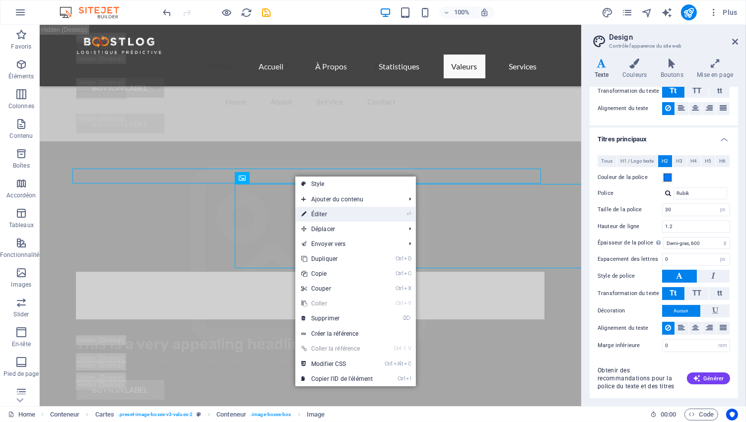
click at [332, 212] on link "⏎ Éditer" at bounding box center [336, 214] width 83 height 15
select select "vw"
select select "px"
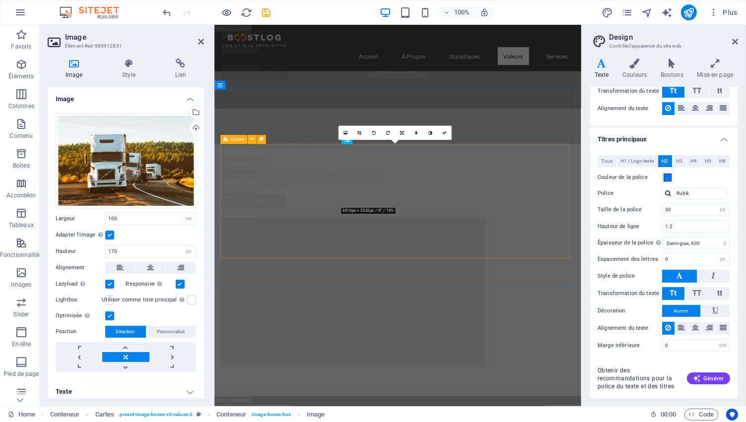
scroll to position [3461, 0]
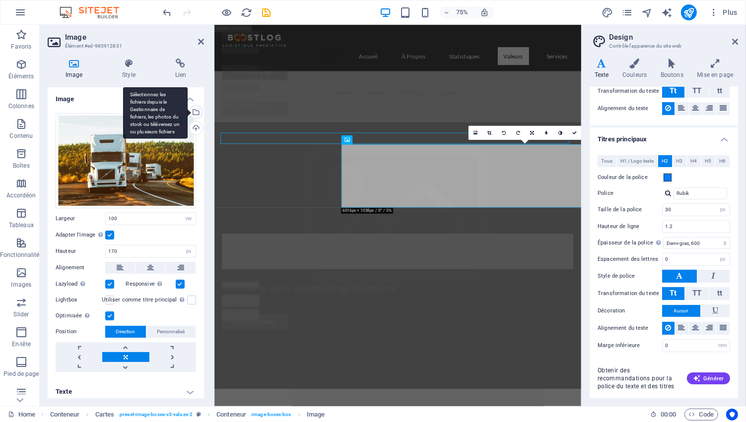
click at [193, 113] on div "Sélectionnez les fichiers depuis le Gestionnaire de fichiers, les photos du sto…" at bounding box center [195, 113] width 15 height 15
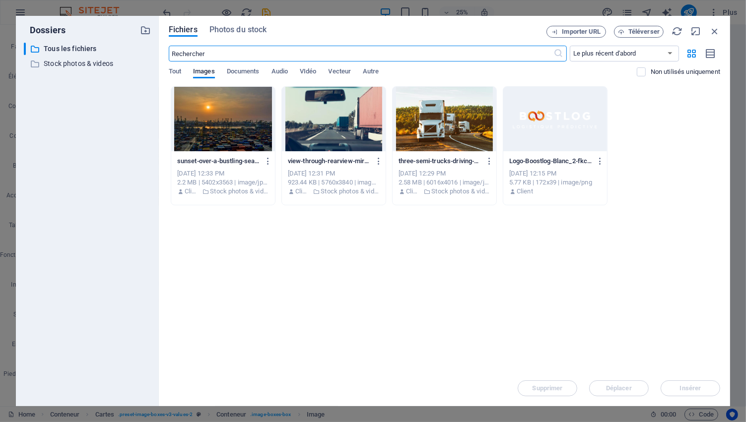
scroll to position [6750, 0]
click at [335, 113] on div at bounding box center [334, 119] width 104 height 64
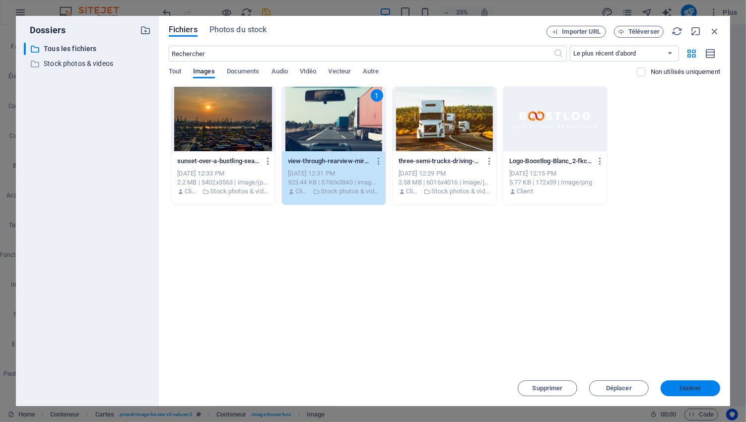
drag, startPoint x: 699, startPoint y: 388, endPoint x: 271, endPoint y: 332, distance: 431.3
click at [699, 388] on span "Insérer" at bounding box center [690, 388] width 21 height 6
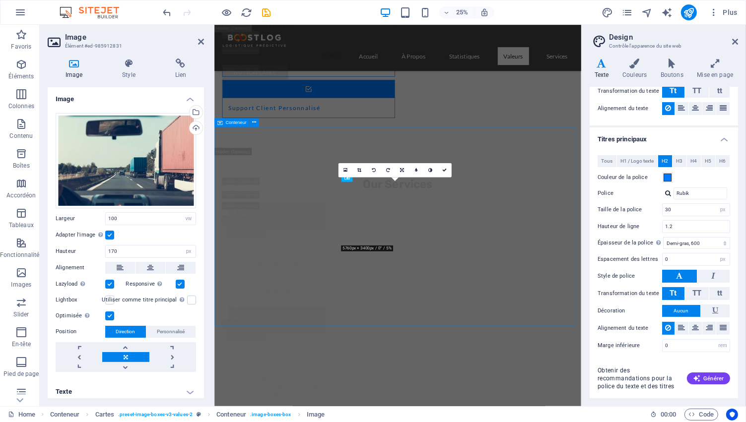
scroll to position [3461, 0]
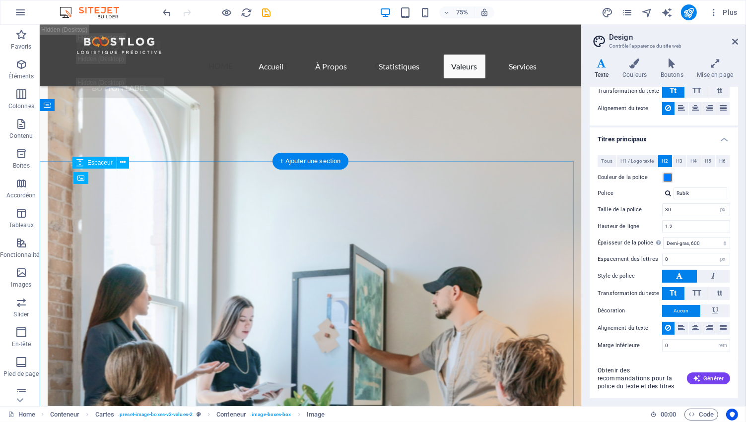
scroll to position [3007, 0]
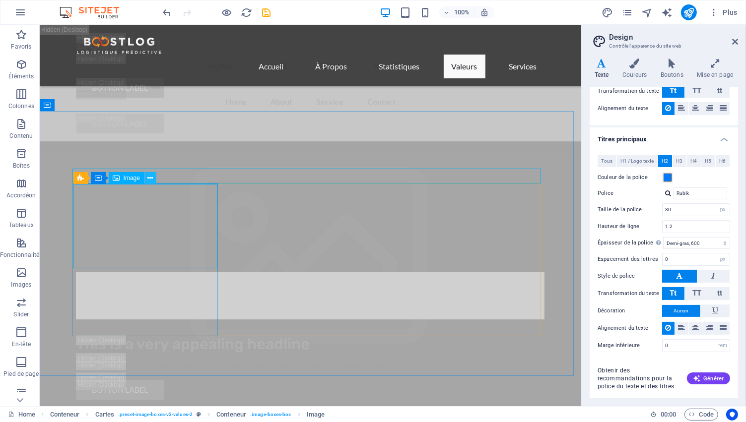
click at [153, 177] on icon at bounding box center [149, 178] width 5 height 10
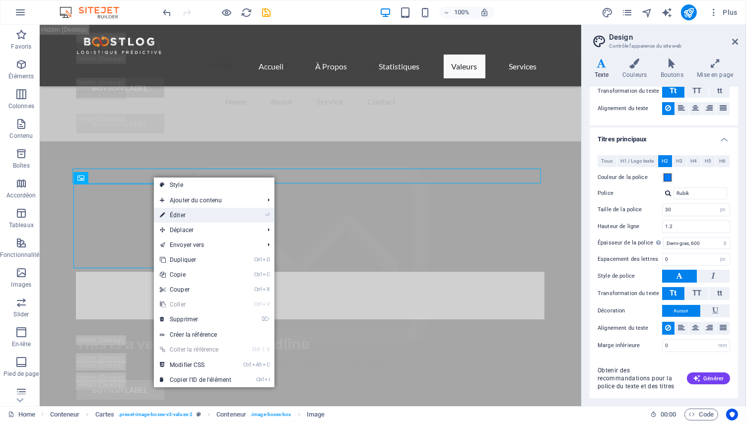
click at [178, 212] on link "⏎ Éditer" at bounding box center [195, 215] width 83 height 15
select select "vw"
select select "px"
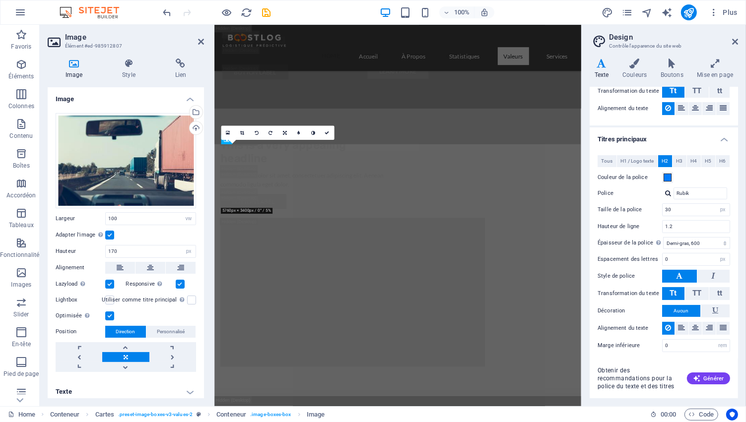
scroll to position [3461, 0]
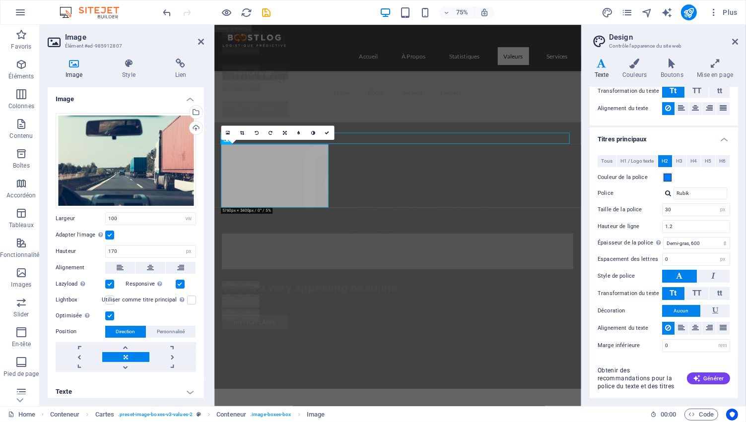
click at [279, 140] on div "16:10 16:9 4:3 1:1 1:2 0" at bounding box center [277, 133] width 113 height 14
click at [327, 132] on icon at bounding box center [326, 132] width 4 height 4
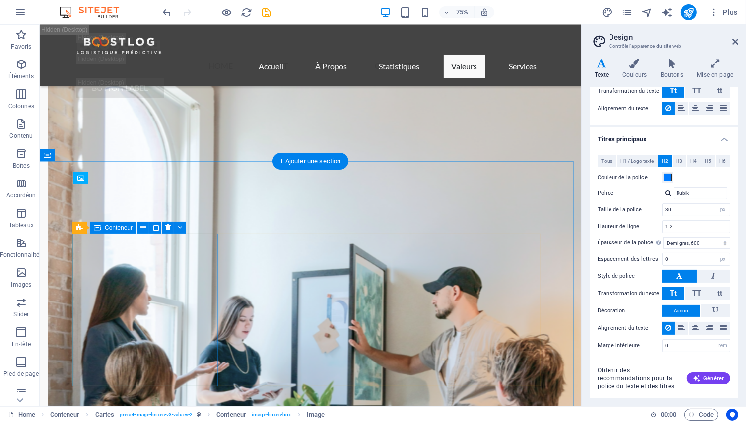
scroll to position [3007, 0]
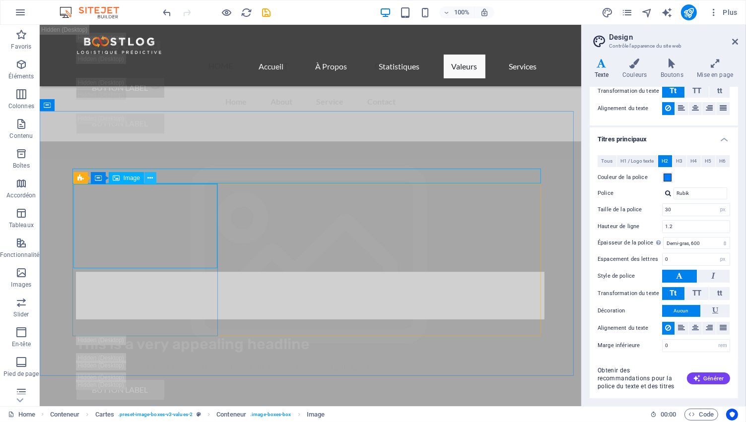
click at [149, 178] on icon at bounding box center [149, 178] width 5 height 10
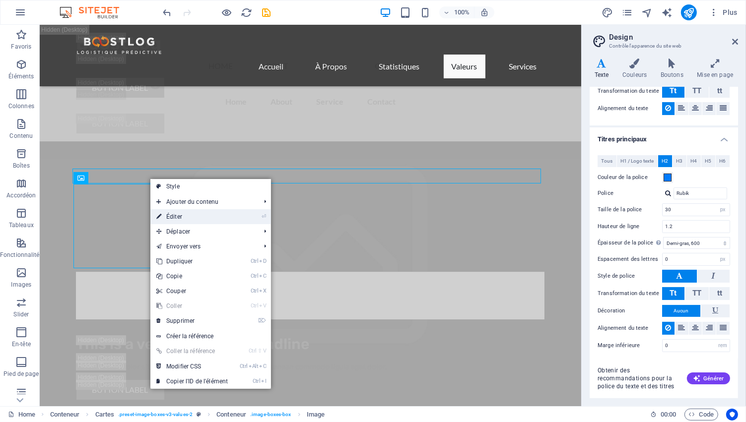
click at [190, 214] on link "⏎ Éditer" at bounding box center [191, 216] width 83 height 15
select select "vw"
select select "px"
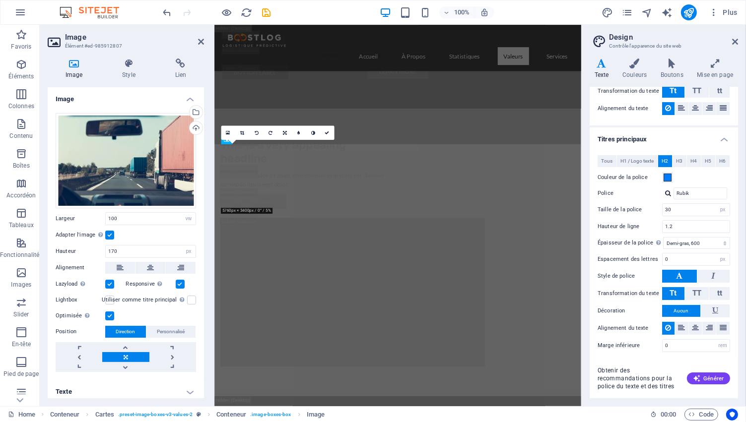
scroll to position [3461, 0]
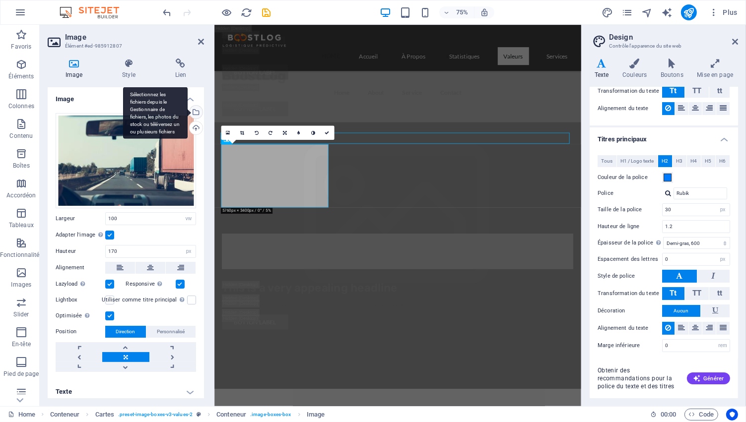
click at [194, 112] on div "Sélectionnez les fichiers depuis le Gestionnaire de fichiers, les photos du sto…" at bounding box center [195, 113] width 15 height 15
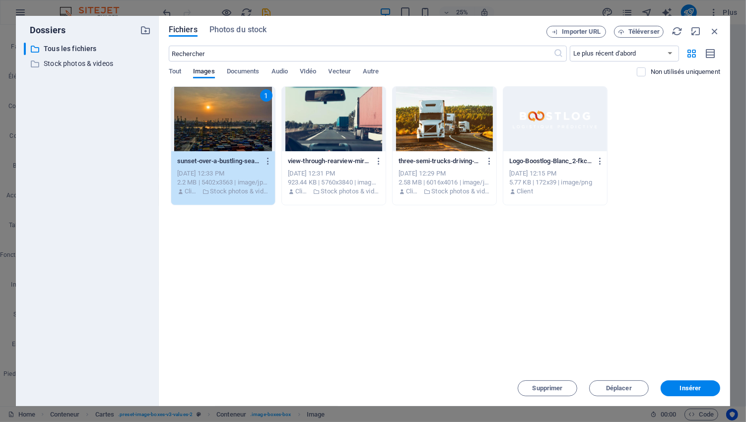
scroll to position [6750, 0]
click at [247, 34] on span "Photos du stock" at bounding box center [238, 30] width 58 height 12
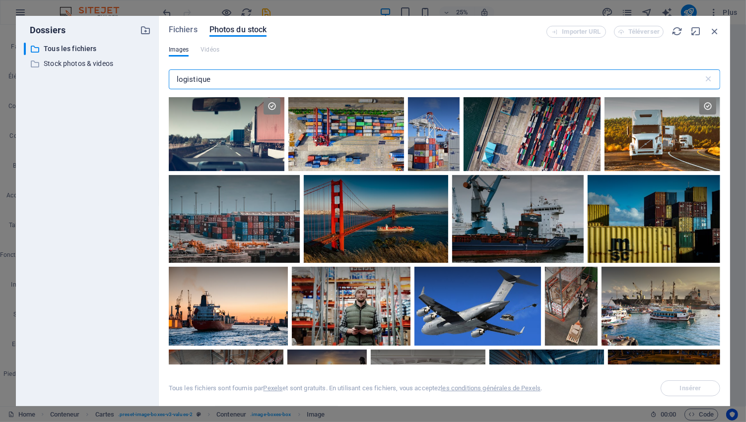
scroll to position [546, 0]
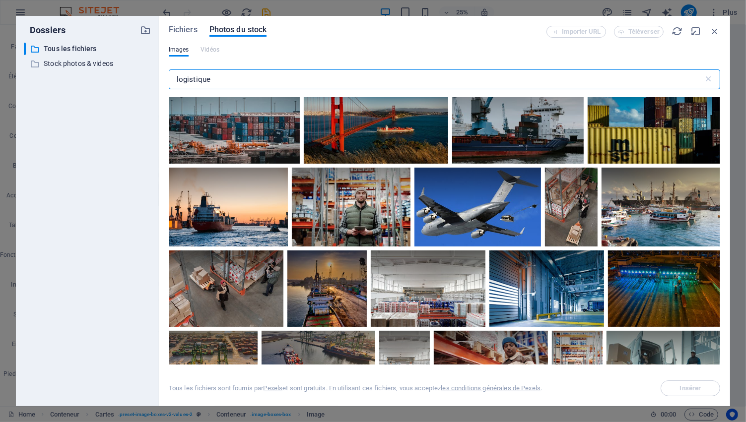
drag, startPoint x: 223, startPoint y: 81, endPoint x: 115, endPoint y: 79, distance: 108.2
click at [115, 79] on div "Dossiers ​ Tous les fichiers Tous les fichiers ​ Stock photos & videos Stock ph…" at bounding box center [373, 211] width 714 height 390
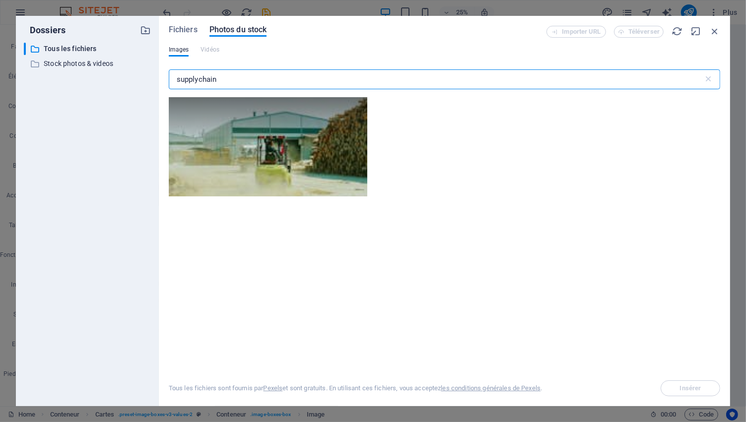
drag, startPoint x: 220, startPoint y: 77, endPoint x: 168, endPoint y: 75, distance: 52.1
click at [169, 75] on input "supplychain" at bounding box center [436, 79] width 534 height 20
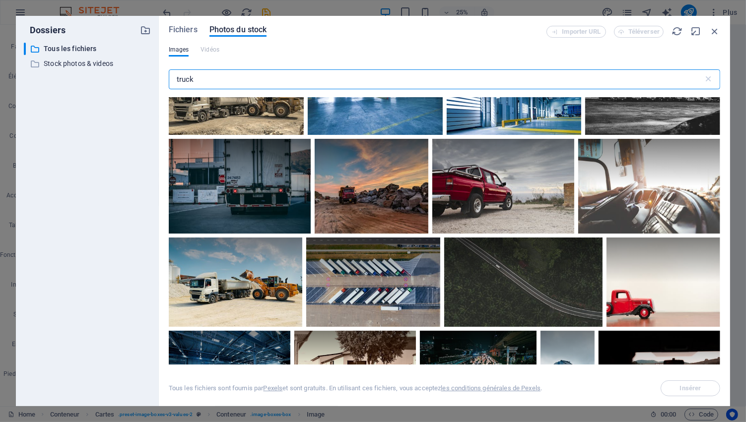
scroll to position [0, 0]
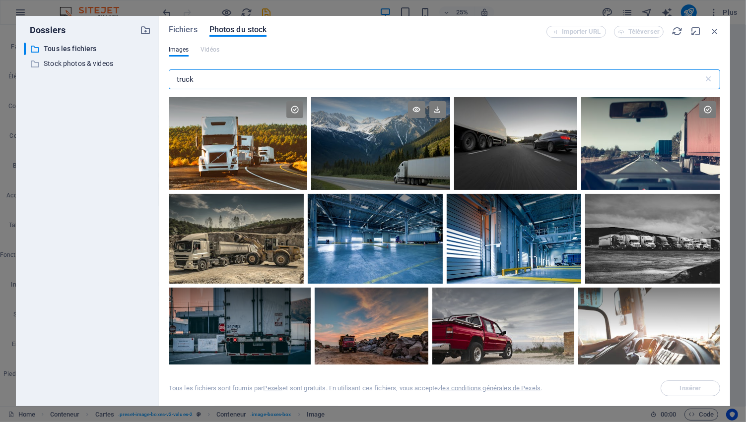
type input "truck"
click at [372, 149] on div at bounding box center [380, 143] width 139 height 93
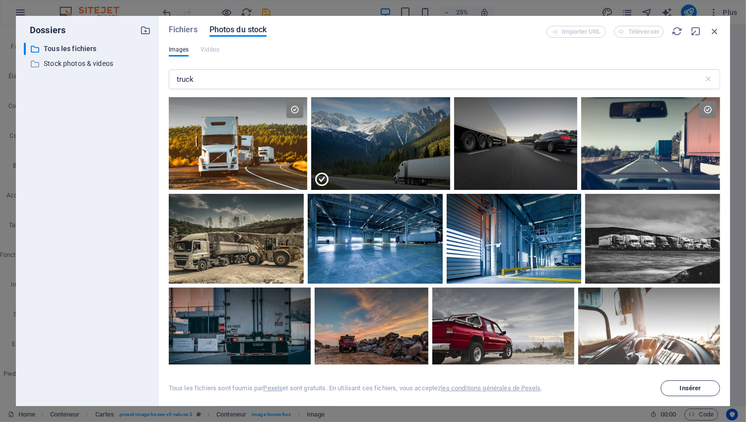
click at [687, 392] on button "Insérer" at bounding box center [690, 388] width 60 height 16
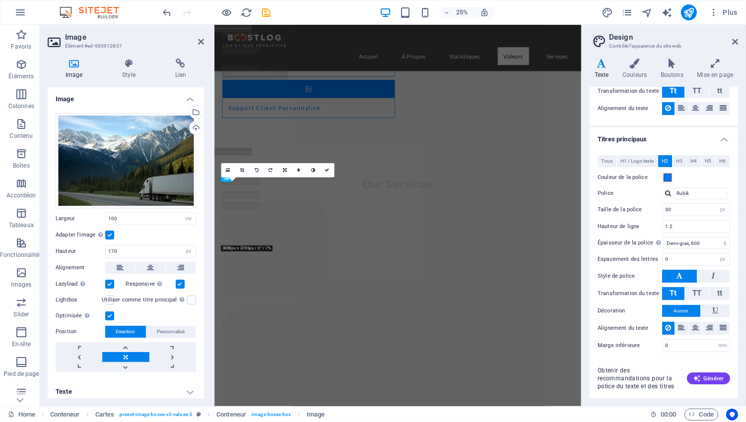
scroll to position [3461, 0]
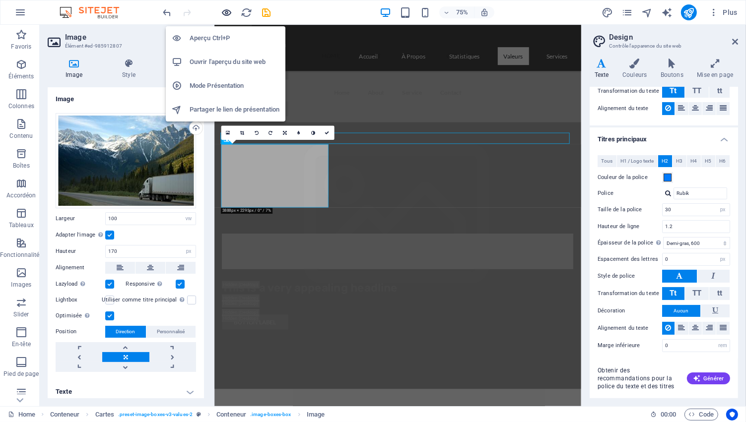
click at [223, 14] on icon "button" at bounding box center [226, 12] width 11 height 11
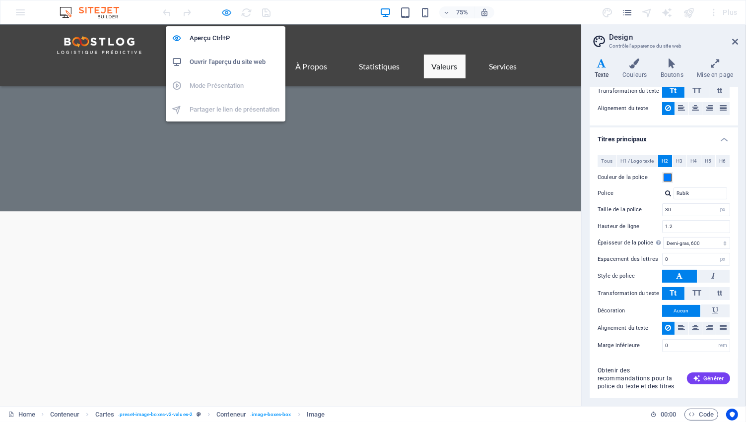
scroll to position [558, 0]
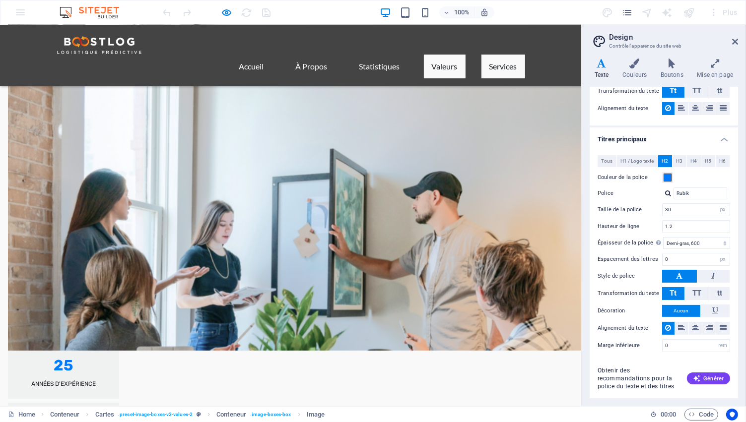
click at [507, 55] on link "Services" at bounding box center [503, 67] width 44 height 24
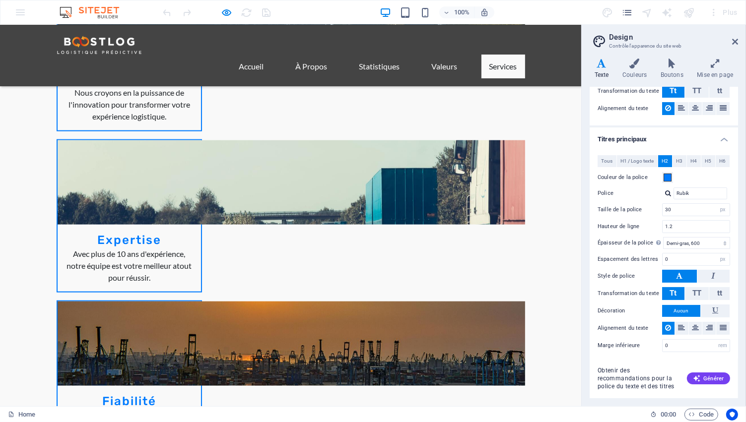
scroll to position [1347, 0]
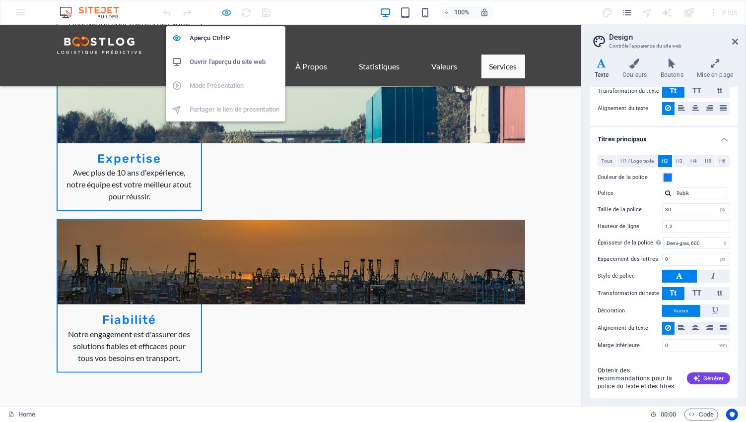
click at [225, 12] on icon "button" at bounding box center [226, 12] width 11 height 11
select select "vw"
select select "px"
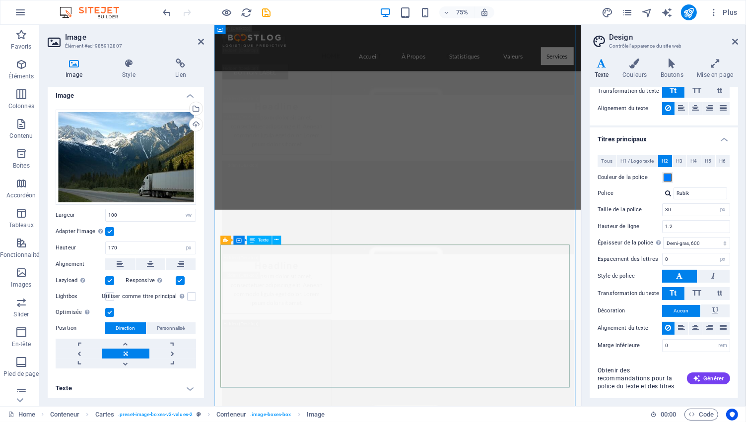
scroll to position [8418, 0]
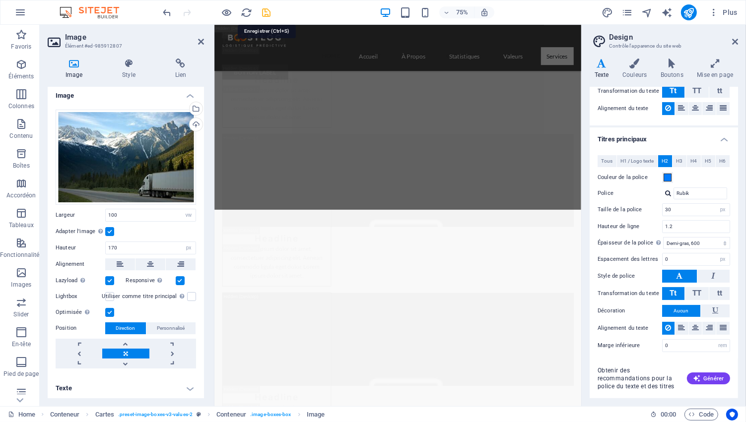
drag, startPoint x: 266, startPoint y: 12, endPoint x: 273, endPoint y: 171, distance: 158.9
click at [266, 12] on icon "save" at bounding box center [266, 12] width 11 height 11
checkbox input "false"
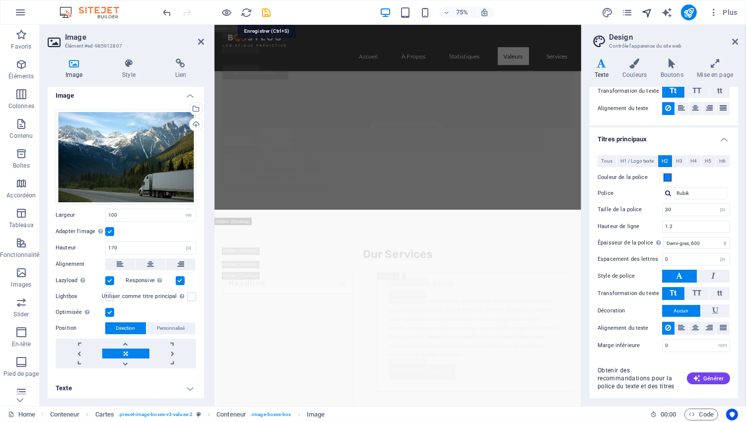
checkbox input "false"
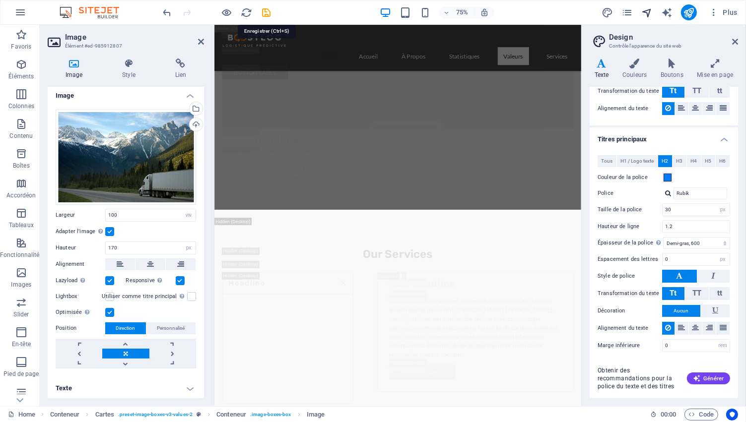
checkbox input "false"
select select "vw"
select select "px"
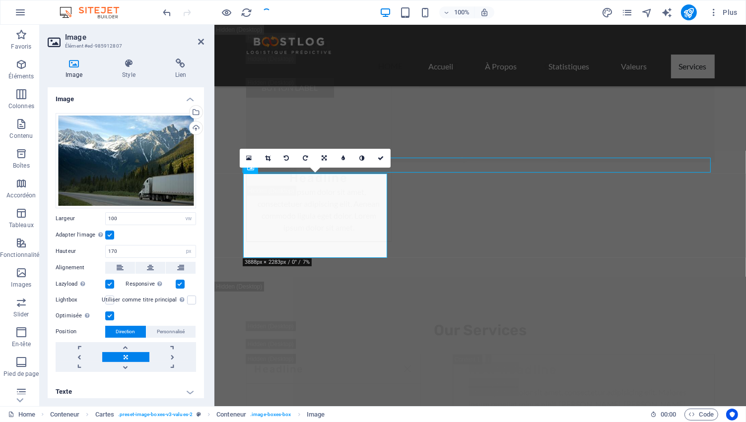
scroll to position [3029, 0]
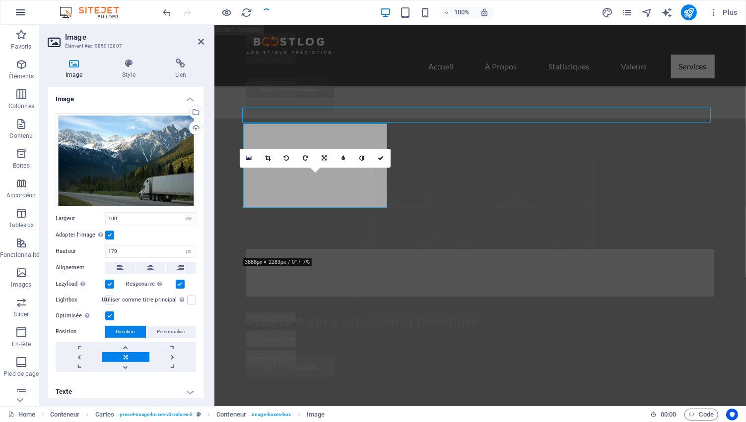
click at [200, 41] on icon at bounding box center [201, 42] width 6 height 8
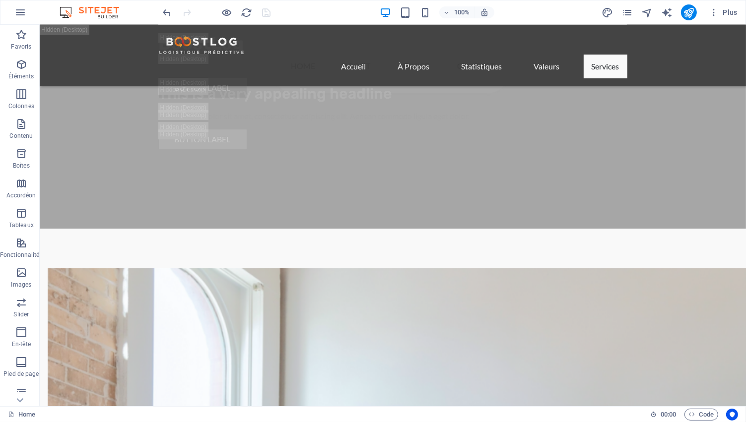
scroll to position [3317, 0]
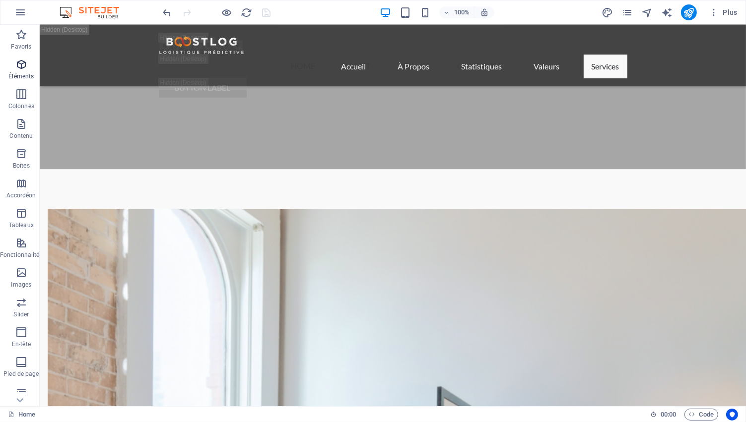
click at [20, 67] on icon "button" at bounding box center [21, 65] width 12 height 12
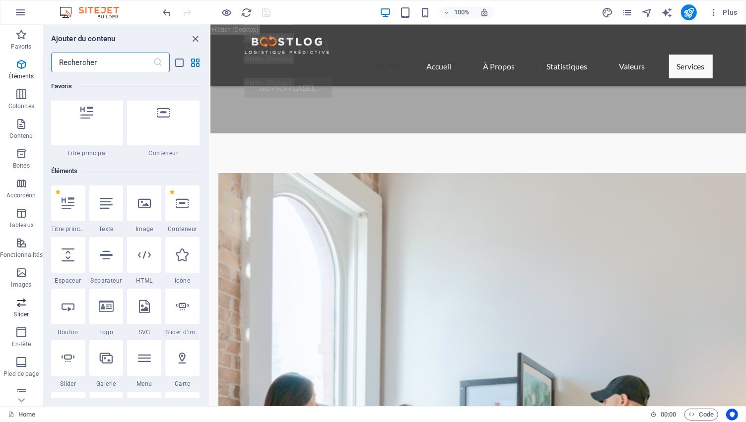
scroll to position [105, 0]
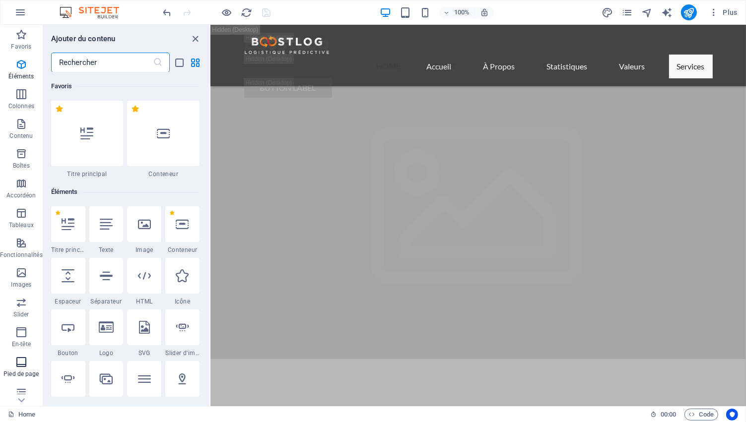
click at [22, 370] on p "Pied de page" at bounding box center [20, 374] width 35 height 8
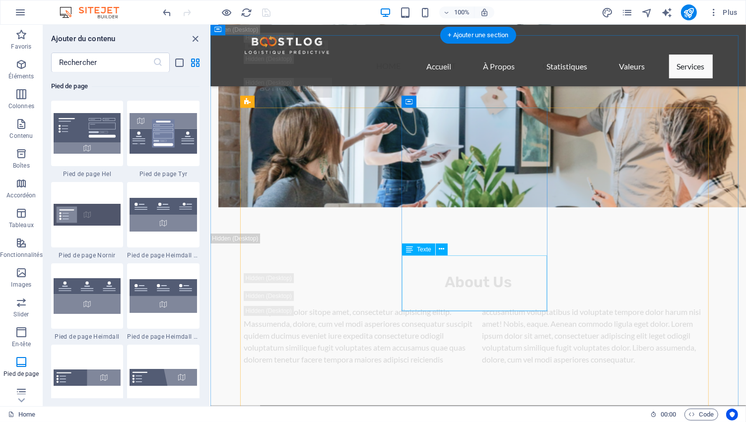
scroll to position [4146, 0]
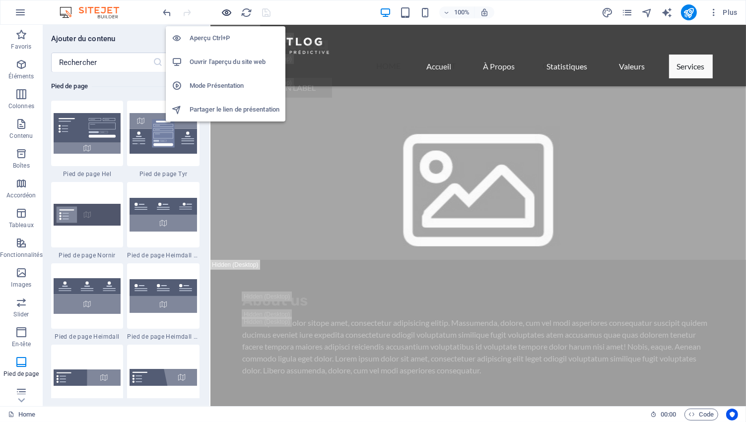
click at [224, 9] on icon "button" at bounding box center [226, 12] width 11 height 11
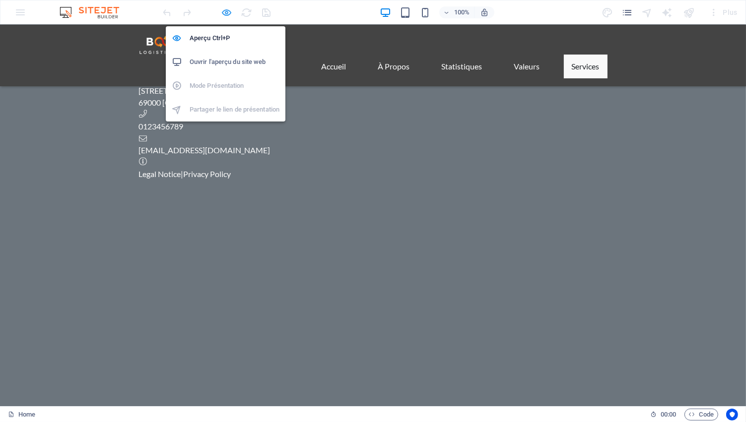
scroll to position [1347, 0]
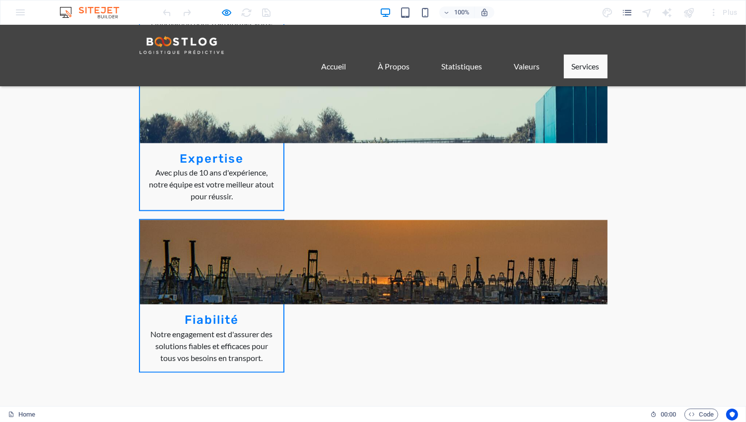
click at [629, 11] on icon "pages" at bounding box center [626, 12] width 11 height 11
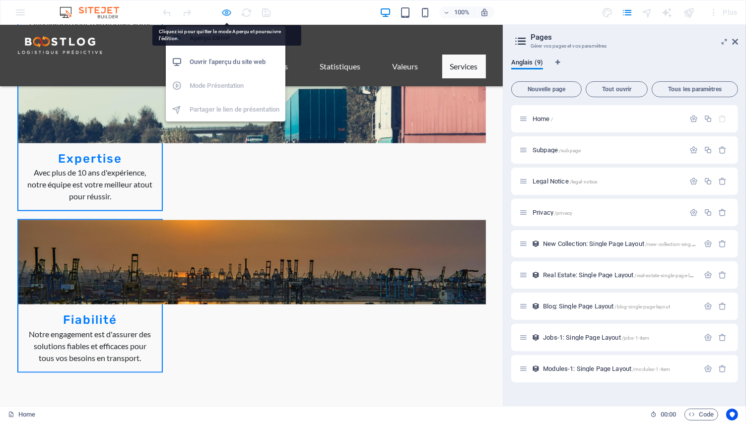
drag, startPoint x: 226, startPoint y: 10, endPoint x: 92, endPoint y: 278, distance: 299.5
click at [226, 10] on icon "button" at bounding box center [226, 12] width 11 height 11
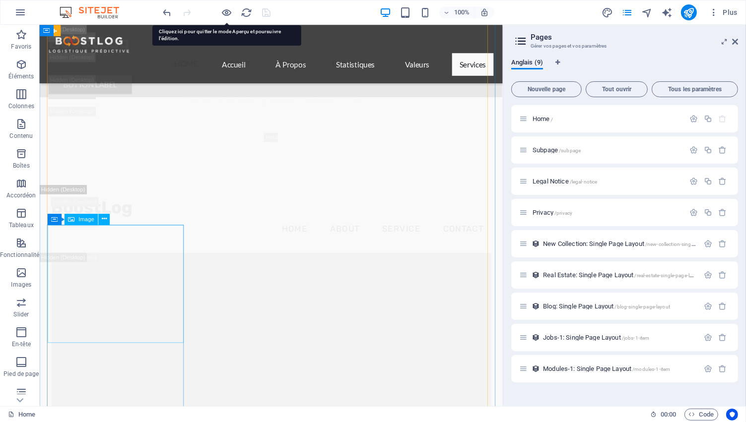
scroll to position [4146, 0]
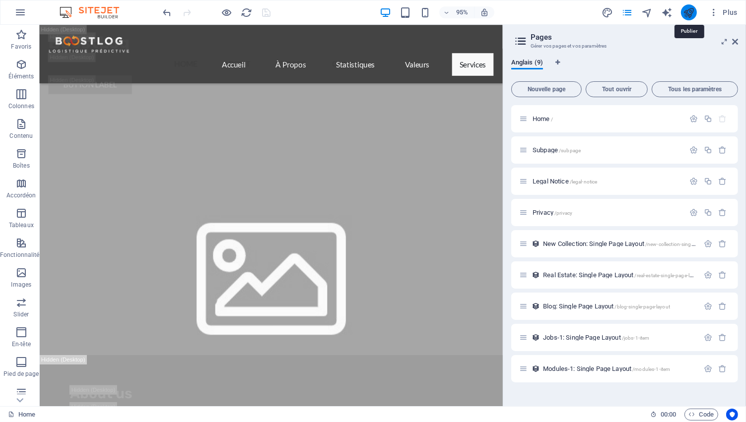
drag, startPoint x: 690, startPoint y: 13, endPoint x: 632, endPoint y: 35, distance: 62.0
click at [690, 13] on icon "publish" at bounding box center [688, 12] width 11 height 11
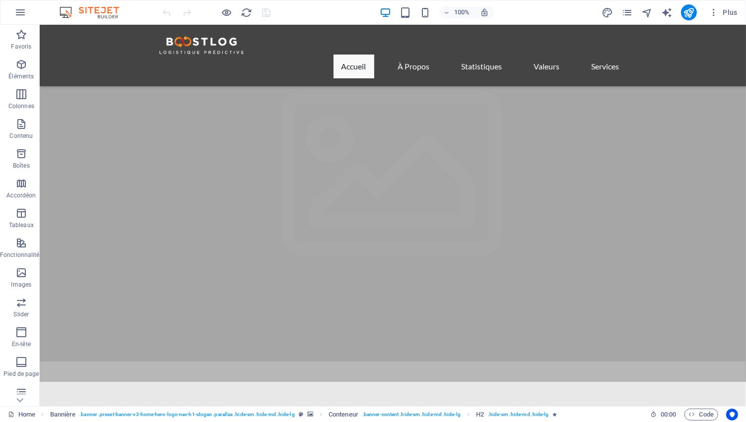
scroll to position [198, 0]
